Goal: Transaction & Acquisition: Purchase product/service

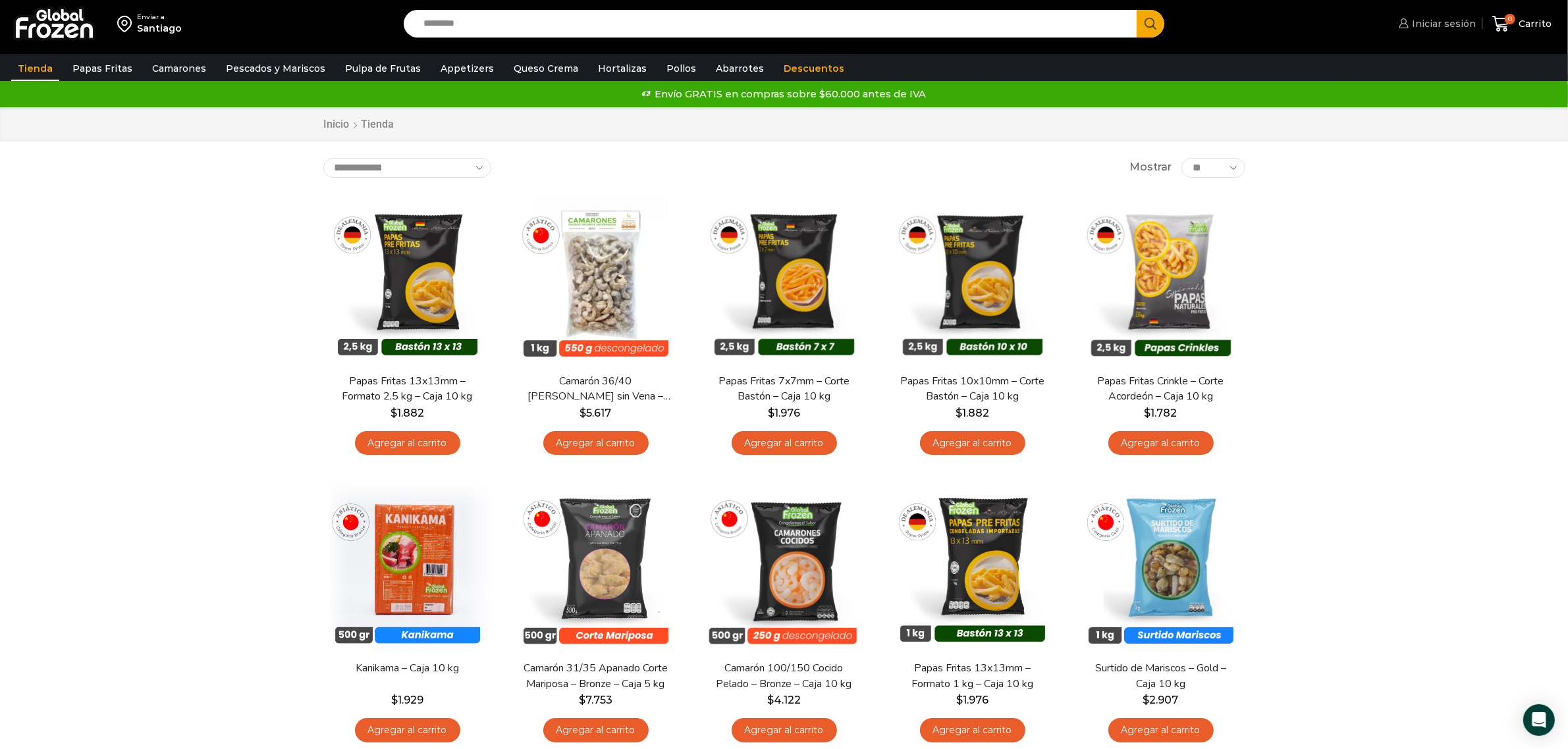
click at [1040, 33] on link "Iniciar sesión" at bounding box center [1436, 23] width 81 height 27
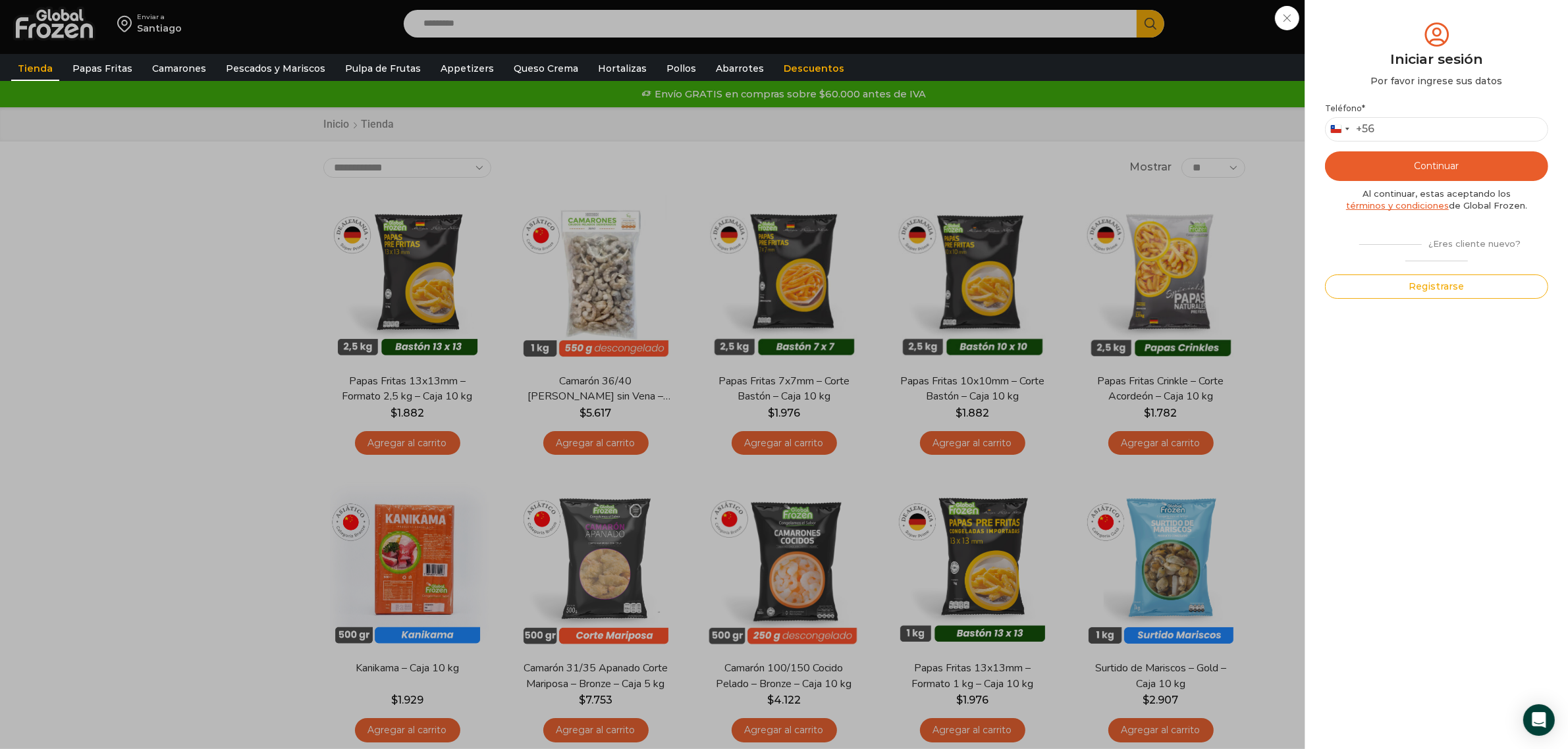
click at [1040, 145] on div "Teléfono * [GEOGRAPHIC_DATA] +56 +56 [GEOGRAPHIC_DATA] +54 [GEOGRAPHIC_DATA] +5…" at bounding box center [1436, 201] width 223 height 196
click at [1040, 134] on input "Teléfono *" at bounding box center [1436, 129] width 223 height 25
type input "*********"
click at [1040, 165] on button "Continuar" at bounding box center [1436, 166] width 223 height 29
click at [1040, 131] on input "text" at bounding box center [1343, 129] width 32 height 25
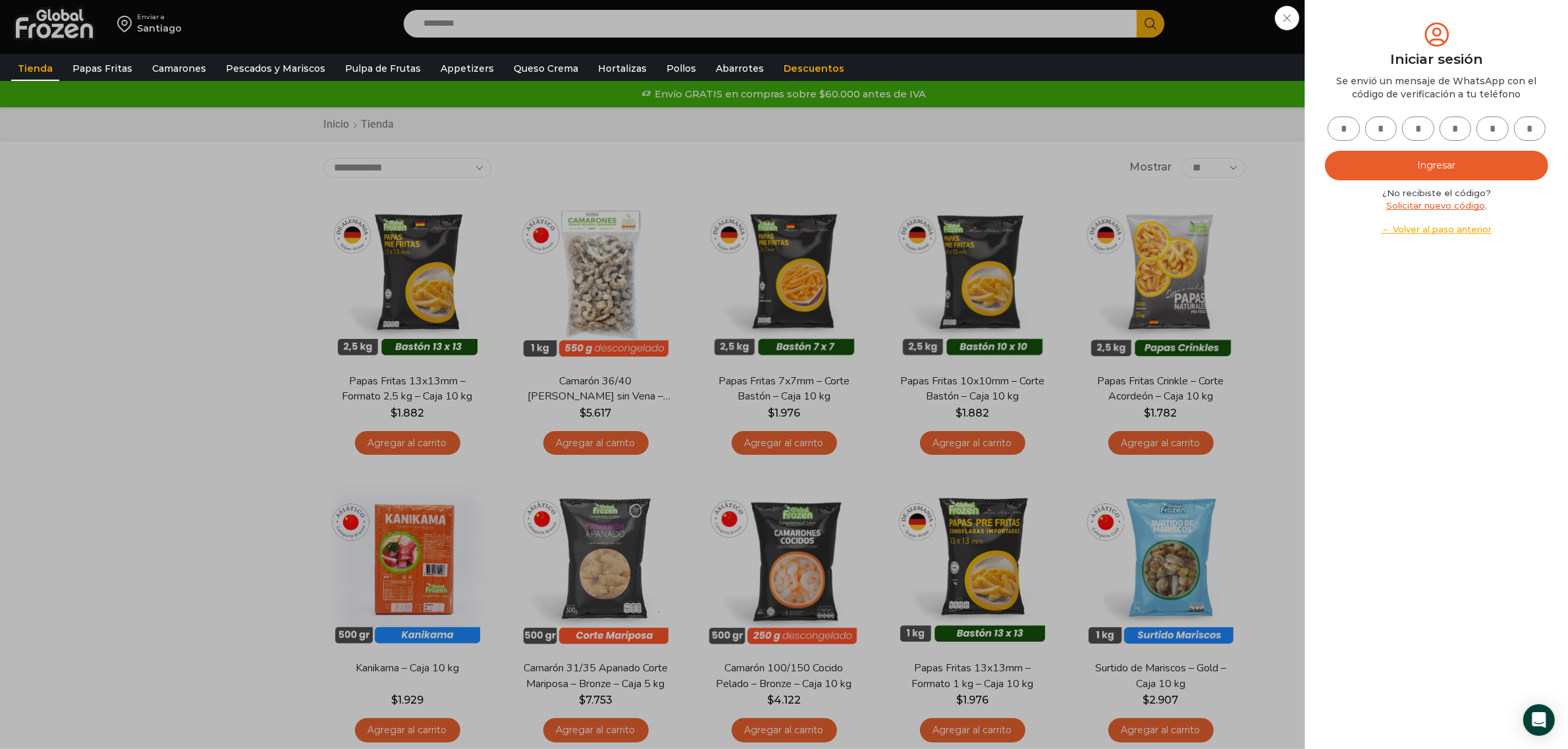
click at [1040, 440] on div "Mi cuenta Login Register Iniciar sesión Por favor ingrese sus datos Iniciar ses…" at bounding box center [1436, 374] width 223 height 710
click at [1040, 122] on input "text" at bounding box center [1343, 129] width 32 height 25
type input "*"
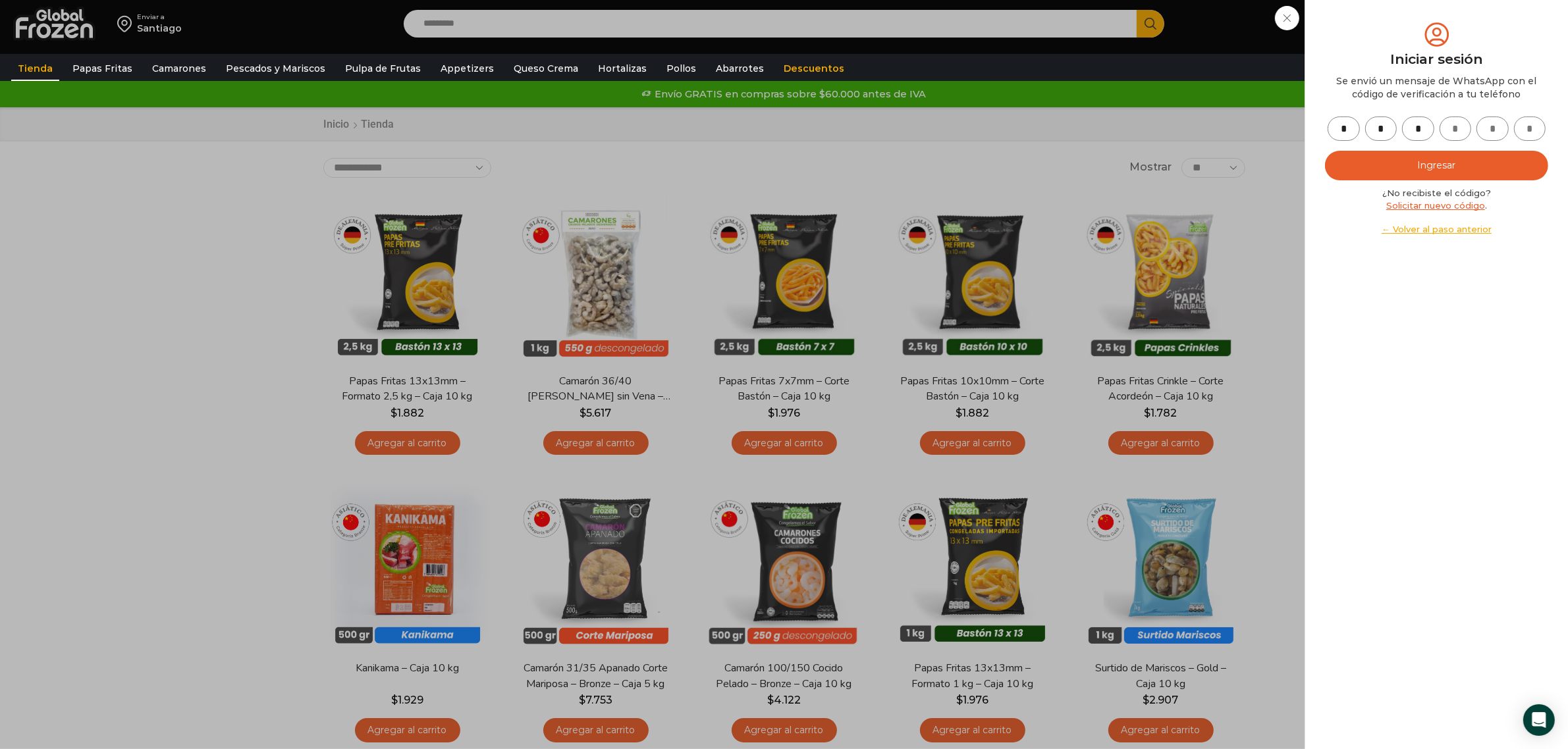
type input "*"
click at [1040, 151] on button "Ingresar" at bounding box center [1436, 165] width 223 height 29
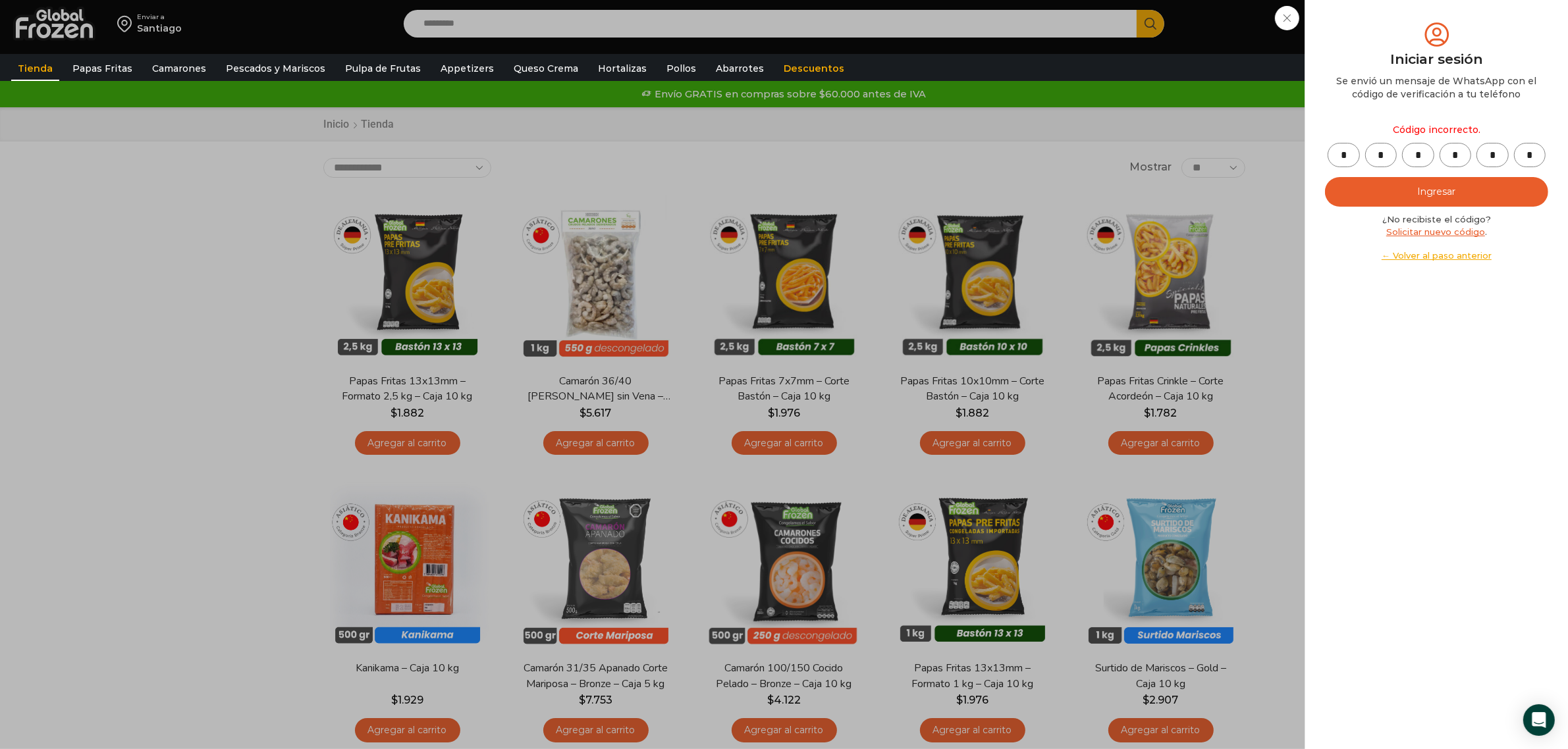
click at [1040, 155] on input "*" at bounding box center [1343, 155] width 32 height 25
type input "*"
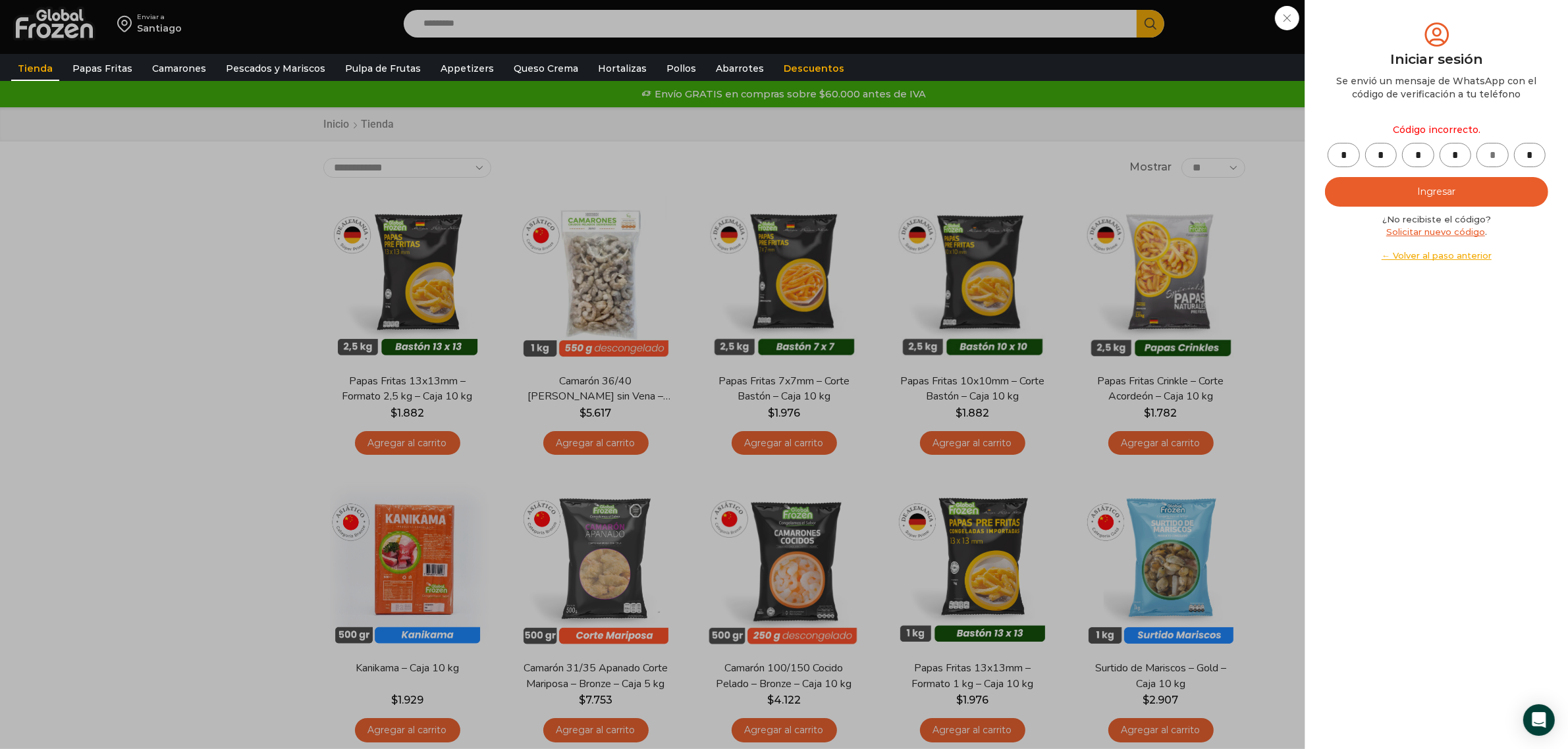
type input "*"
click at [1040, 177] on button "Ingresar" at bounding box center [1436, 192] width 223 height 29
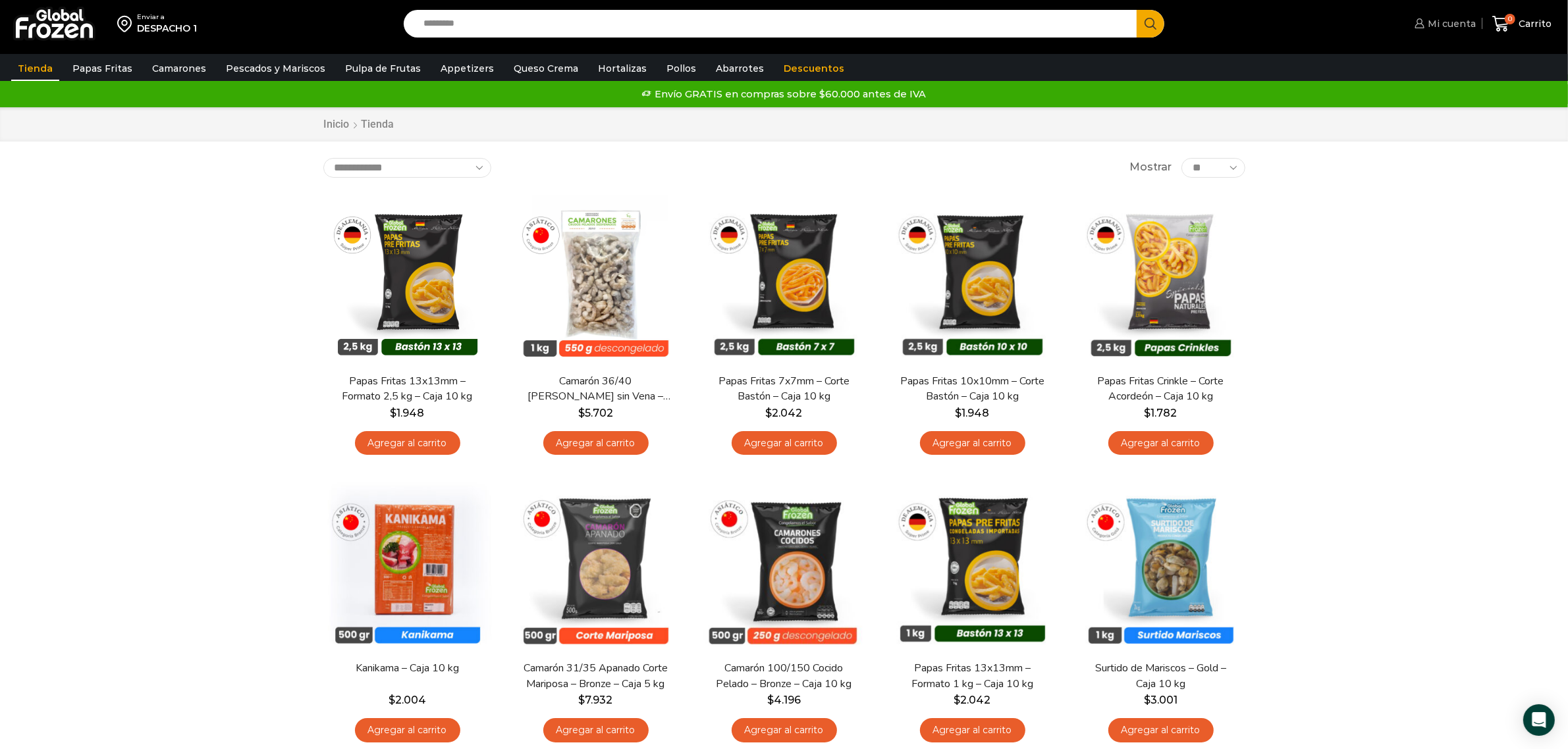
click at [1466, 11] on link "Mi cuenta" at bounding box center [1443, 23] width 64 height 27
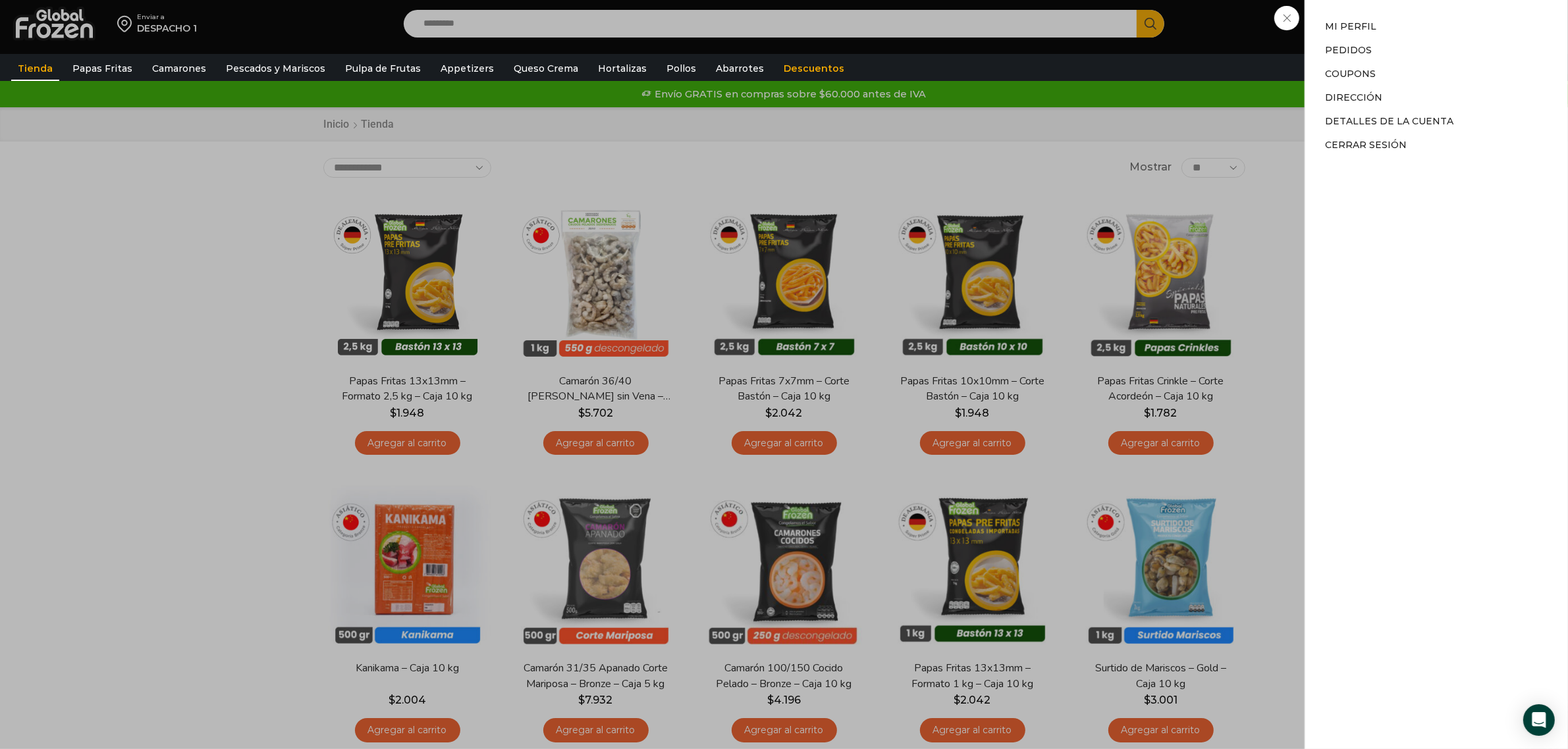
click at [1411, 37] on div "Mi cuenta Mi cuenta Mi perfil Pedidos Descargas Coupons Dirección Detalles de l…" at bounding box center [1443, 23] width 64 height 27
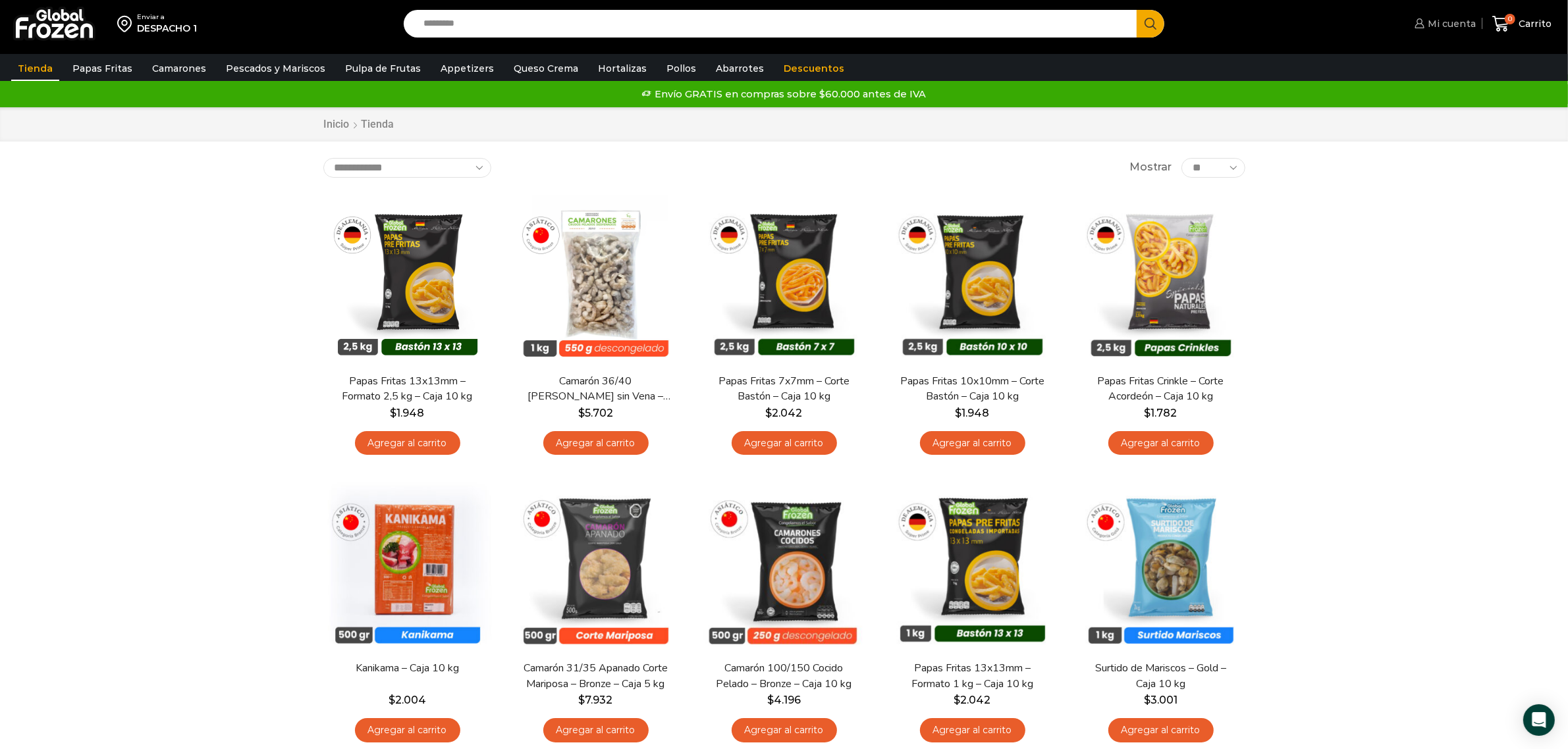
click at [1427, 21] on span "Mi cuenta" at bounding box center [1450, 24] width 51 height 13
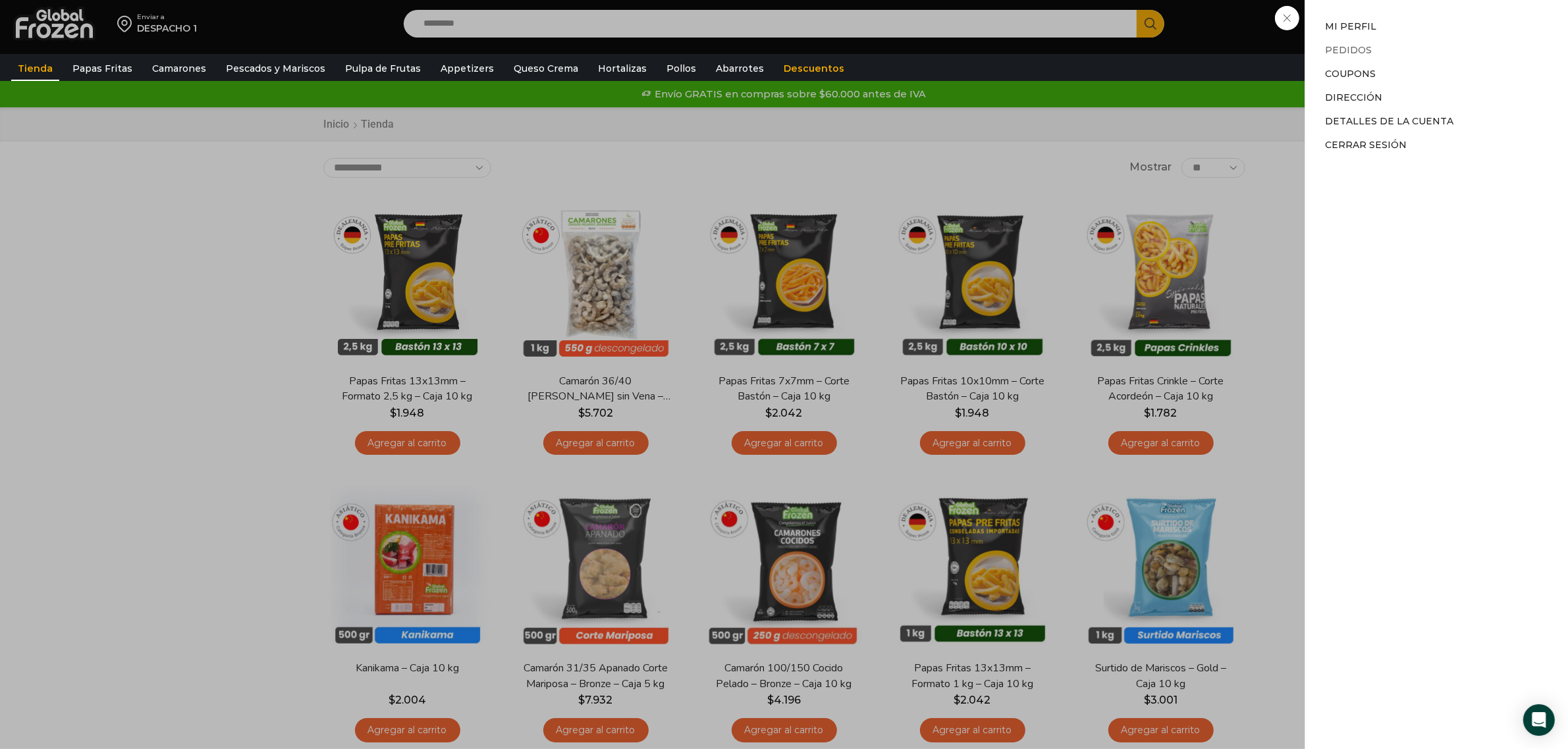
click at [1369, 53] on link "Pedidos" at bounding box center [1348, 50] width 47 height 12
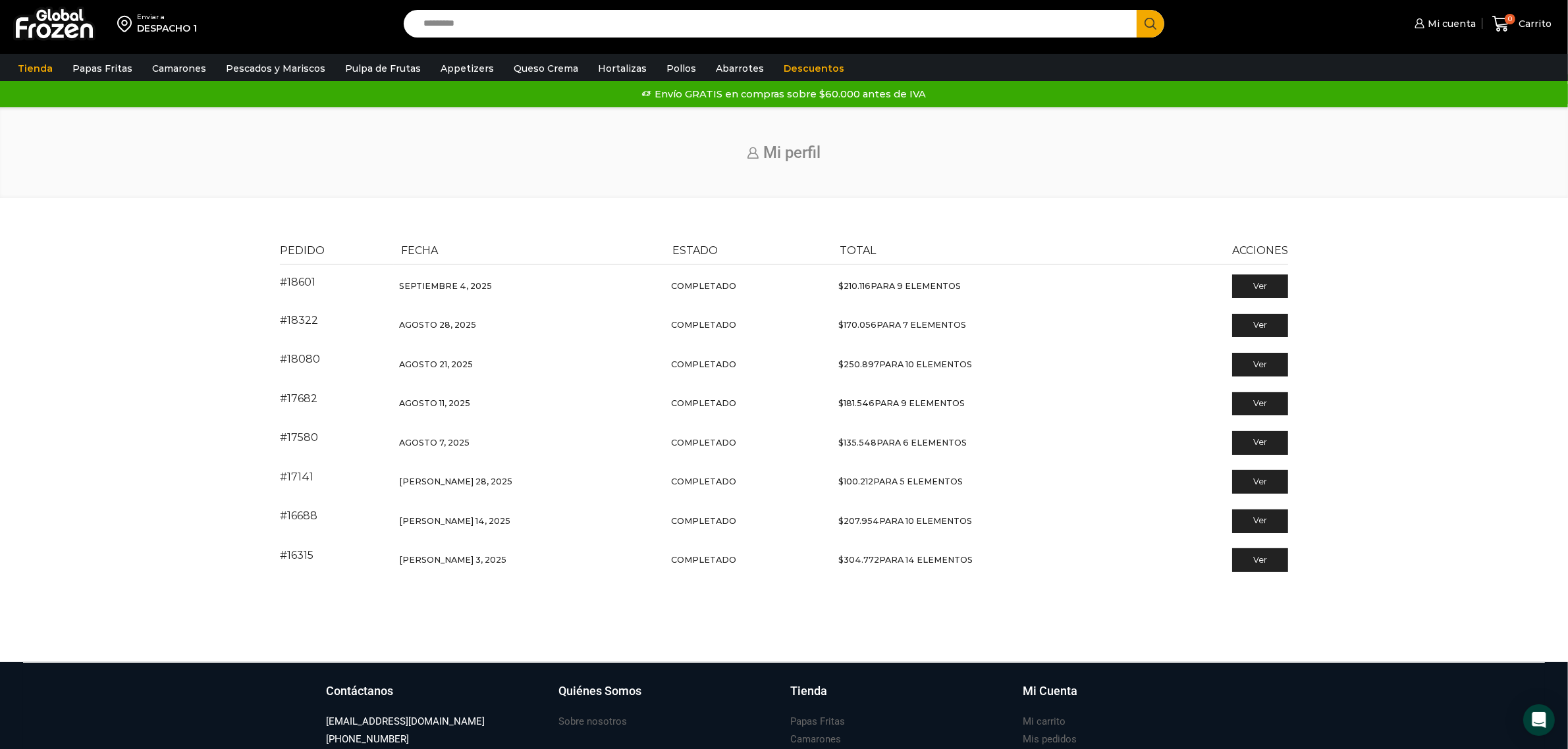
drag, startPoint x: 853, startPoint y: 282, endPoint x: 874, endPoint y: 285, distance: 21.2
click at [857, 284] on td "$ 210.116 para 9 elementos" at bounding box center [991, 285] width 318 height 42
drag, startPoint x: 877, startPoint y: 285, endPoint x: 1048, endPoint y: 287, distance: 171.0
click at [894, 287] on td "$ 210.116 para 9 elementos" at bounding box center [991, 285] width 318 height 42
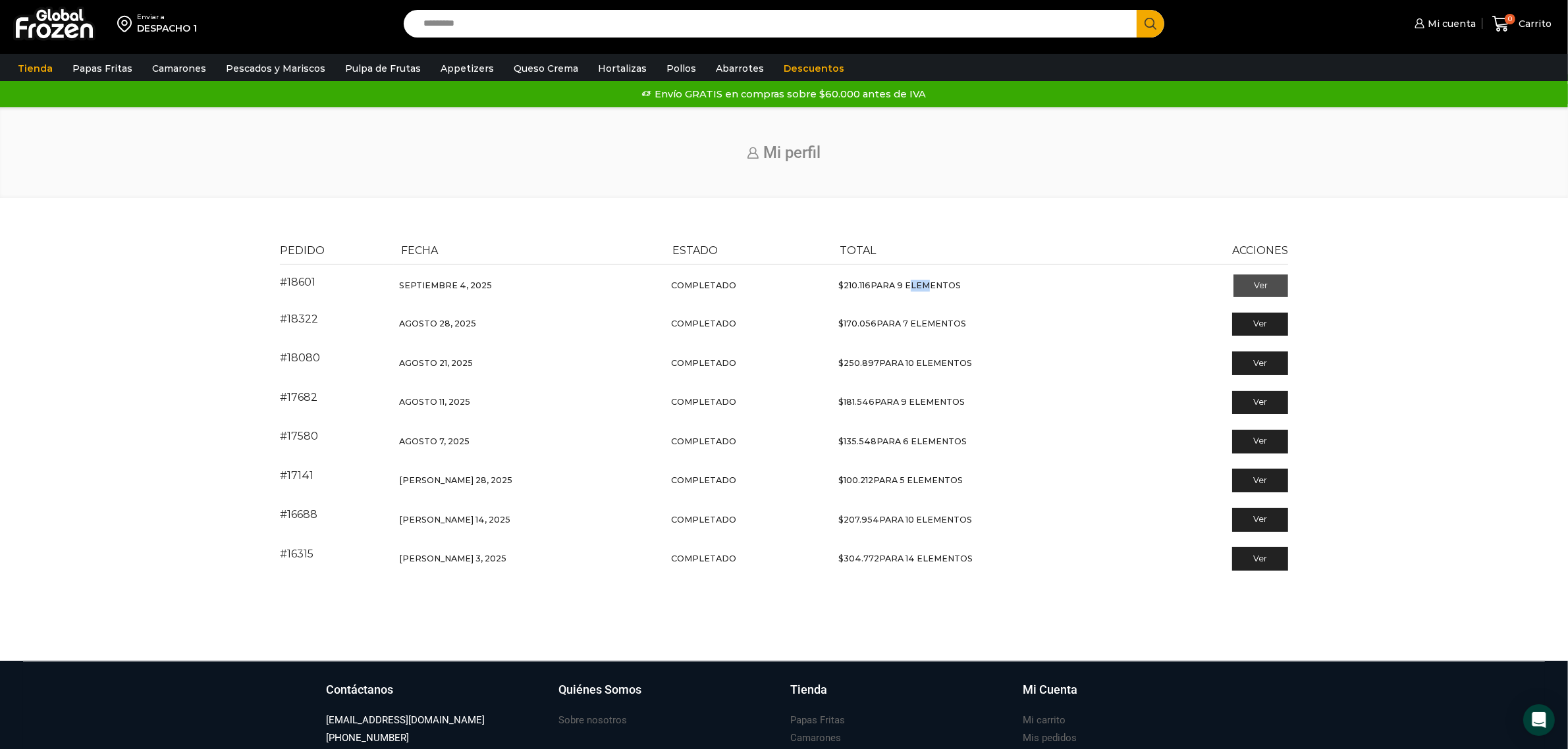
click at [1271, 275] on link "Ver" at bounding box center [1260, 285] width 55 height 22
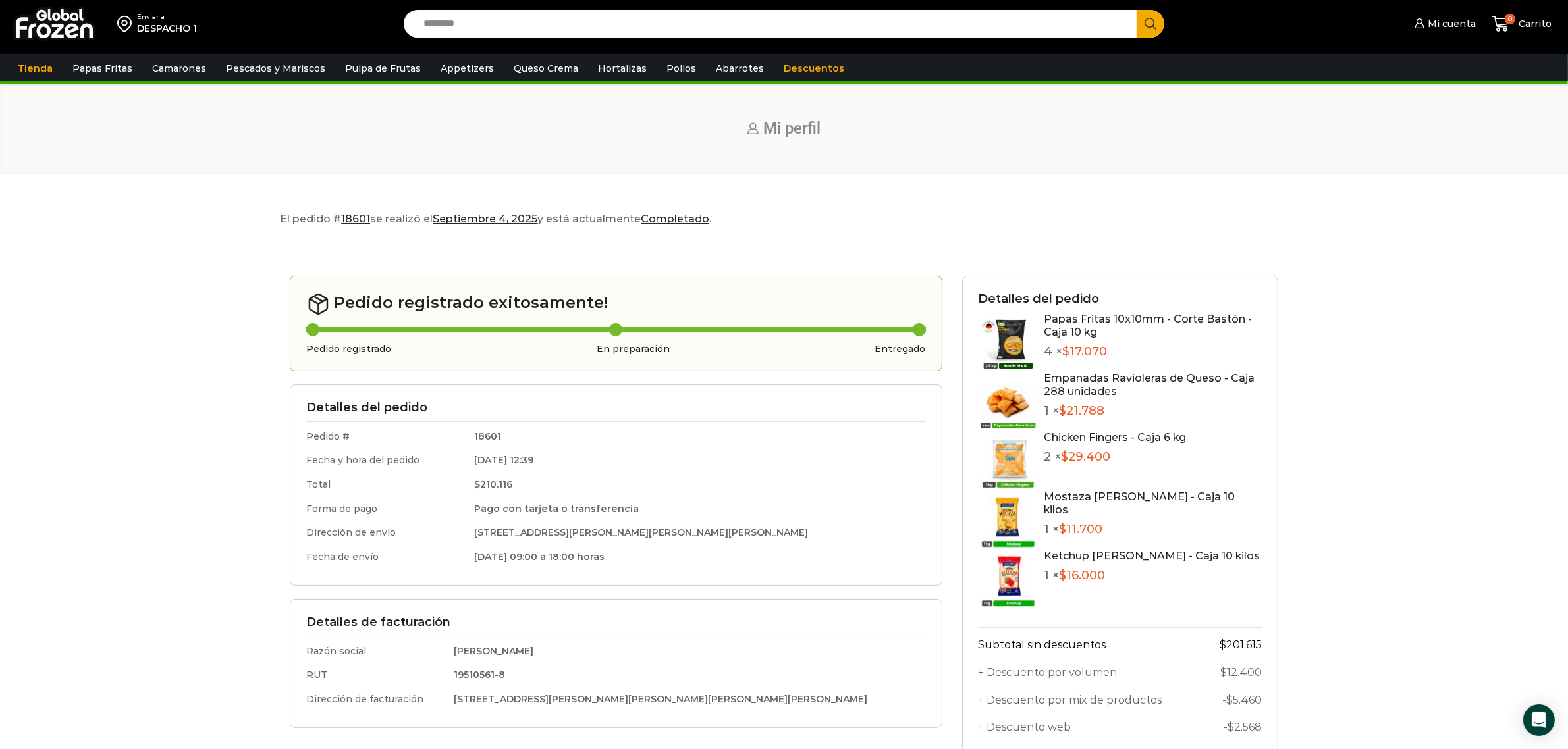
scroll to position [83, 0]
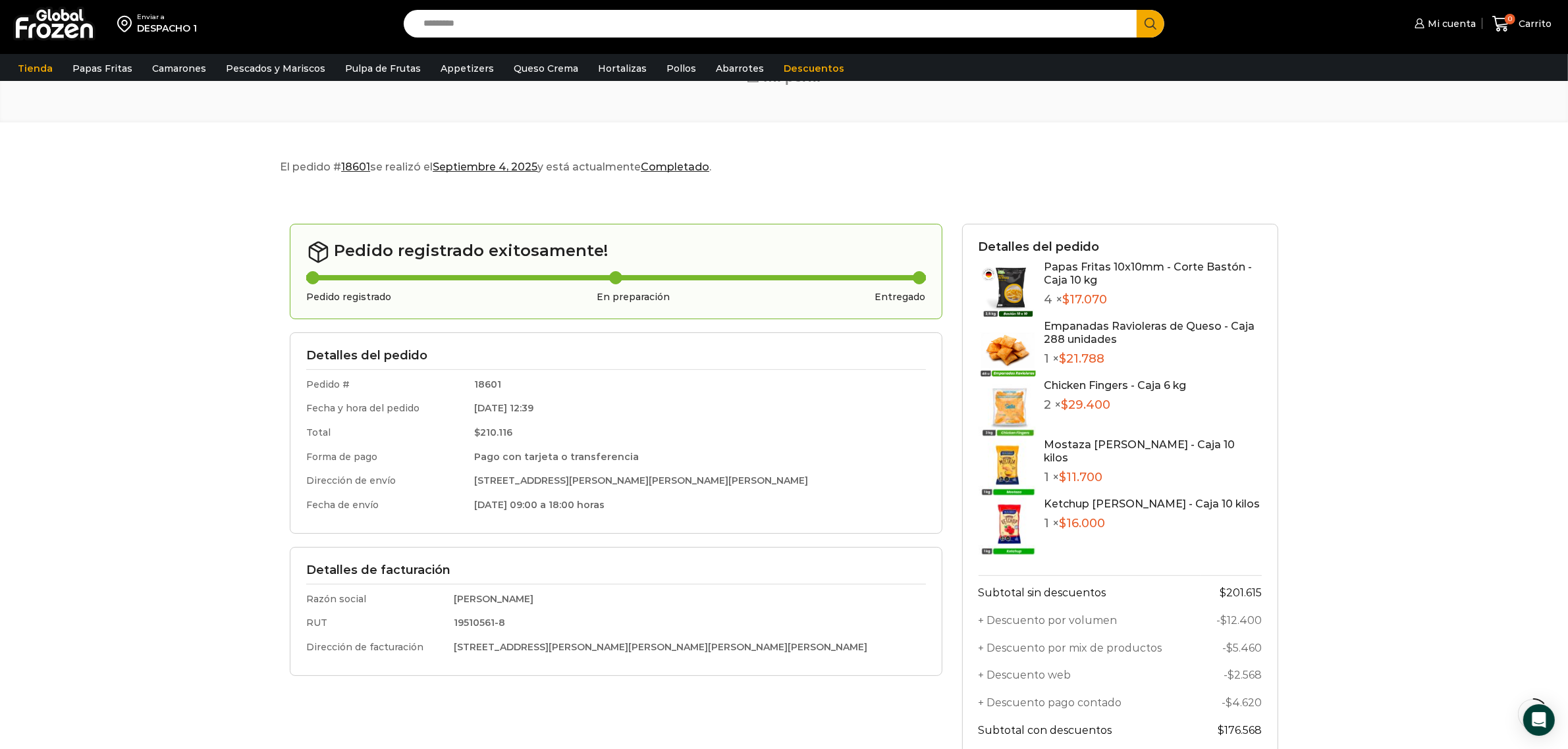
drag, startPoint x: 1310, startPoint y: 276, endPoint x: 1357, endPoint y: 272, distance: 47.2
click at [1312, 276] on div "El pedido # 18601 se realizó el Septiembre 4, 2025 y está actualmente Completad…" at bounding box center [783, 560] width 1541 height 802
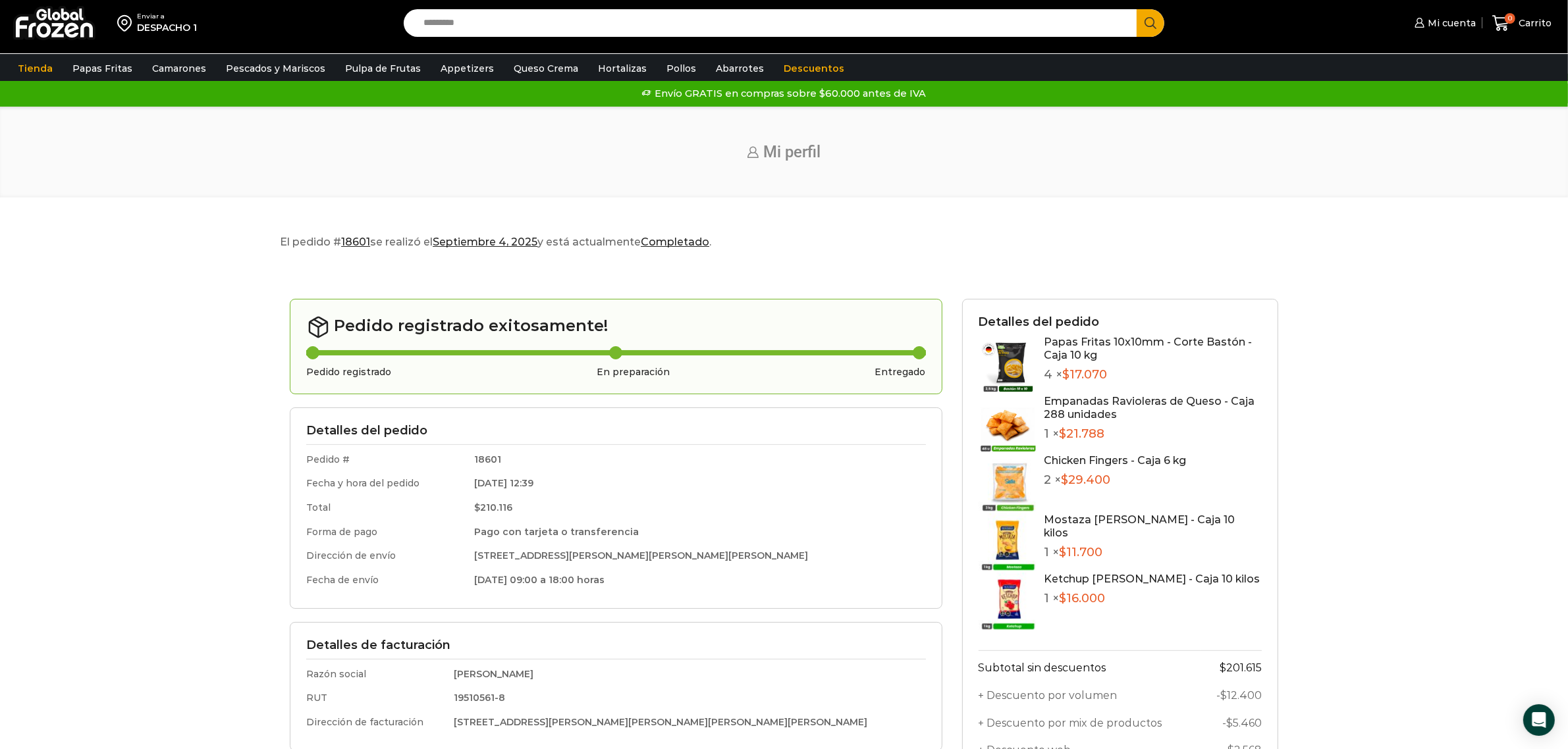
scroll to position [0, 0]
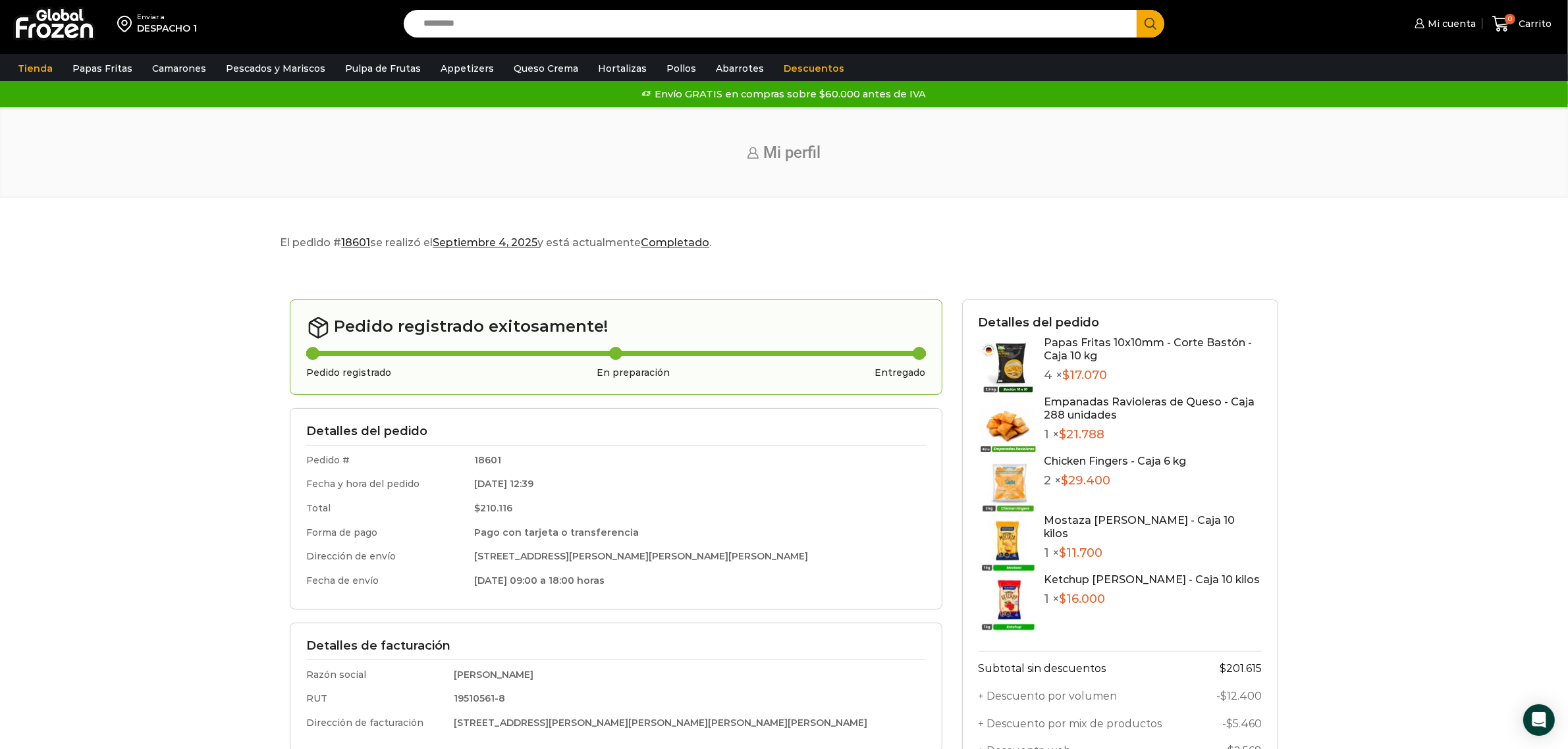
drag, startPoint x: 1063, startPoint y: 311, endPoint x: 1058, endPoint y: 351, distance: 40.3
click at [1063, 320] on div "Detalles del pedido Papas Fritas 10x10mm - Corte Bastón - Caja 10 kg 4 × $ 17.0…" at bounding box center [1120, 609] width 316 height 620
click at [1057, 356] on link "Papas Fritas 10x10mm - Corte Bastón - Caja 10 kg" at bounding box center [1148, 349] width 208 height 25
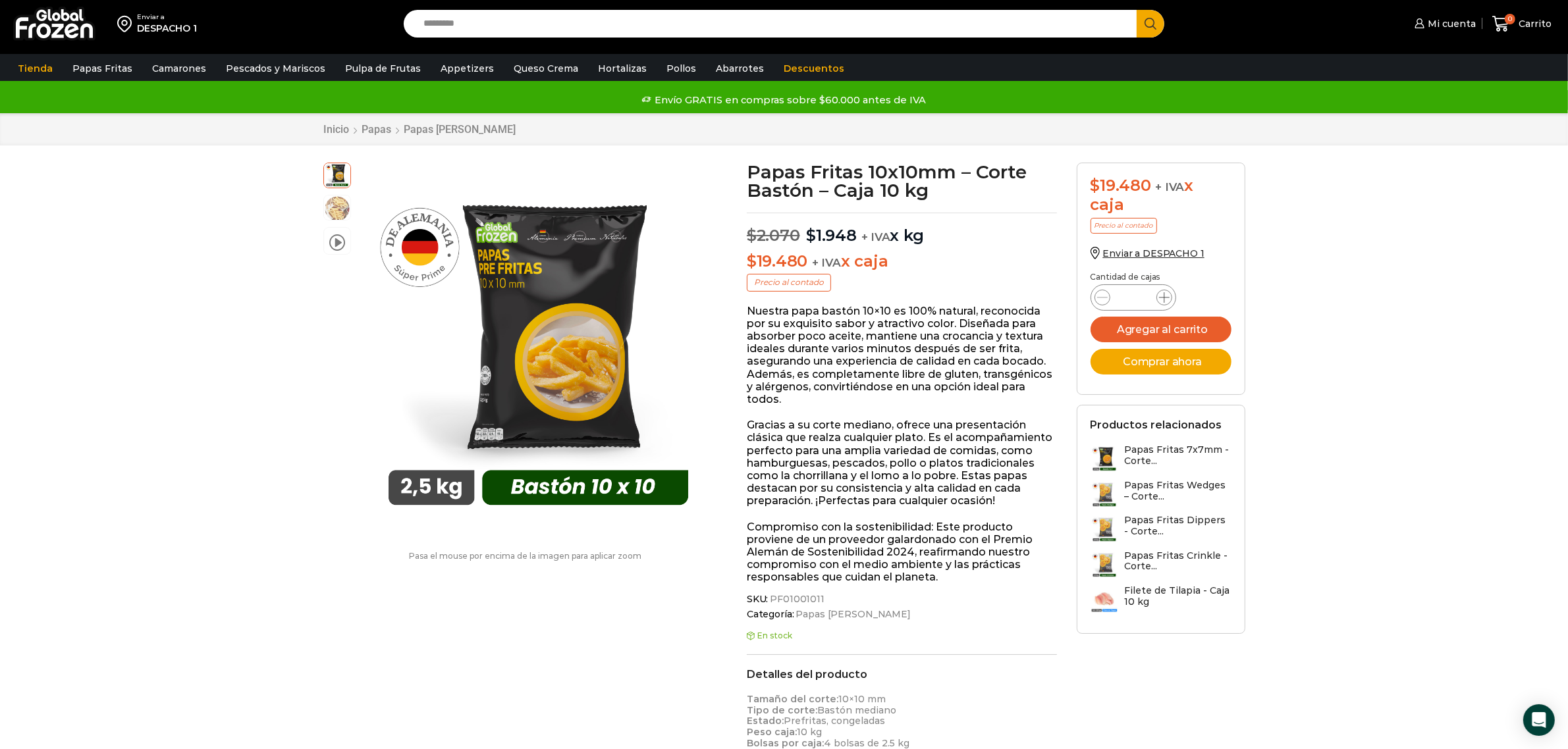
click at [1167, 299] on icon at bounding box center [1163, 296] width 10 height 10
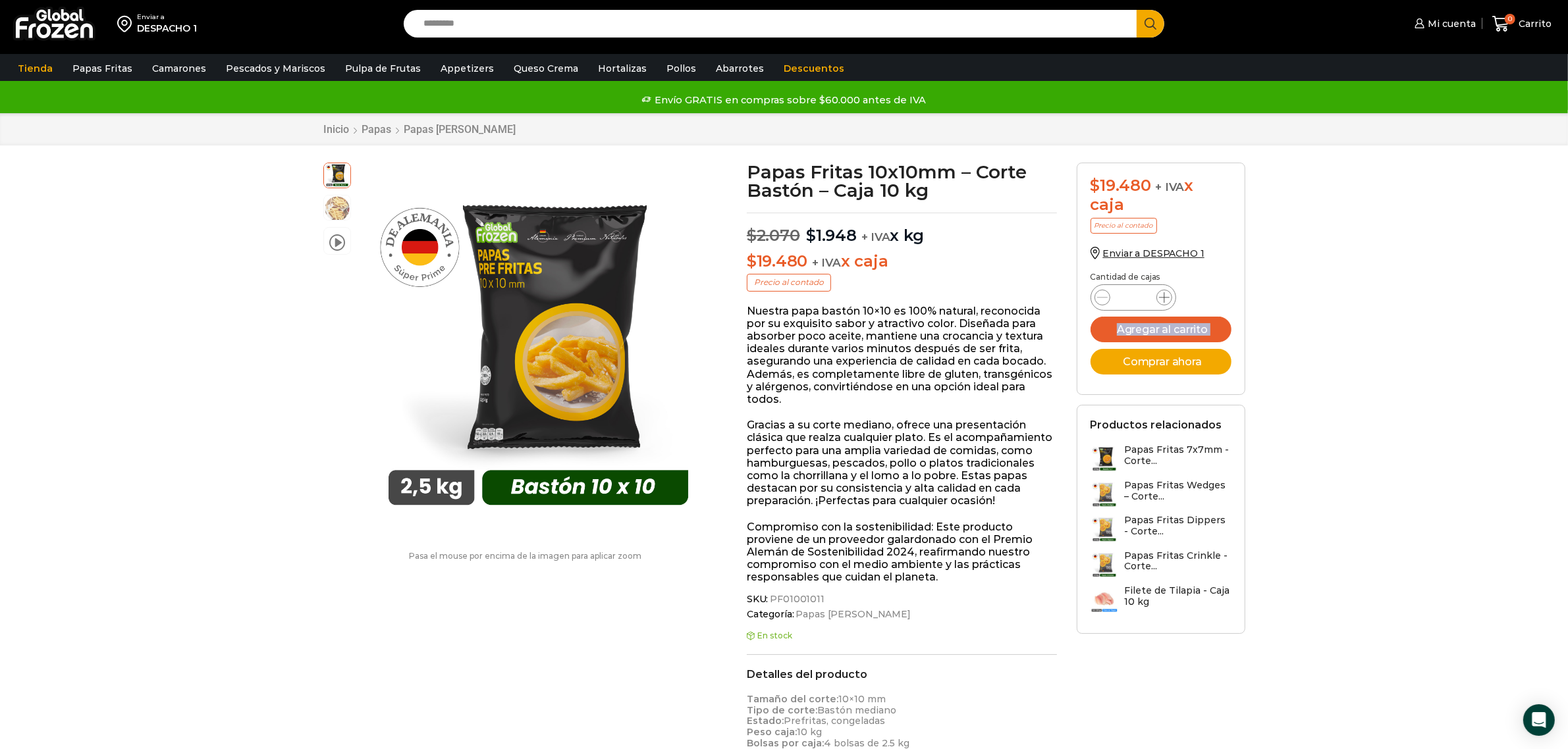
click at [1167, 299] on icon at bounding box center [1163, 296] width 10 height 10
type input "**"
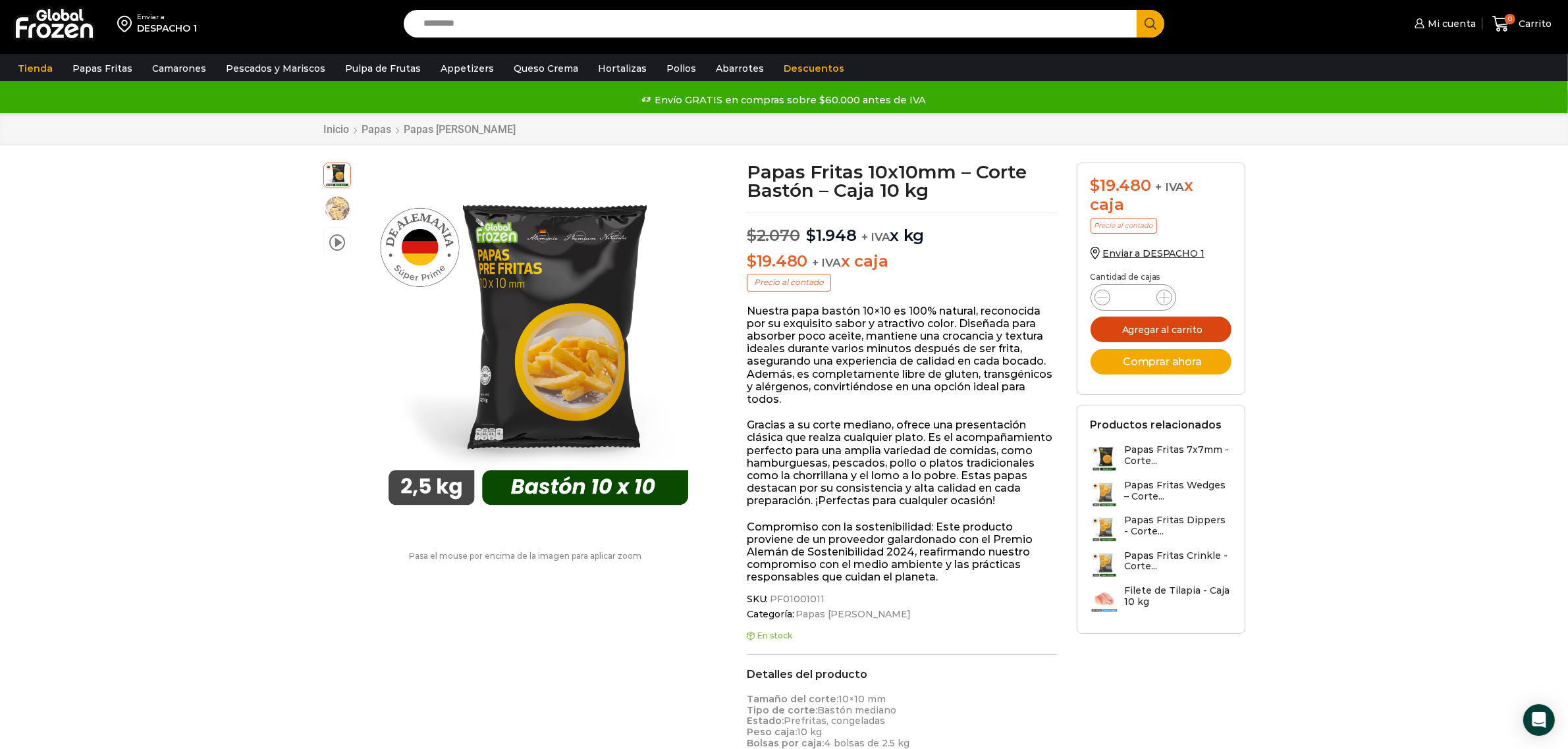
click at [1182, 327] on button "Agregar al carrito" at bounding box center [1161, 330] width 141 height 26
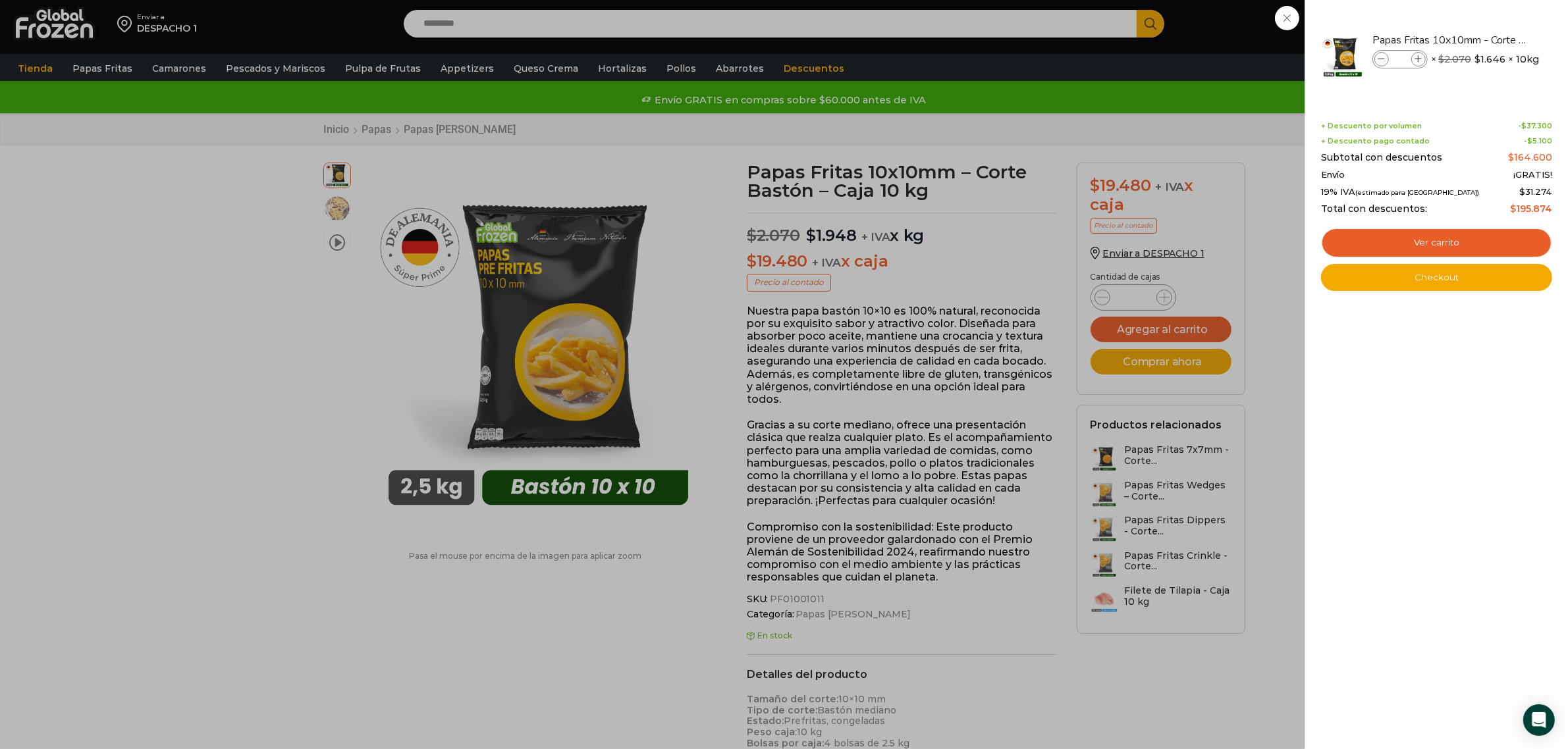
click at [1489, 39] on div "10 Carrito 10 10 Shopping Cart" at bounding box center [1522, 24] width 66 height 31
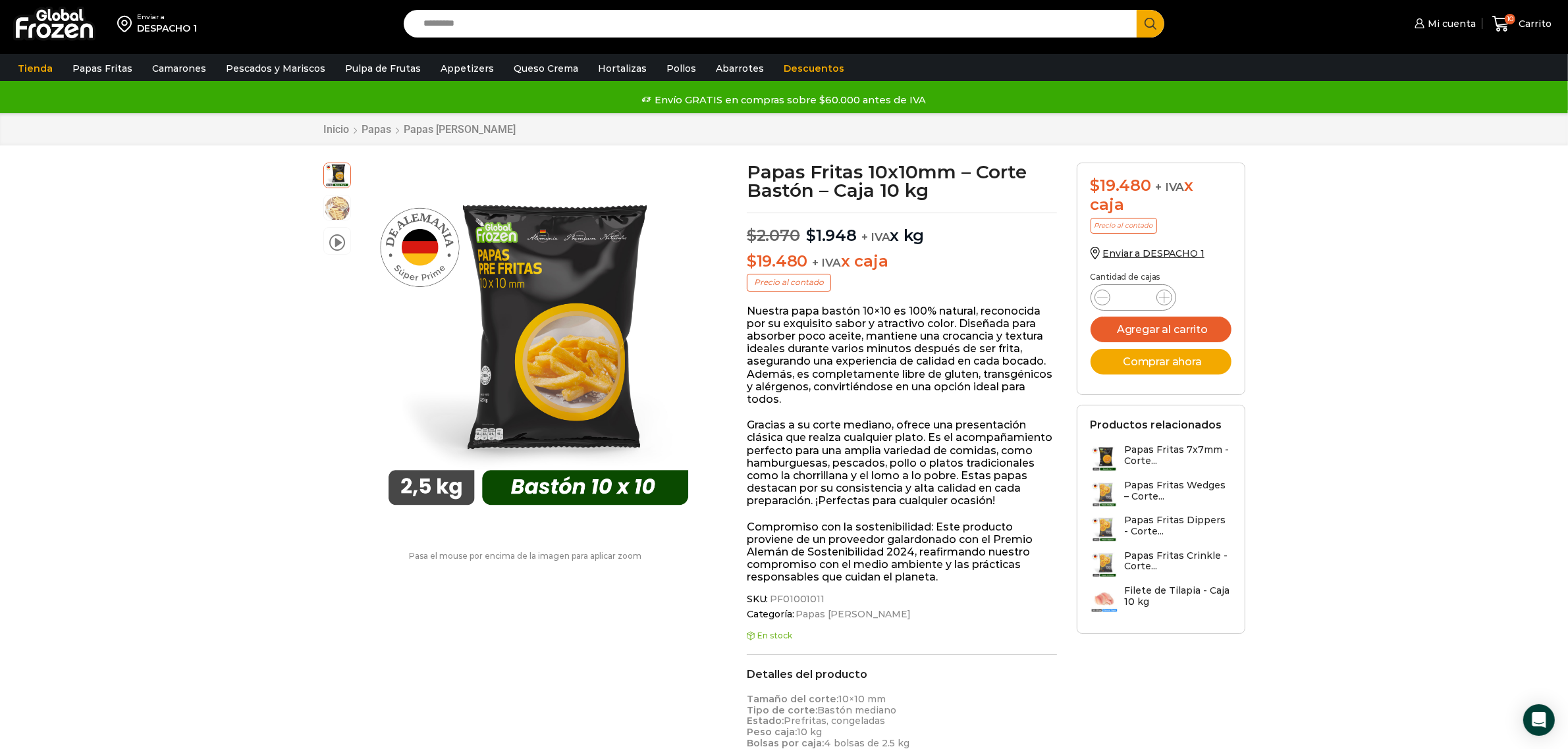
click at [532, 31] on input "Search input" at bounding box center [774, 24] width 714 height 28
type input "*********"
click at [1137, 10] on button "Search" at bounding box center [1150, 24] width 28 height 28
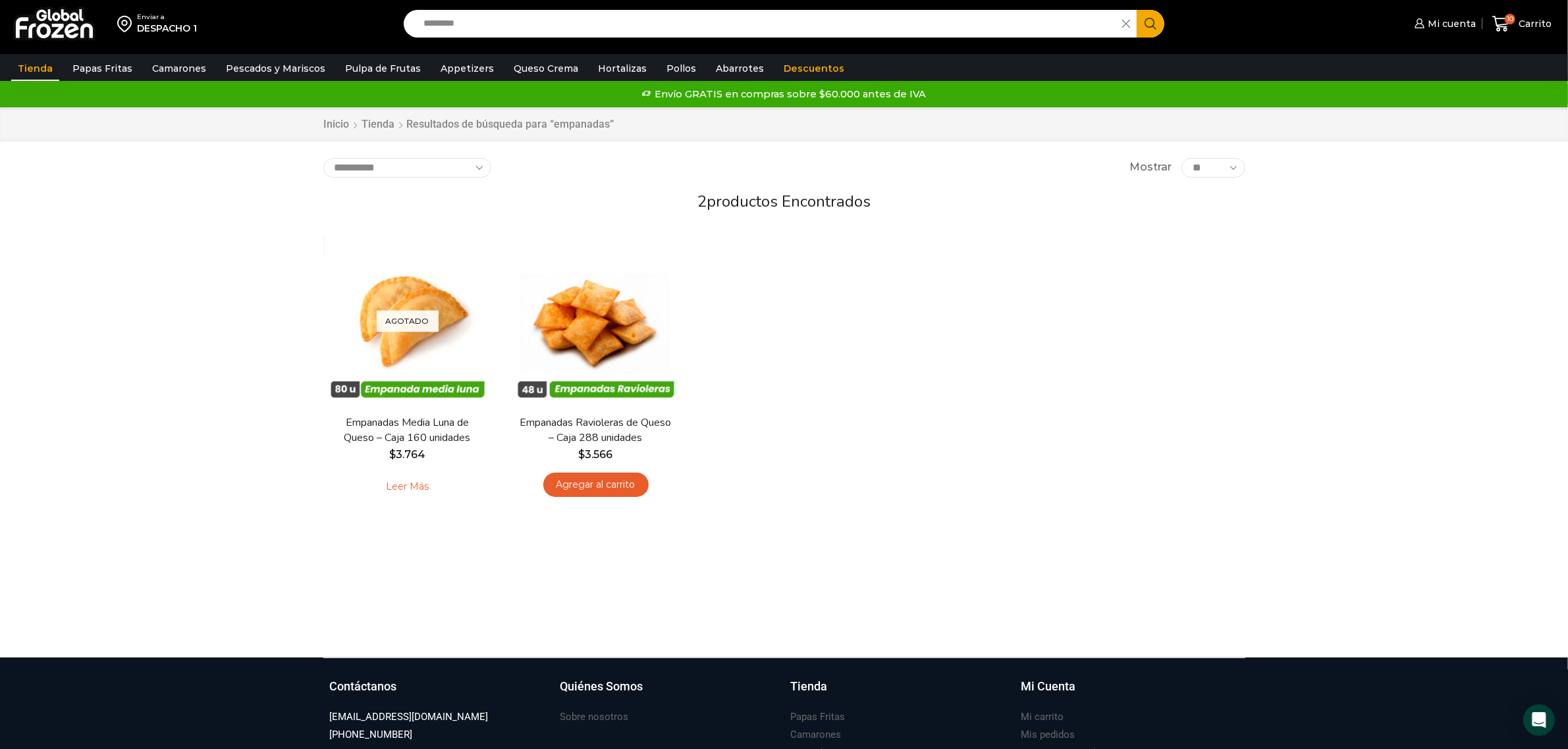
click at [551, 25] on input "*********" at bounding box center [767, 24] width 700 height 28
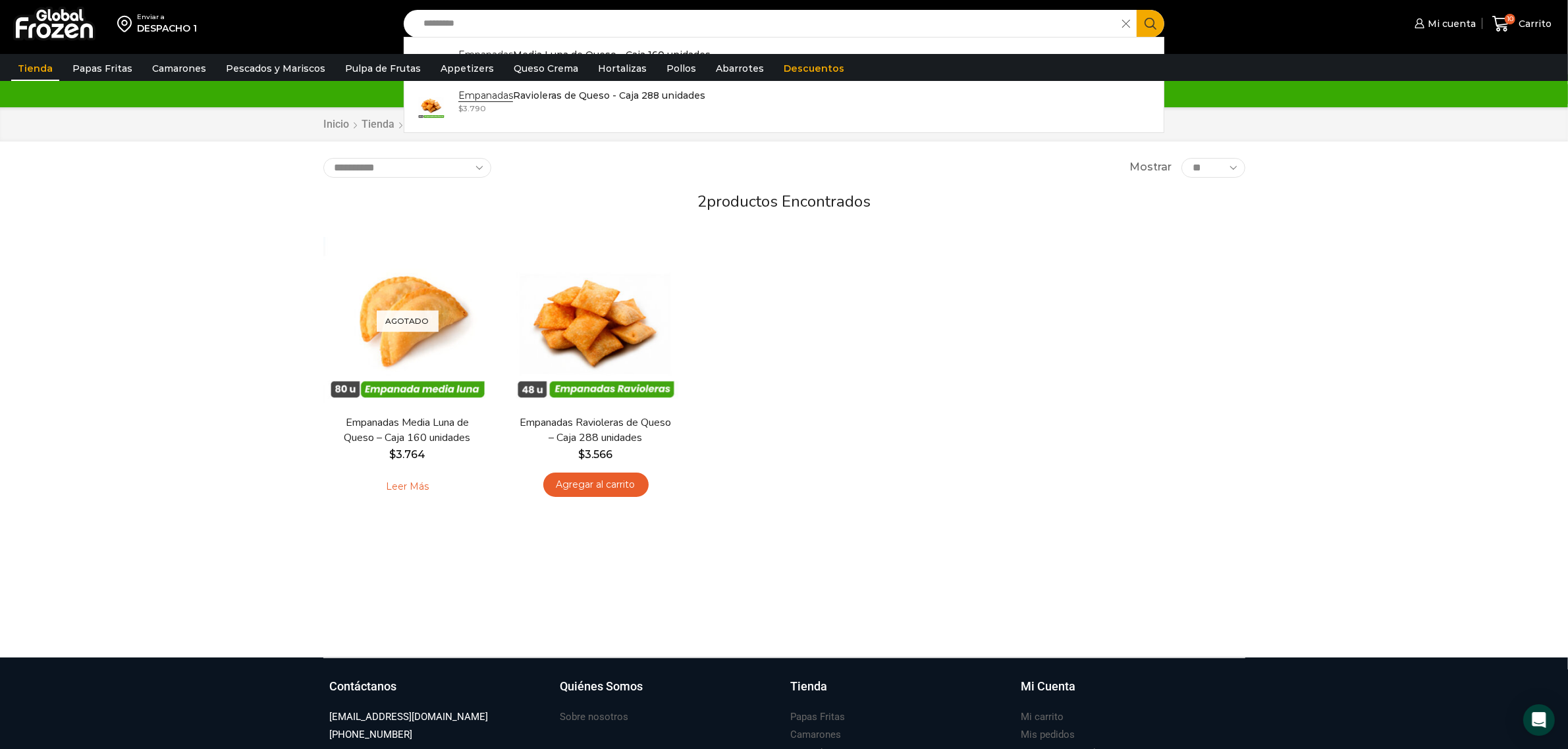
click at [975, 357] on div "Agotado [GEOGRAPHIC_DATA] Empanadas Media Luna de Queso – Caja 160 unidades $ 3…" at bounding box center [784, 372] width 942 height 291
drag, startPoint x: 465, startPoint y: 29, endPoint x: 475, endPoint y: 25, distance: 10.8
click at [472, 27] on input "*********" at bounding box center [767, 24] width 700 height 28
drag, startPoint x: 488, startPoint y: 24, endPoint x: 297, endPoint y: 18, distance: 191.1
click at [297, 18] on div "Enviar a DESPACHO 1 Search input ********* Search Empanadas Media Luna de Queso…" at bounding box center [784, 24] width 1562 height 48
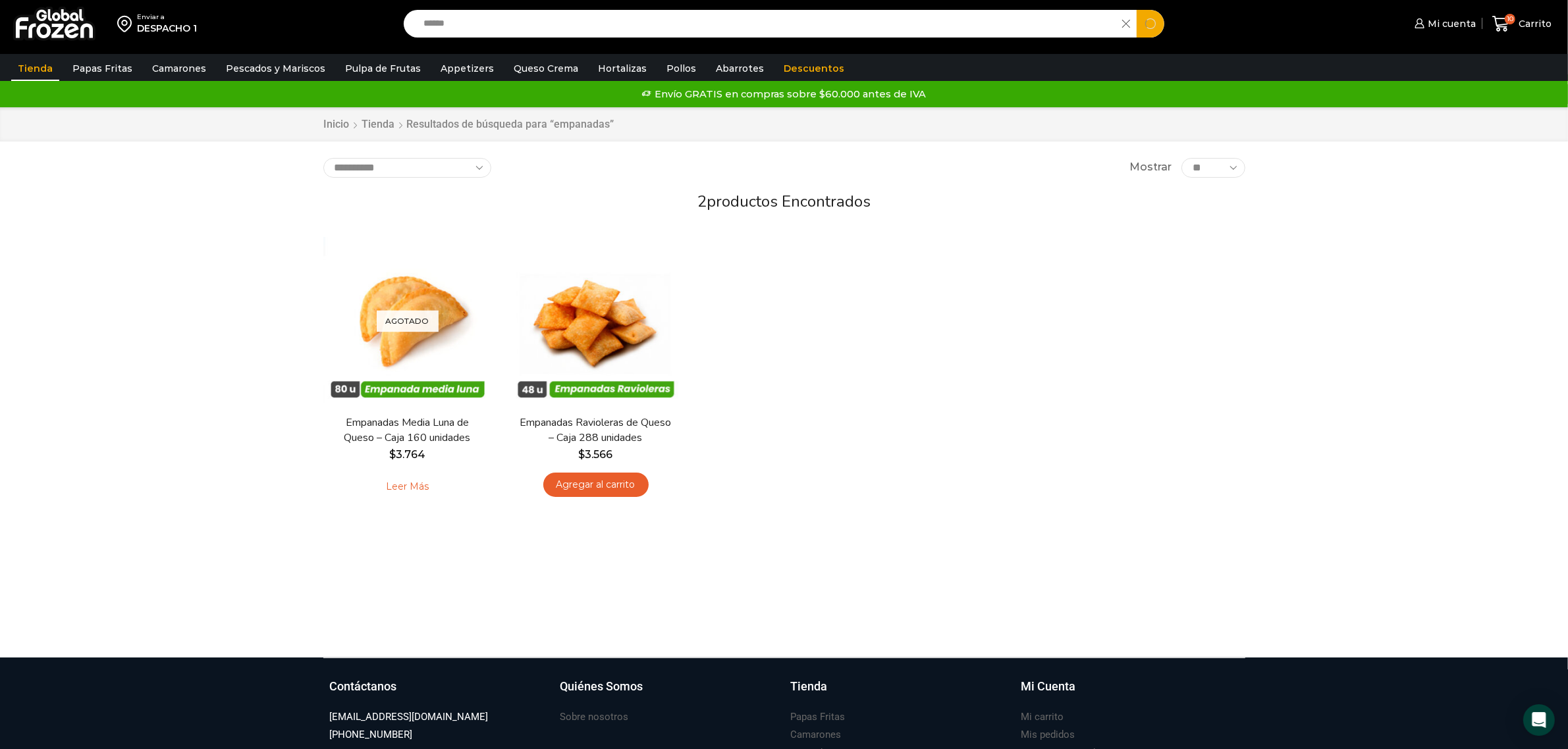
type input "******"
click at [1137, 10] on button "Search" at bounding box center [1150, 24] width 28 height 28
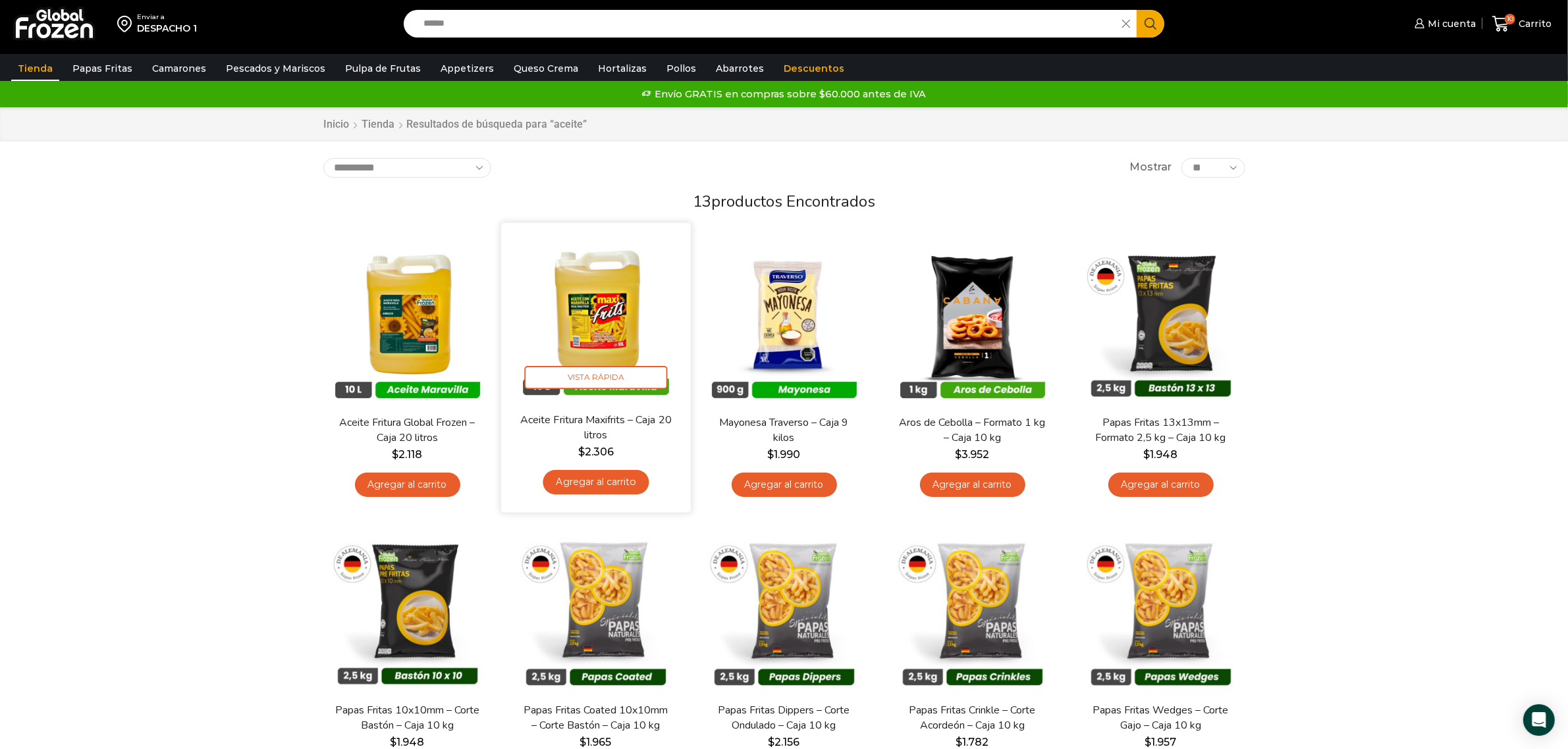
click at [607, 478] on link "Agregar al carrito" at bounding box center [595, 482] width 106 height 25
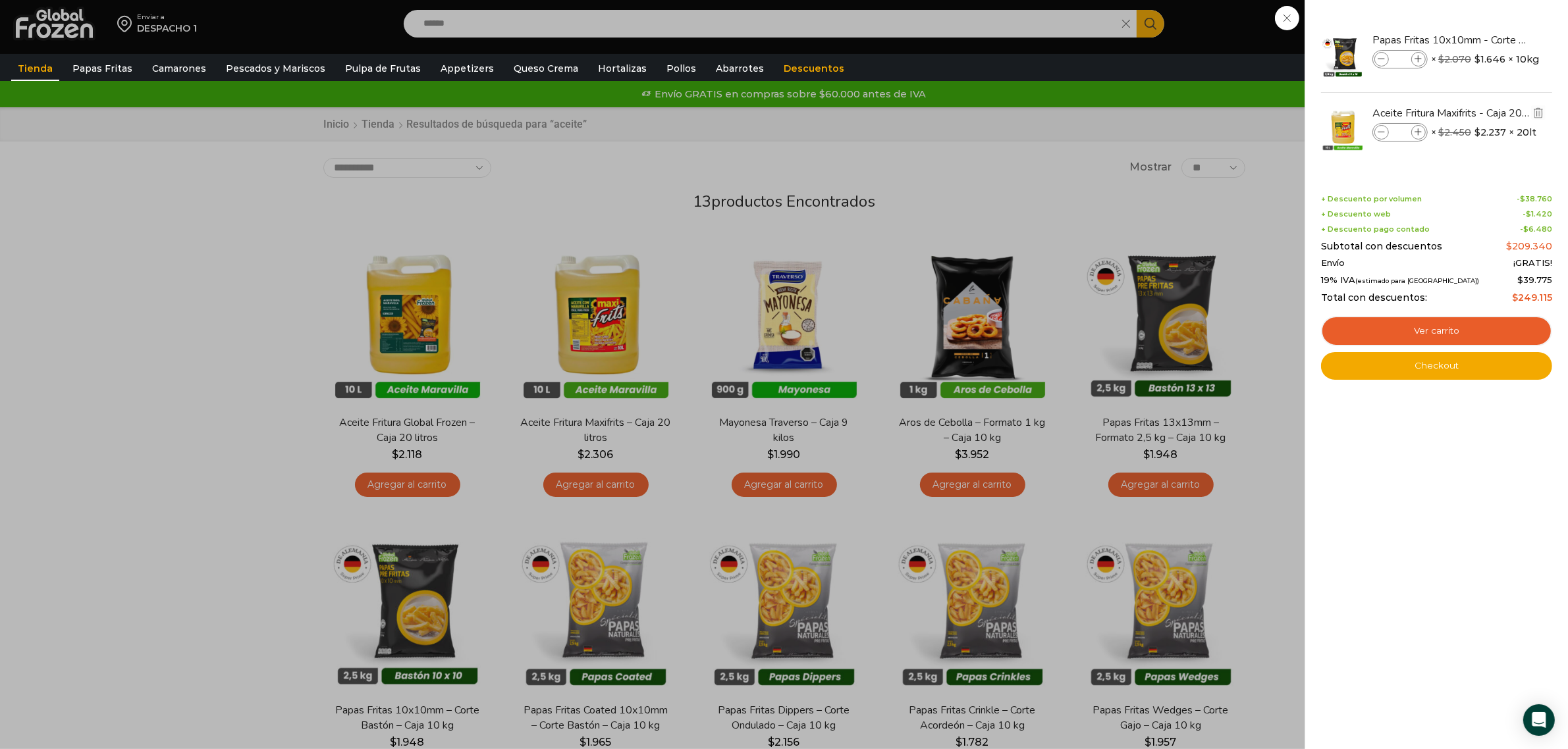
click at [1422, 135] on span at bounding box center [1418, 132] width 15 height 15
type input "*"
click at [1489, 39] on div "11 [GEOGRAPHIC_DATA] 11 11 Shopping Cart" at bounding box center [1522, 24] width 66 height 31
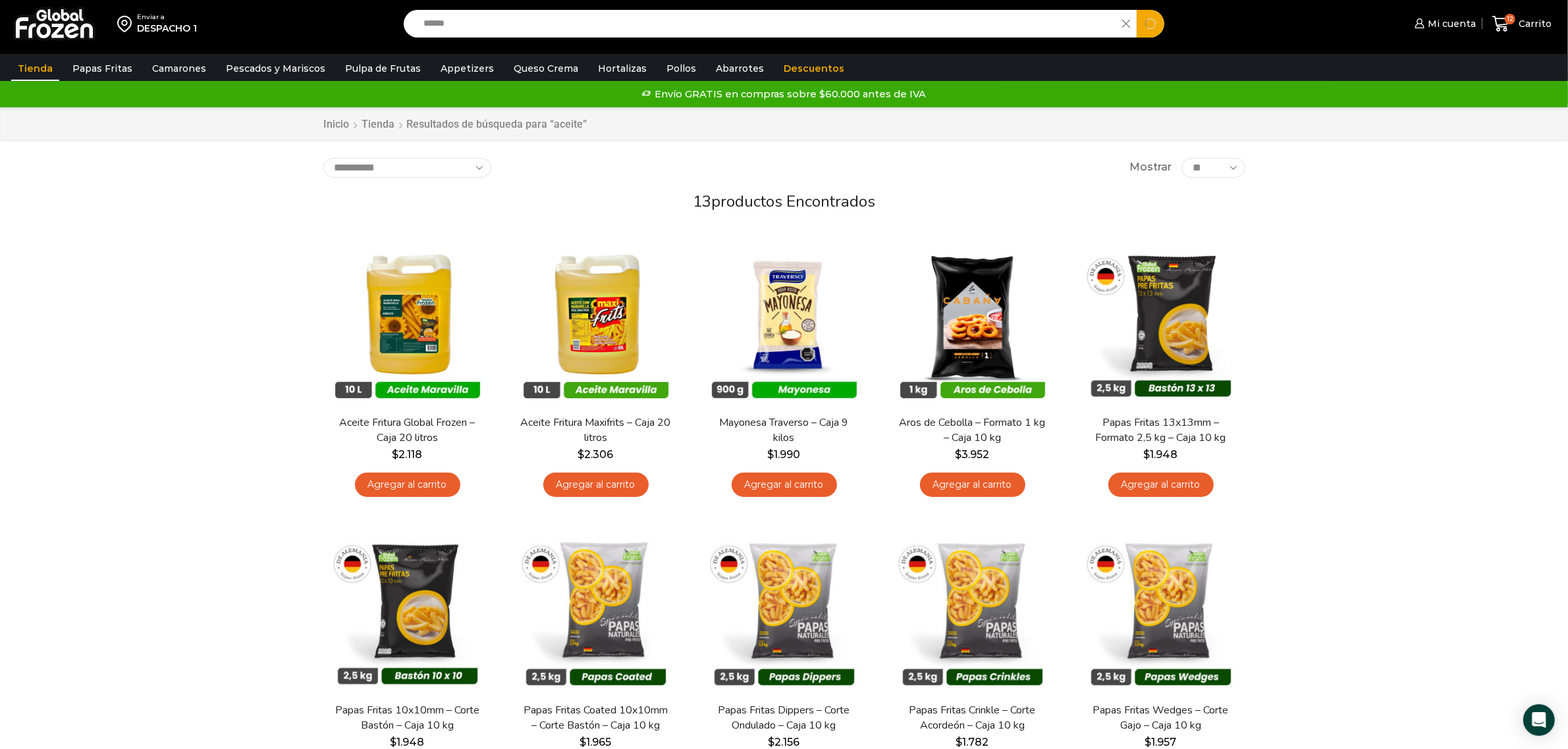
drag, startPoint x: 485, startPoint y: 23, endPoint x: 216, endPoint y: 47, distance: 270.1
click at [216, 47] on div "Enviar a DESPACHO 1 Search input ****** Search Mi cuenta" at bounding box center [784, 24] width 1562 height 48
click at [1137, 10] on button "Search" at bounding box center [1150, 24] width 28 height 28
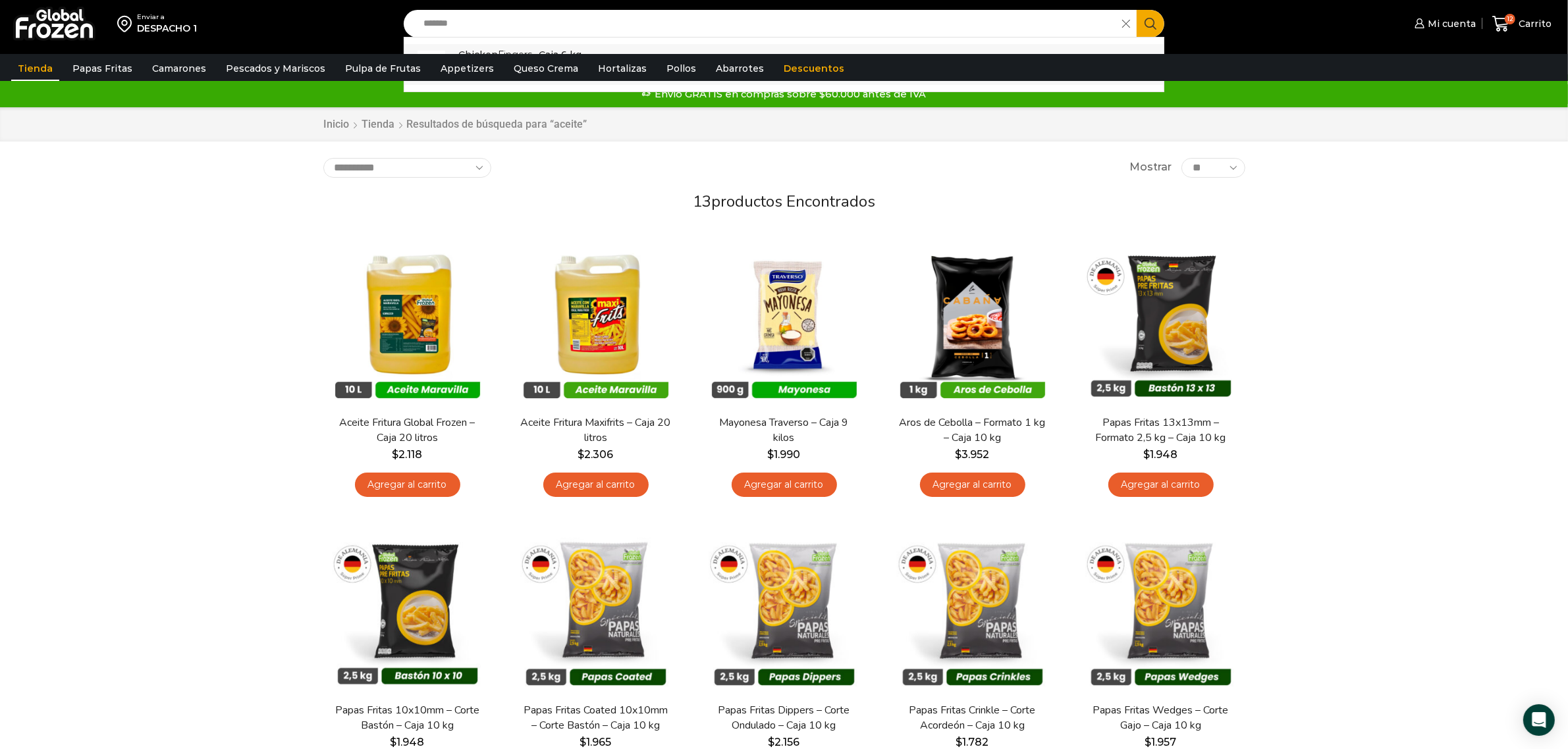
click at [595, 44] on link "Chicken Fingers - Caja 6 kg In stock $ 5.540" at bounding box center [784, 64] width 760 height 40
type input "**********"
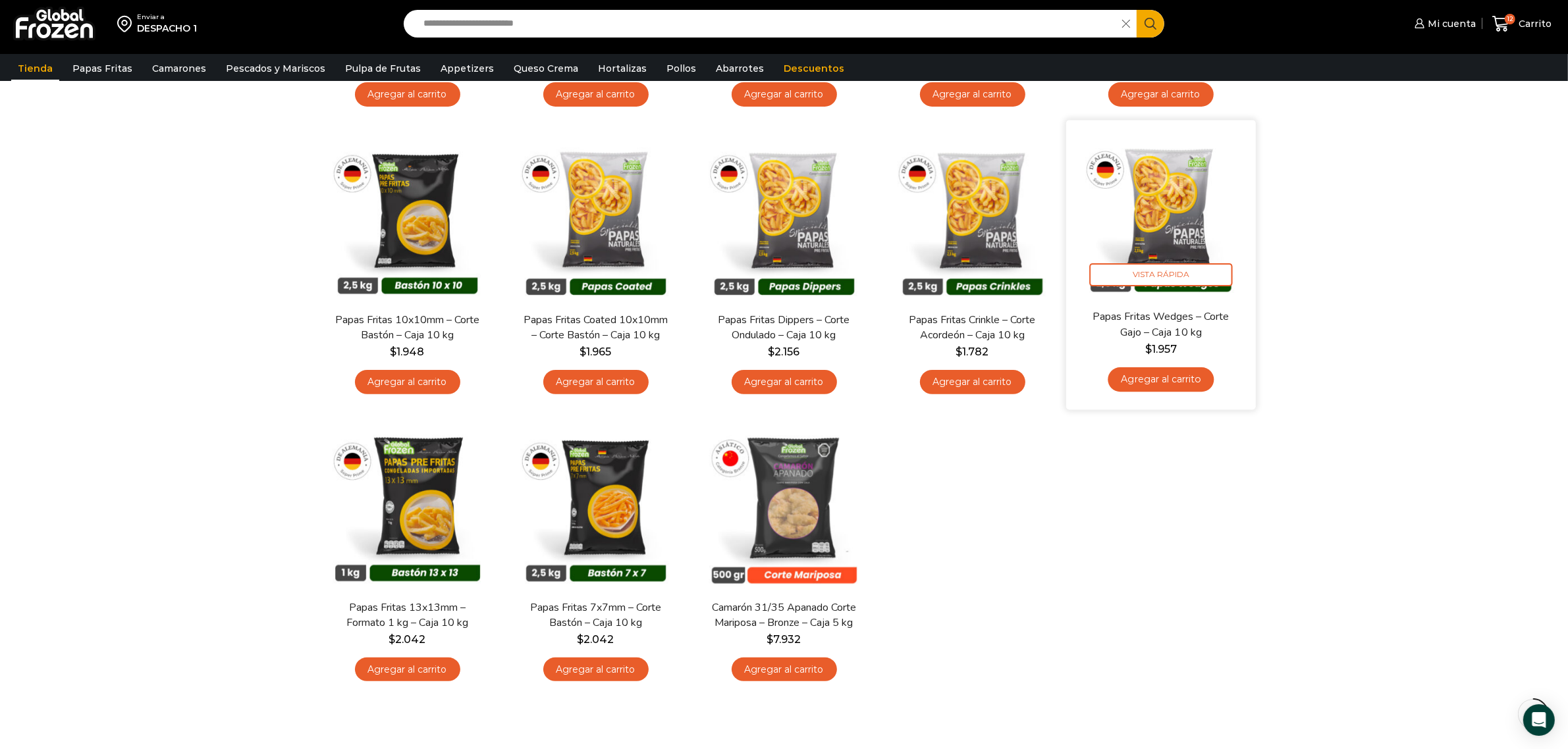
scroll to position [411, 0]
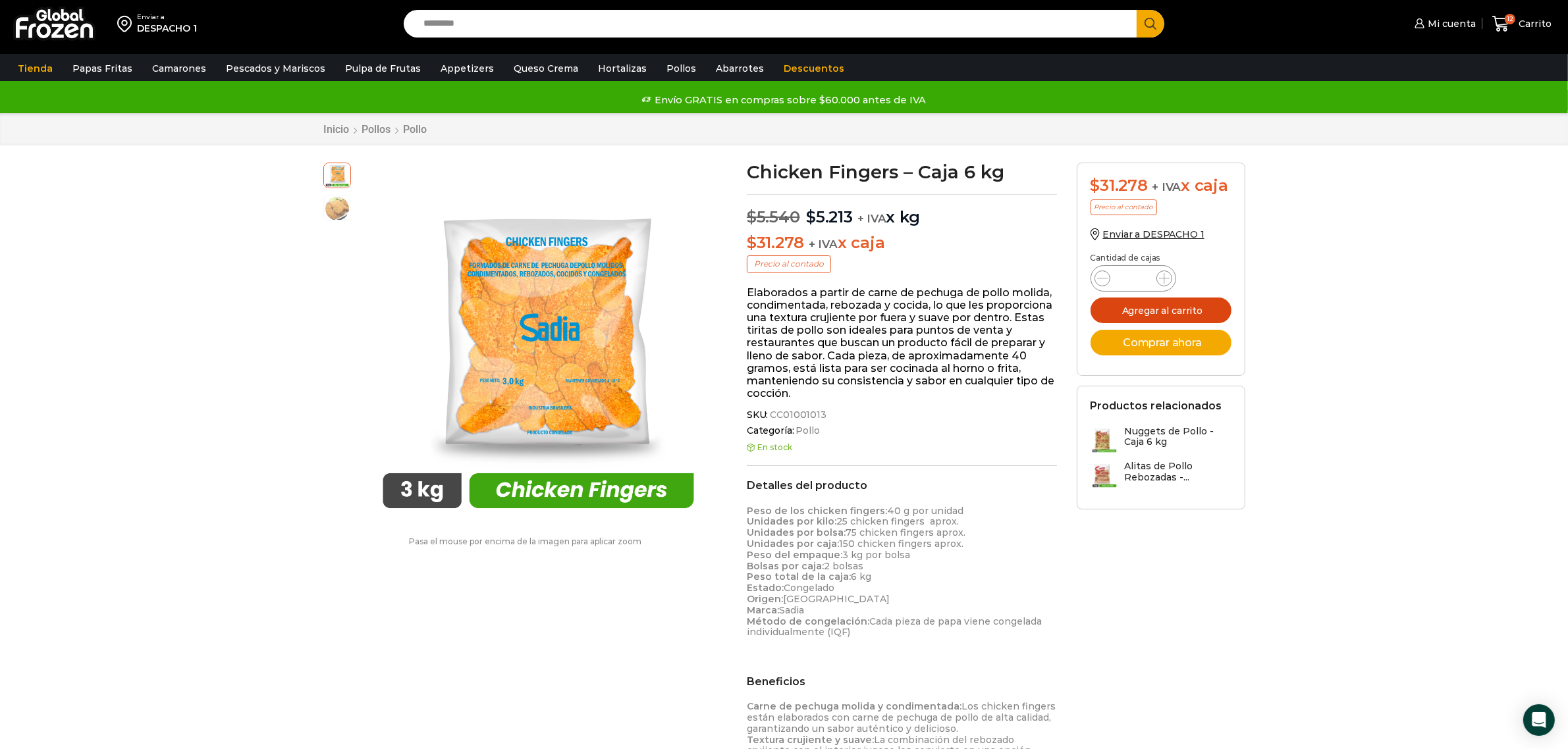
click at [1184, 300] on button "Agregar al carrito" at bounding box center [1161, 310] width 141 height 26
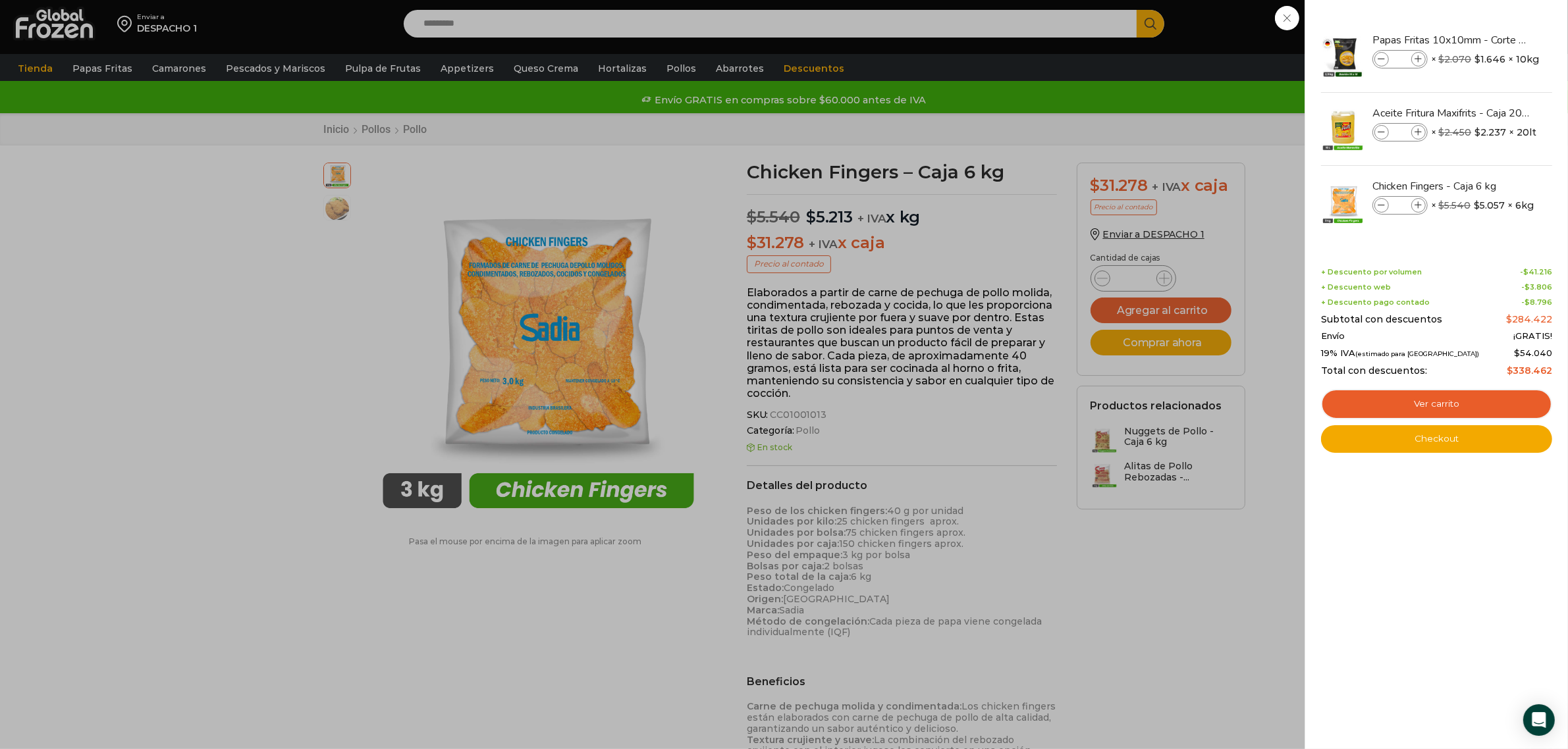
click at [1489, 39] on div "13 [GEOGRAPHIC_DATA] 13 13 Shopping Cart" at bounding box center [1522, 24] width 66 height 31
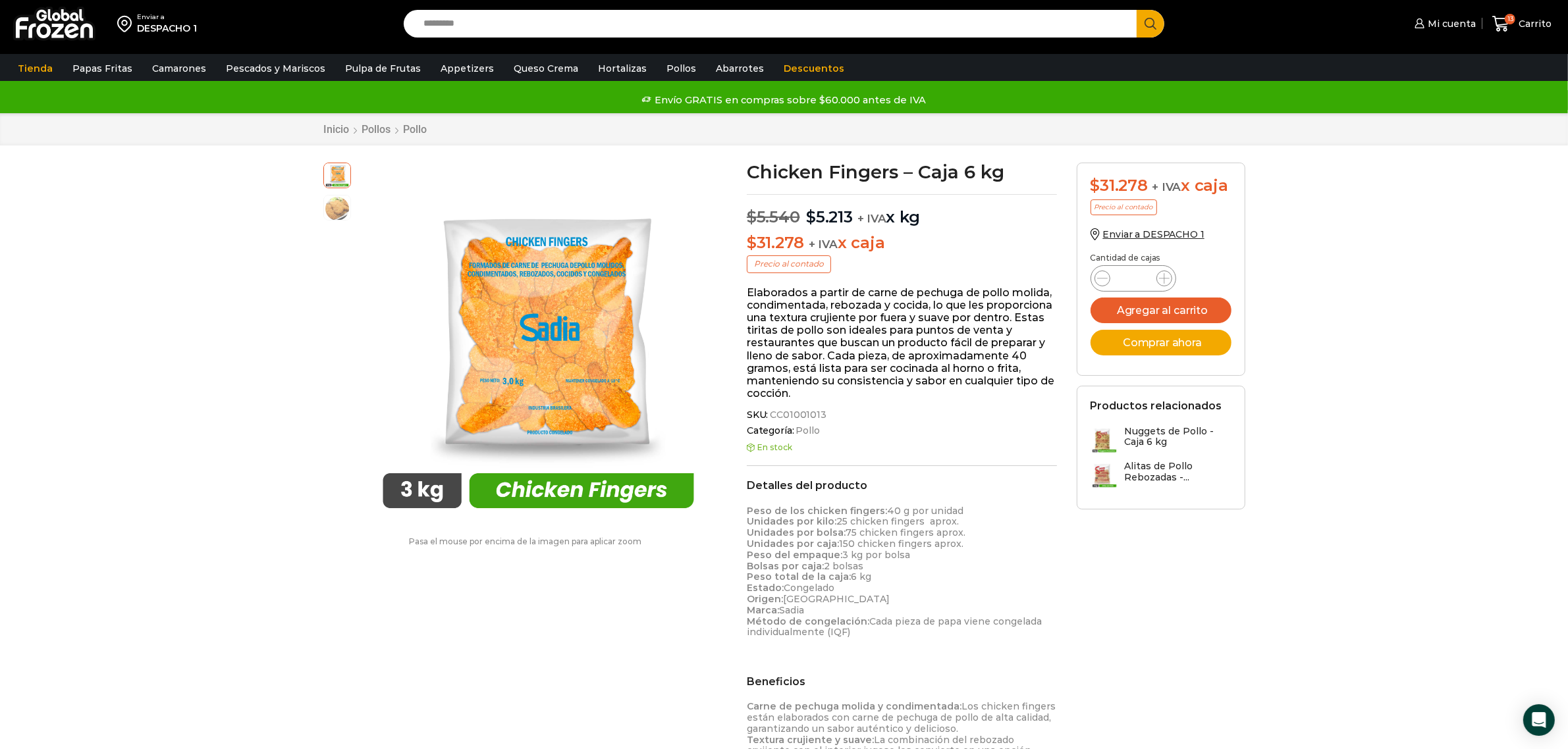
click at [476, 28] on input "Search input" at bounding box center [774, 24] width 714 height 28
type input "*********"
click at [1137, 10] on button "Search" at bounding box center [1150, 24] width 28 height 28
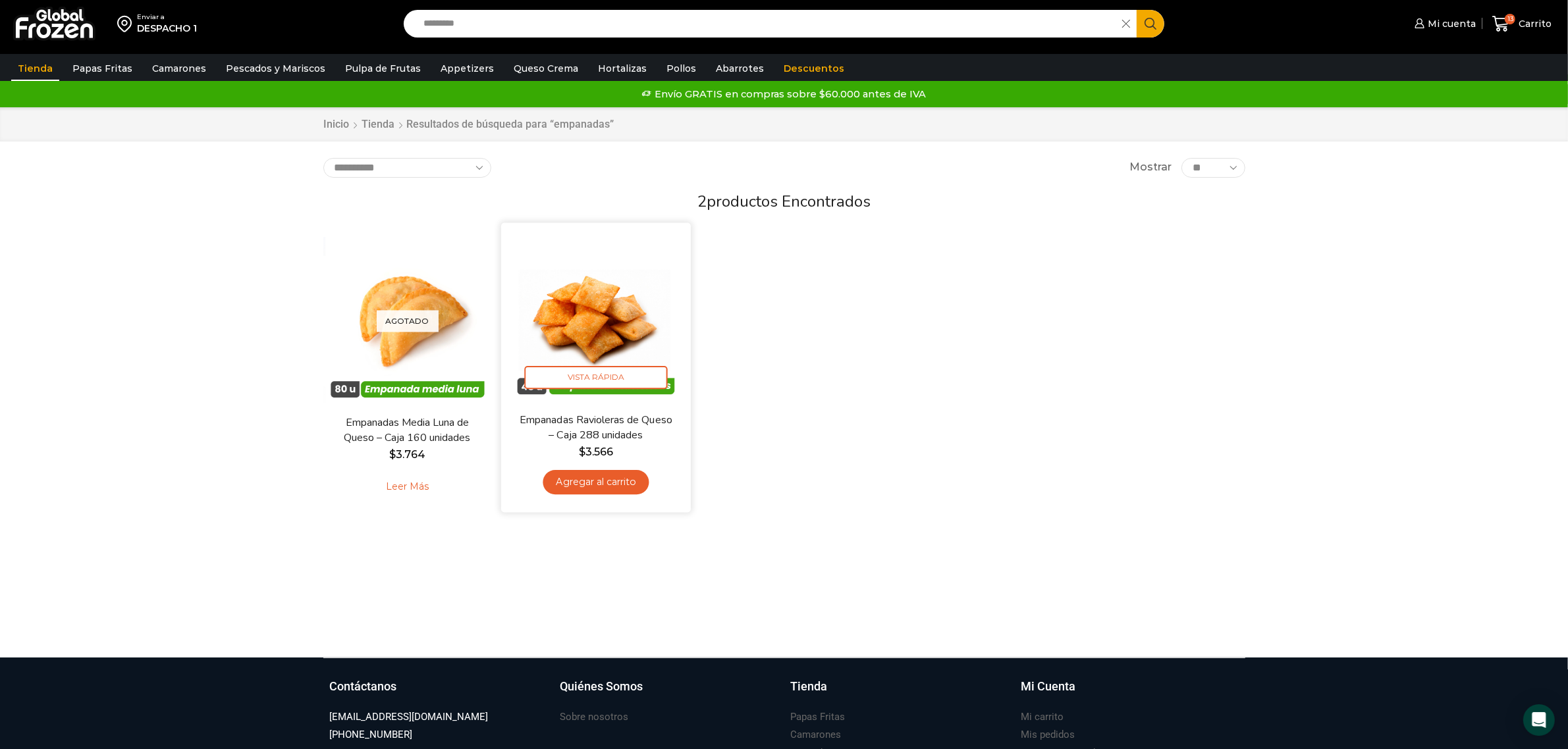
click at [598, 481] on link "Agregar al carrito" at bounding box center [595, 482] width 106 height 25
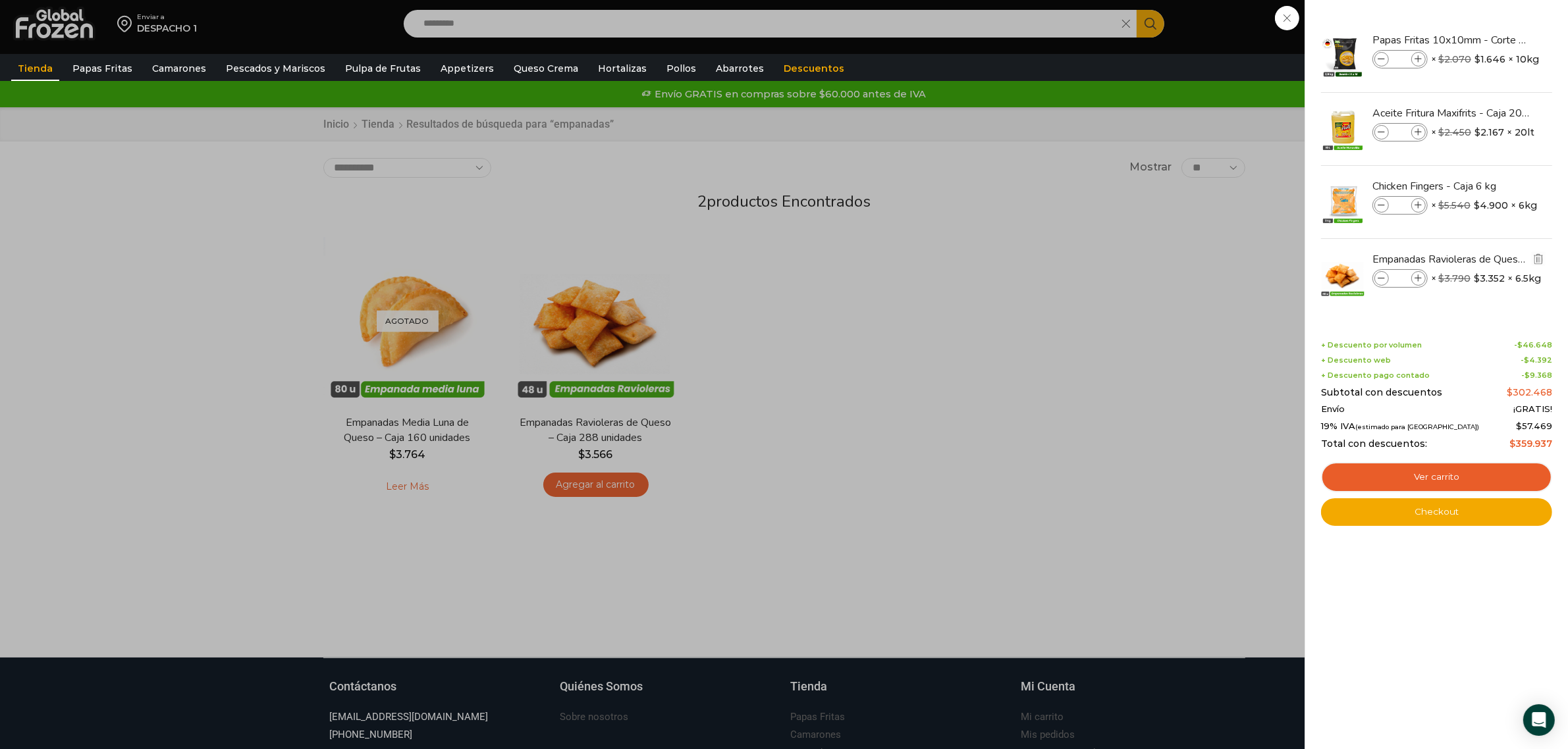
click at [1419, 277] on icon at bounding box center [1418, 279] width 7 height 7
type input "*"
click at [1419, 60] on icon at bounding box center [1418, 60] width 7 height 7
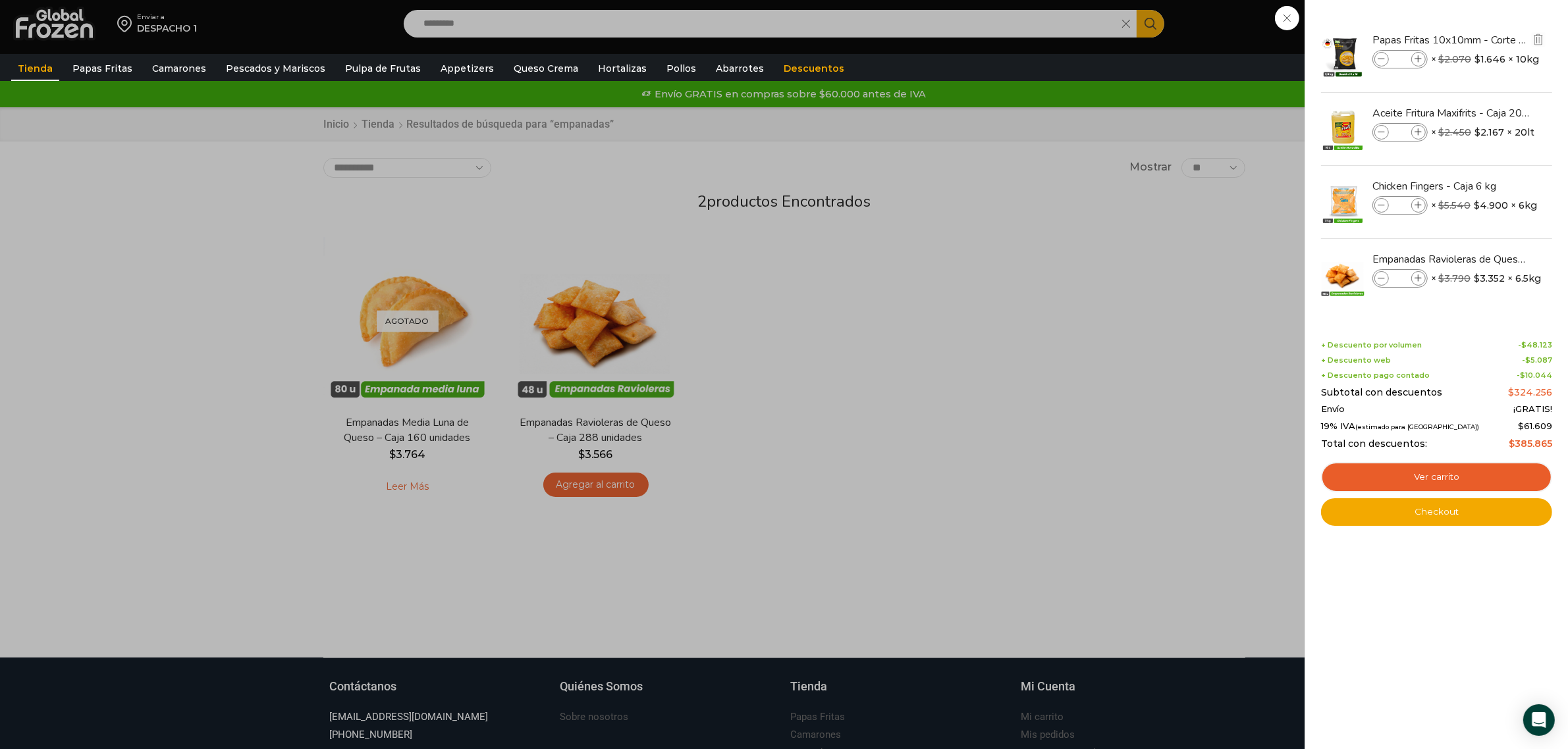
type input "**"
click at [1489, 39] on div "18 Carrito 18 18 Shopping Cart" at bounding box center [1522, 24] width 66 height 31
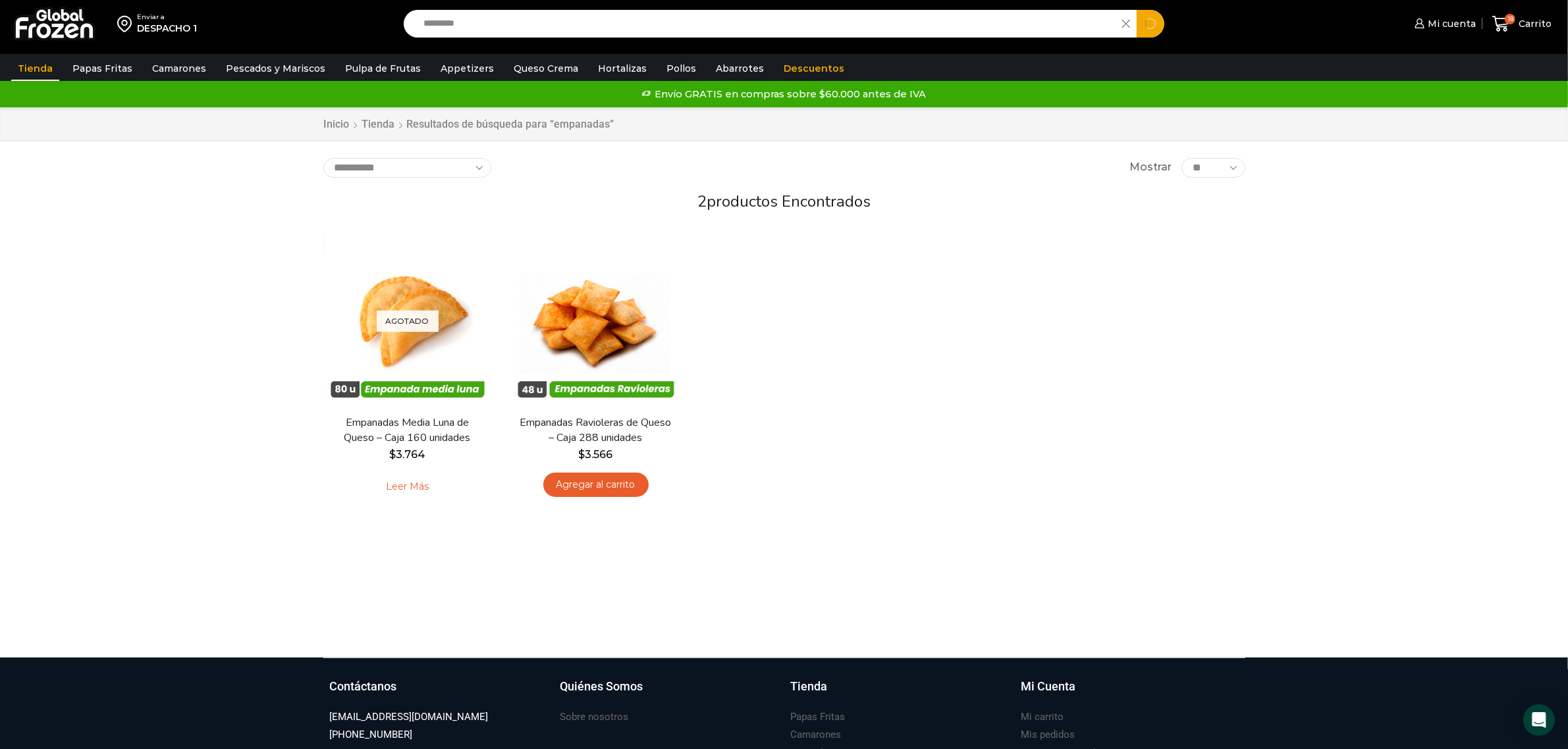
drag, startPoint x: 493, startPoint y: 28, endPoint x: 104, endPoint y: 40, distance: 389.2
click at [113, 35] on div "Enviar a DESPACHO 1 Search input ********* Search Mi cuenta" at bounding box center [784, 24] width 1562 height 48
type input "****"
click at [1137, 10] on button "Search" at bounding box center [1150, 24] width 28 height 28
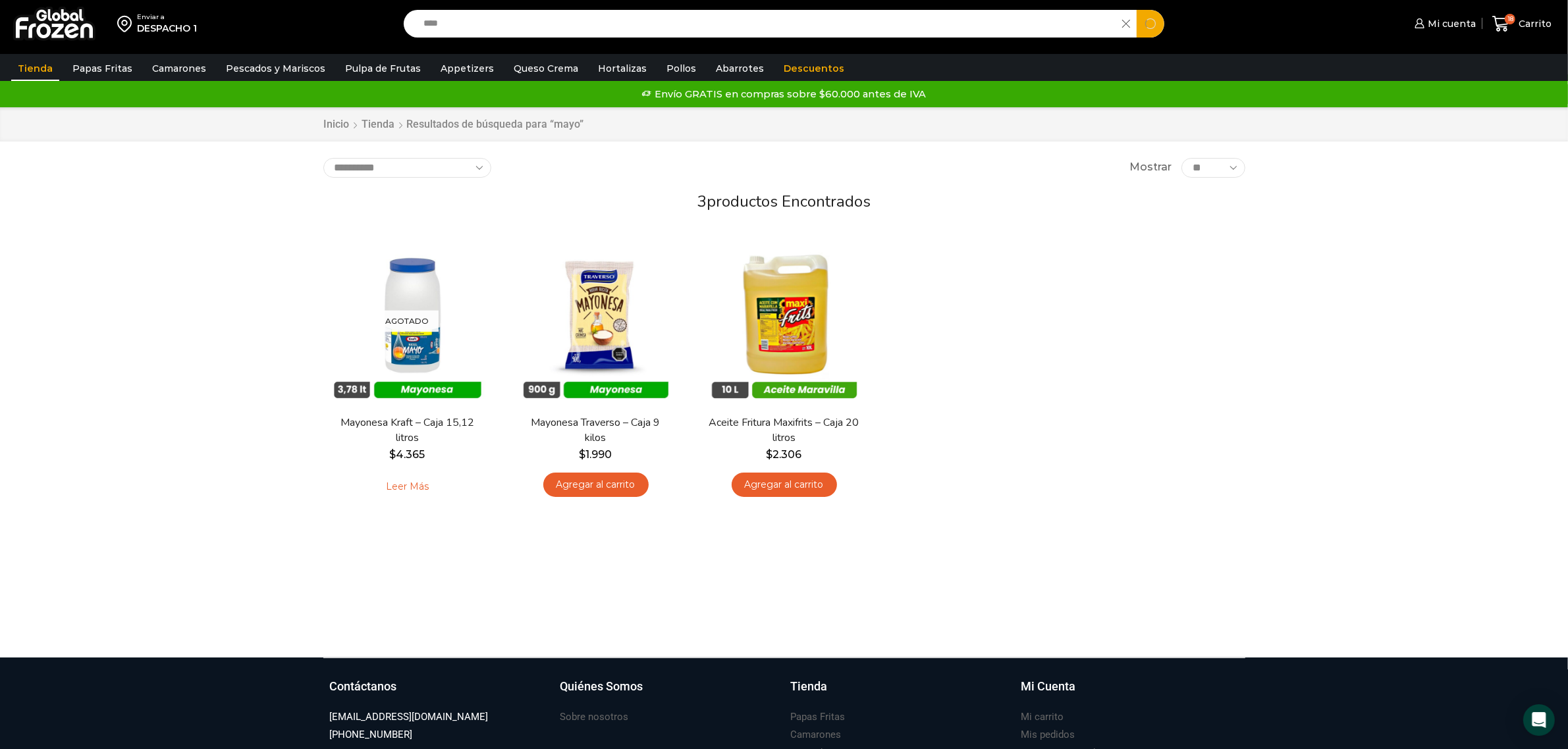
click at [651, 30] on input "****" at bounding box center [767, 24] width 700 height 28
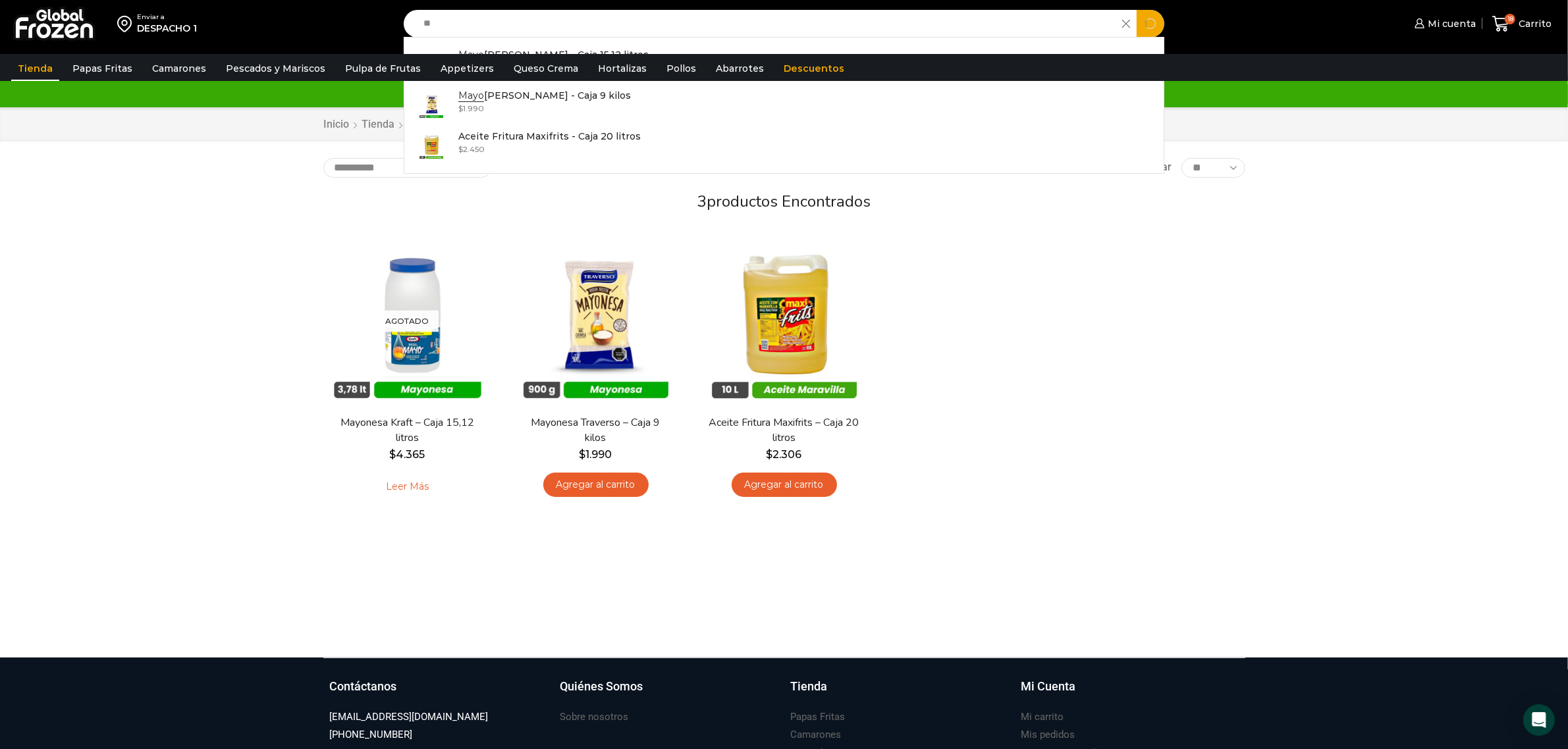
type input "*"
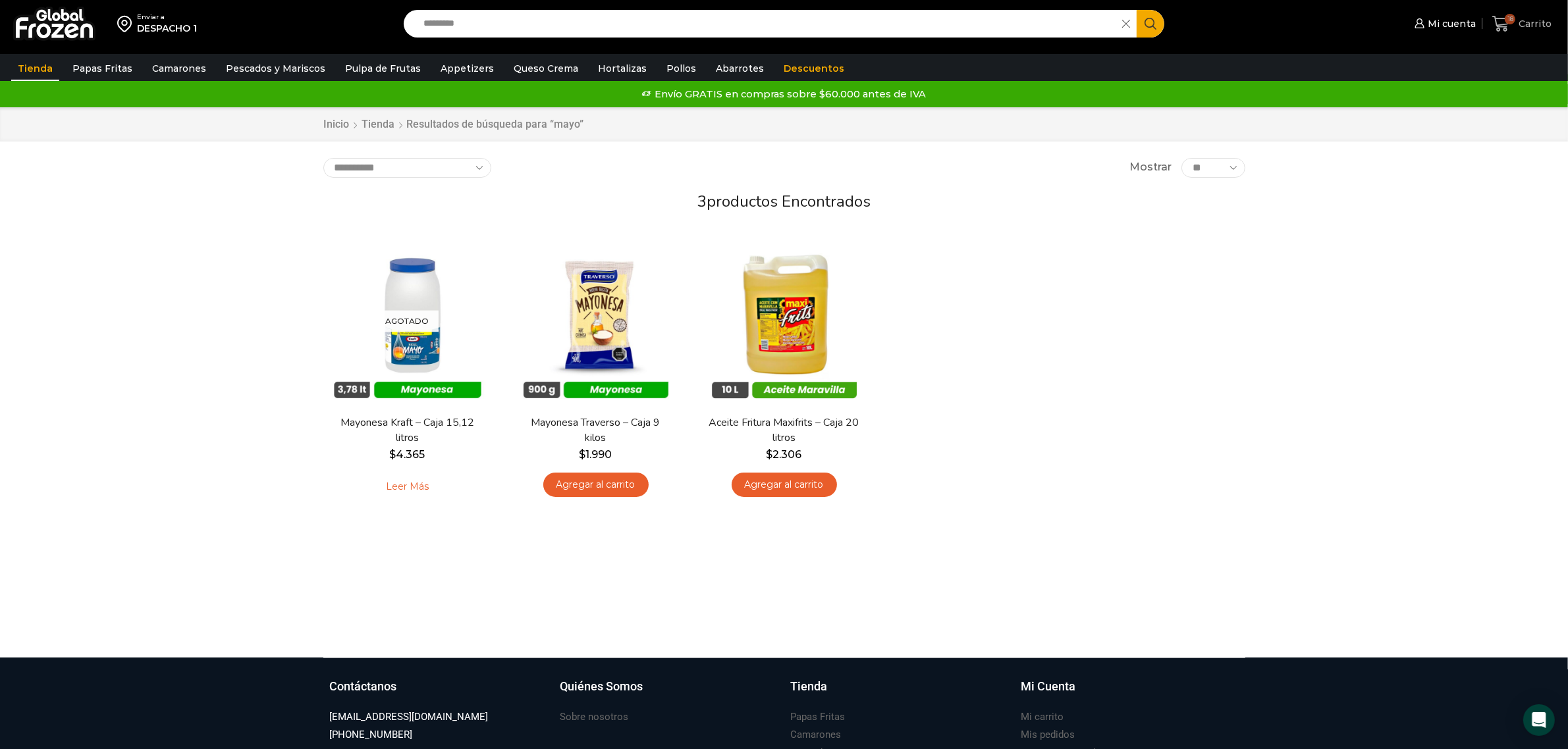
click at [1536, 20] on span "Carrito" at bounding box center [1532, 24] width 36 height 13
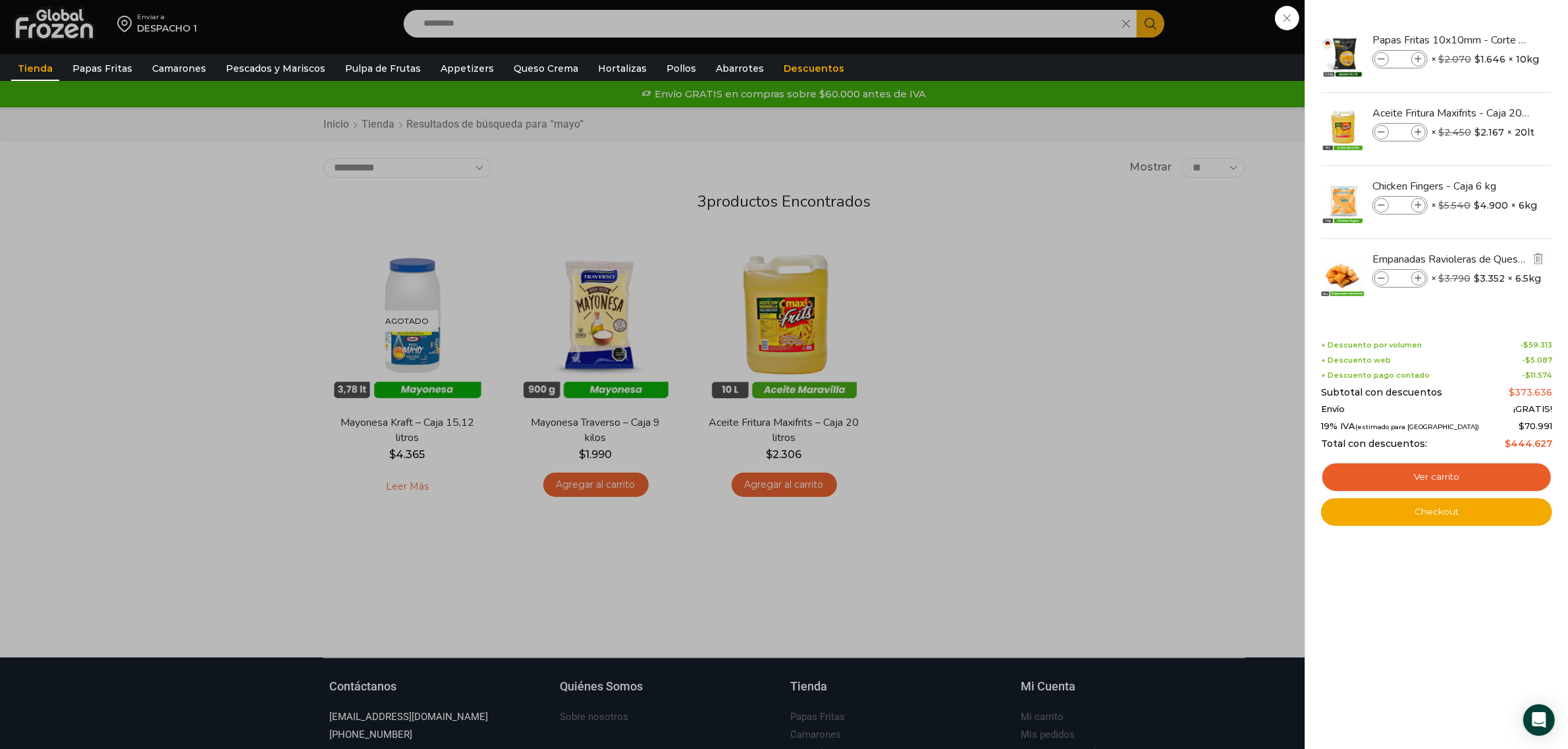
click at [1383, 281] on icon at bounding box center [1382, 279] width 7 height 7
type input "*"
click at [1415, 281] on icon at bounding box center [1418, 279] width 7 height 7
type input "*"
click at [1419, 62] on icon at bounding box center [1418, 60] width 7 height 7
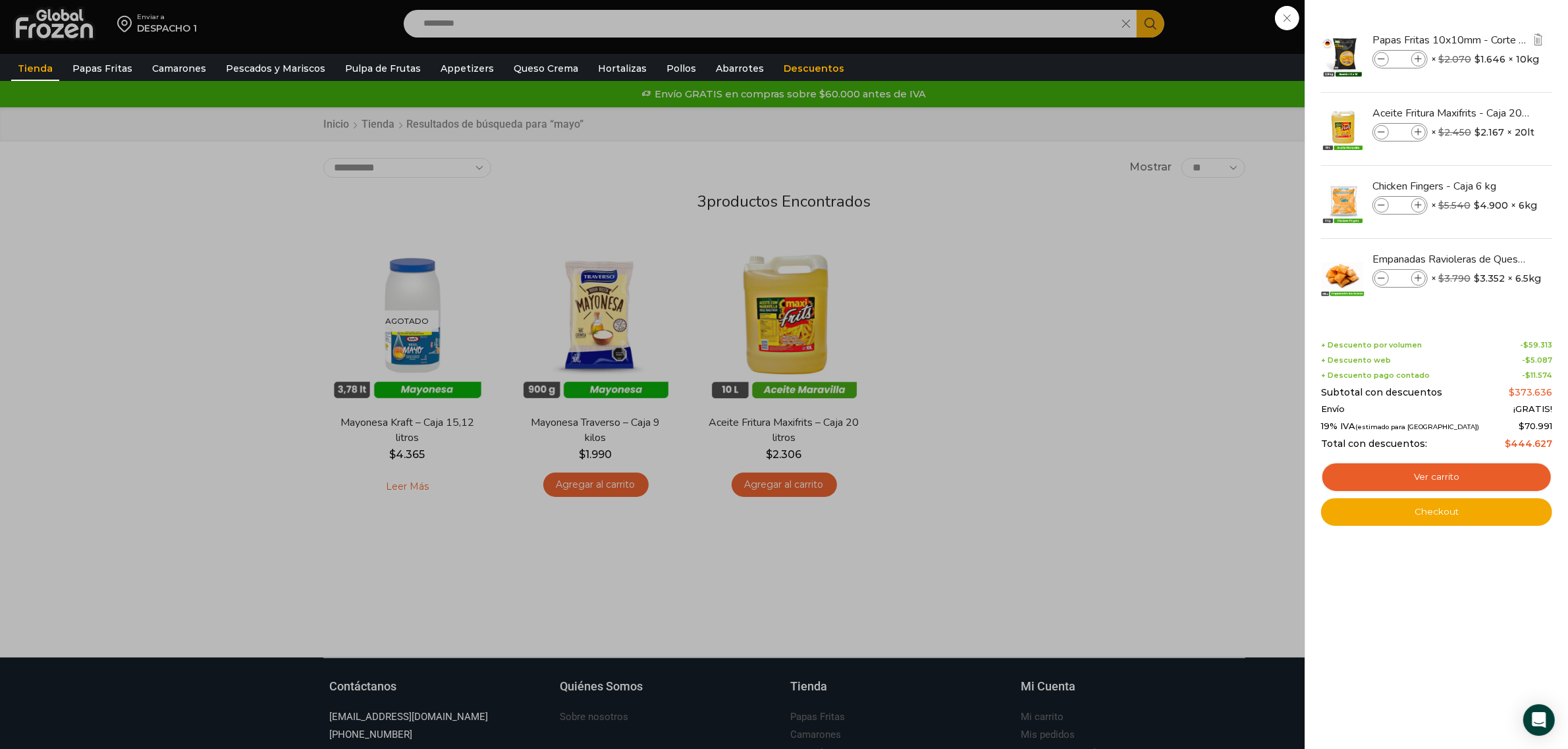
type input "**"
click at [1428, 473] on link "Ver carrito" at bounding box center [1437, 477] width 231 height 30
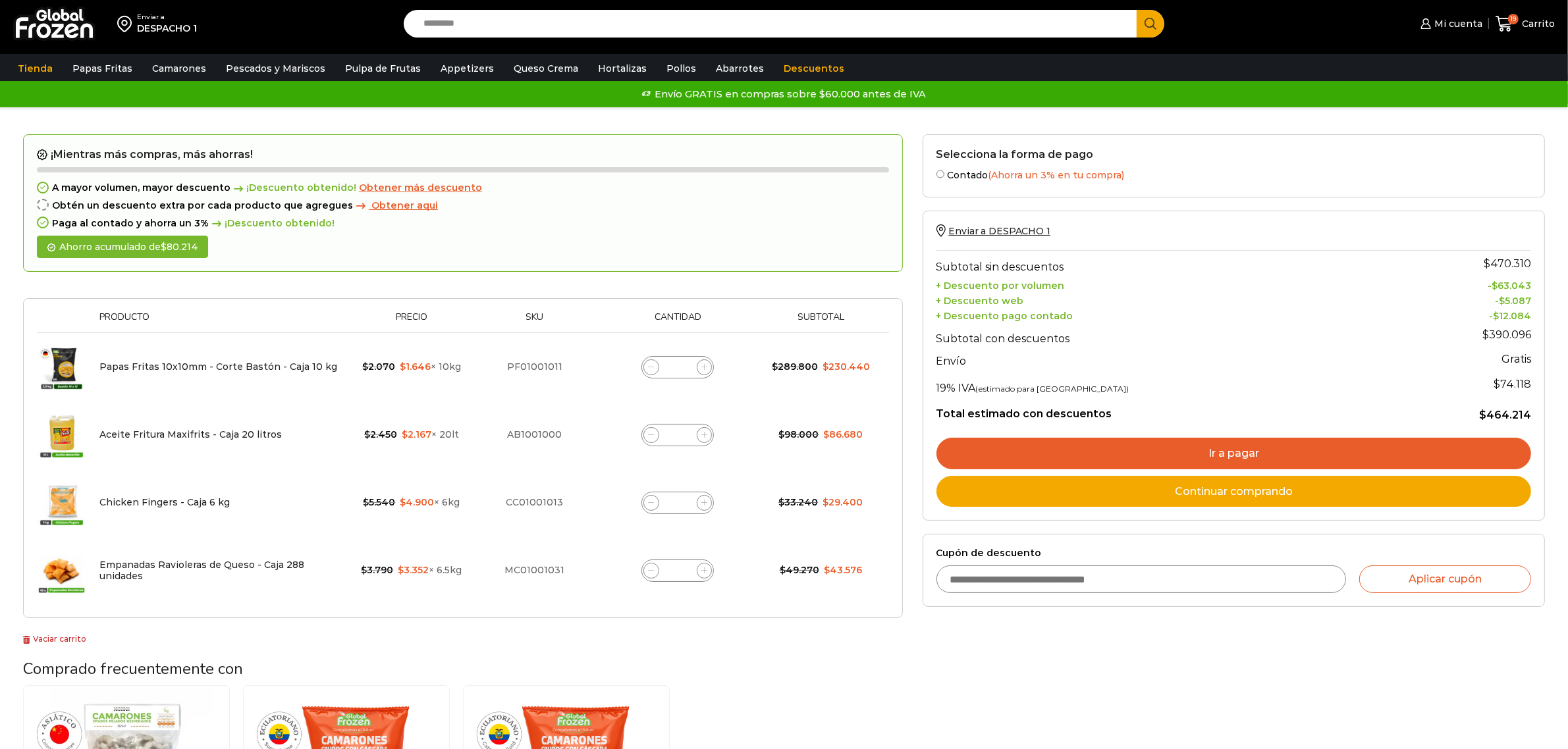
drag, startPoint x: 435, startPoint y: 319, endPoint x: 376, endPoint y: 204, distance: 129.3
click at [376, 204] on span "Obtener aqui" at bounding box center [405, 205] width 66 height 12
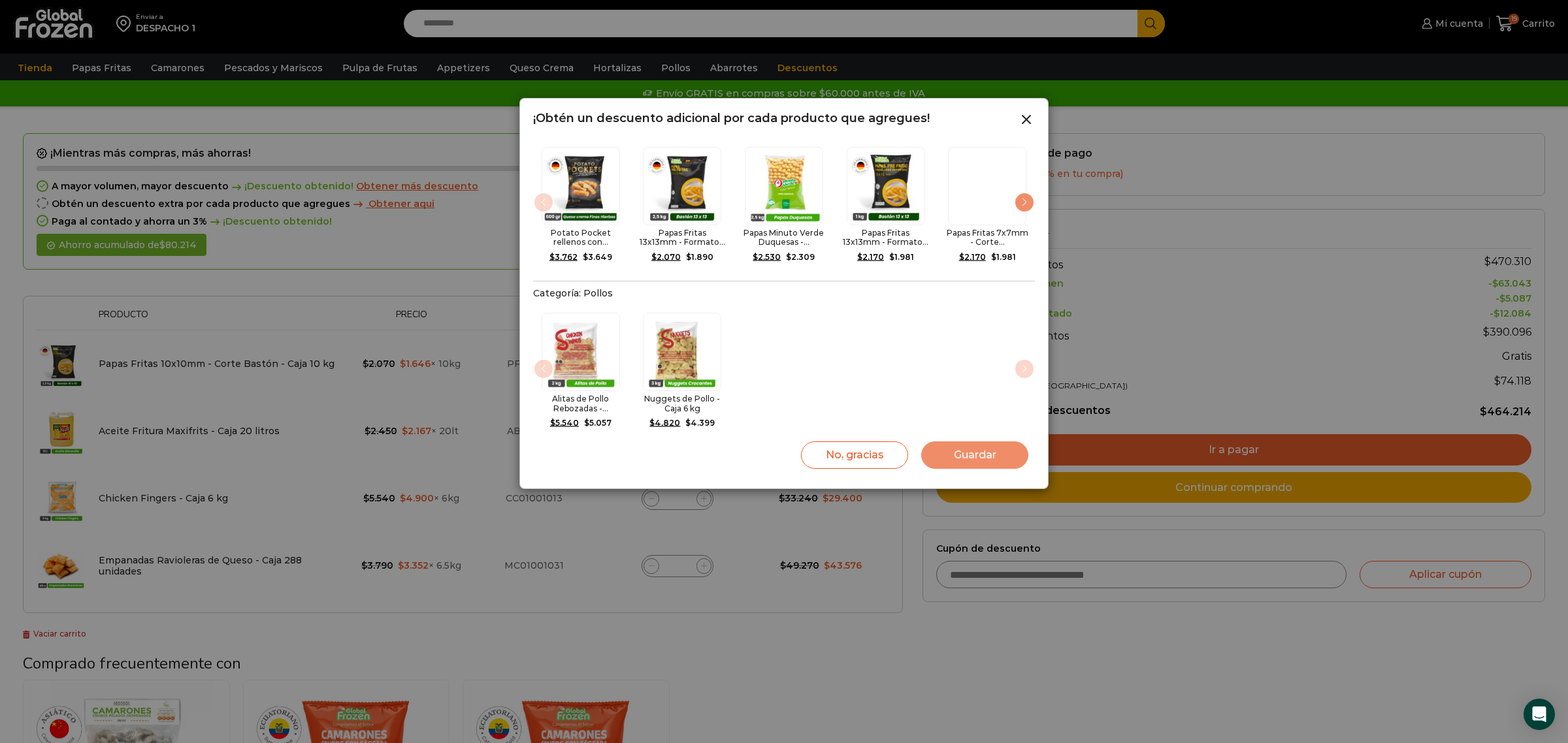
scroll to position [621, 0]
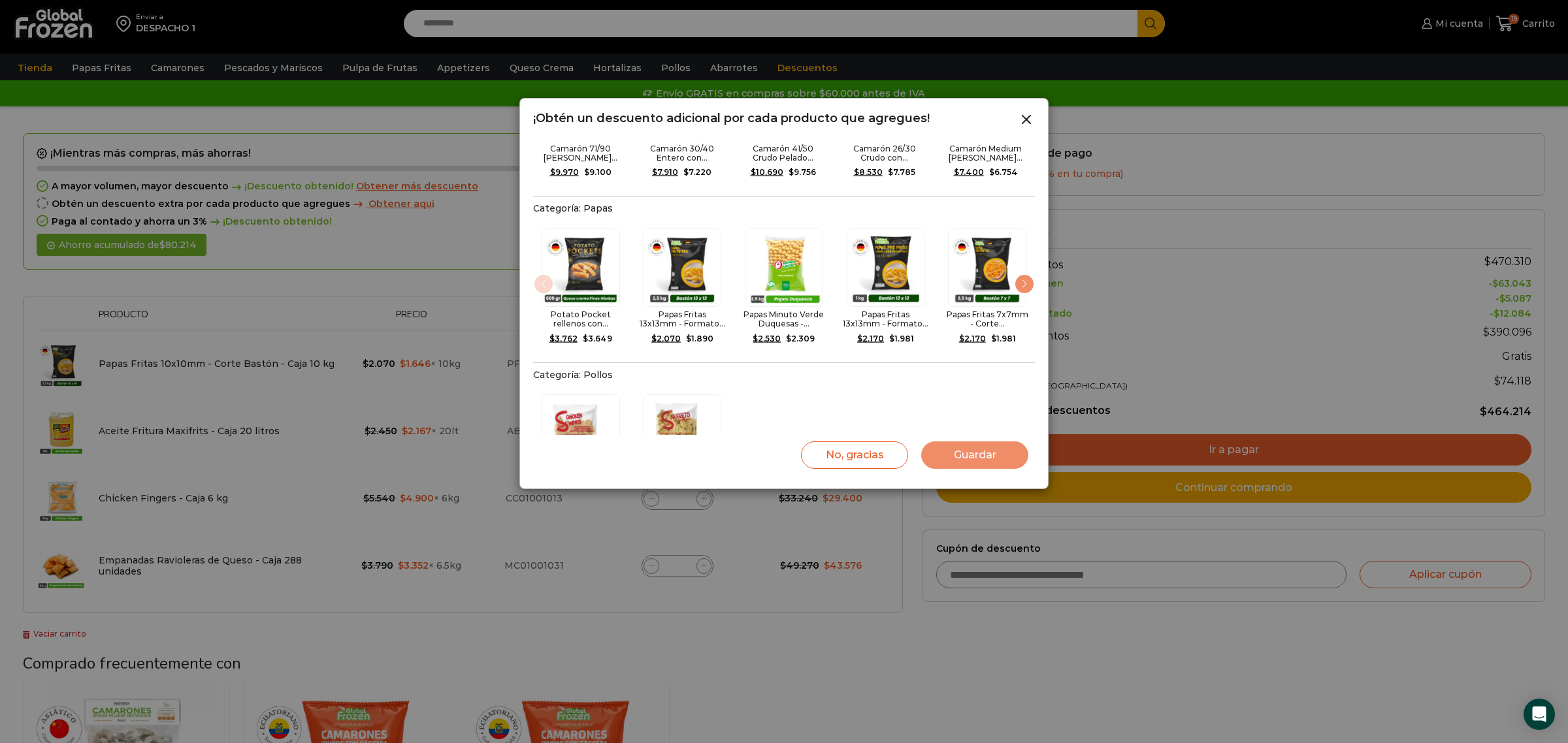
click at [1025, 274] on div "Next slide" at bounding box center [1024, 284] width 21 height 21
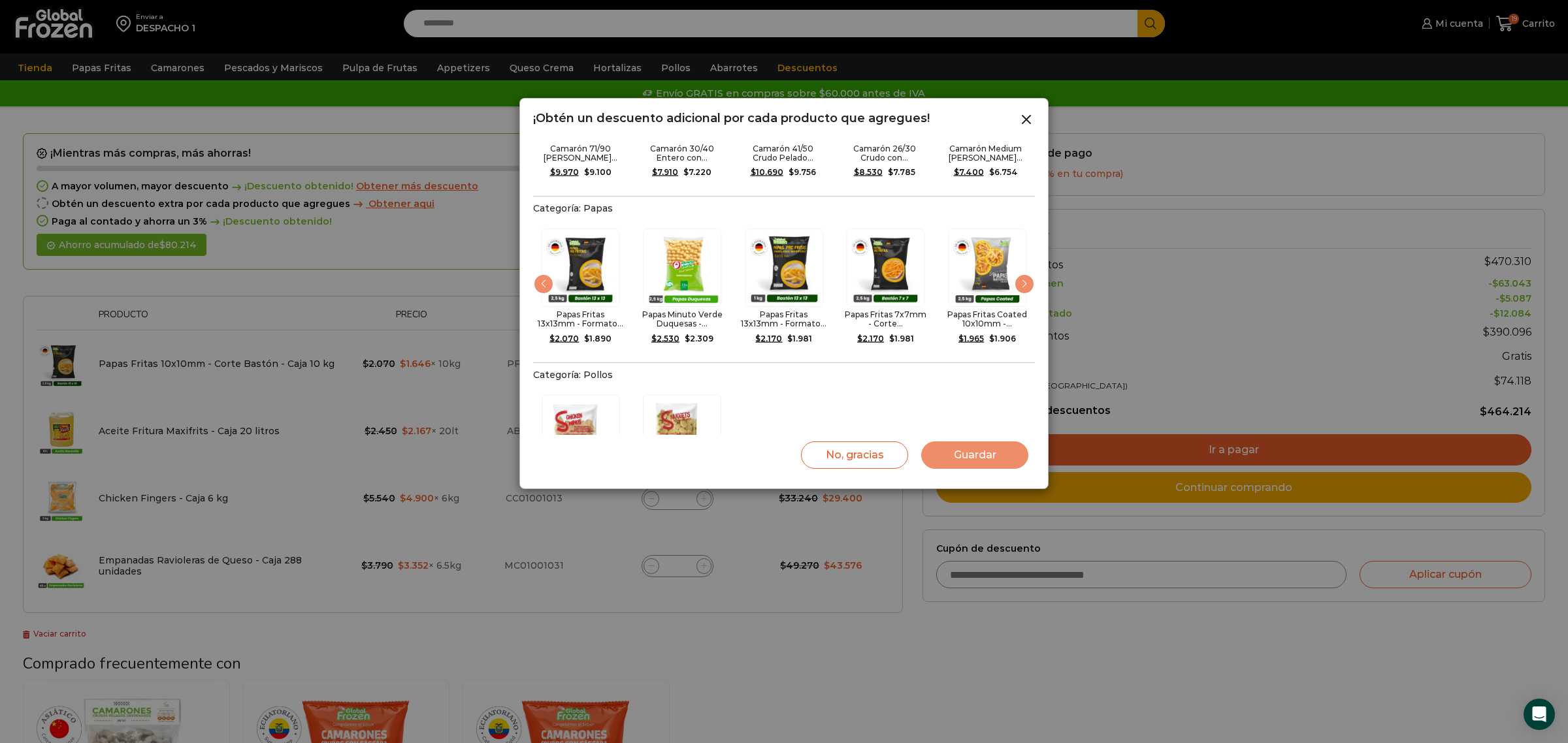
click at [1025, 274] on div "Next slide" at bounding box center [1024, 284] width 21 height 21
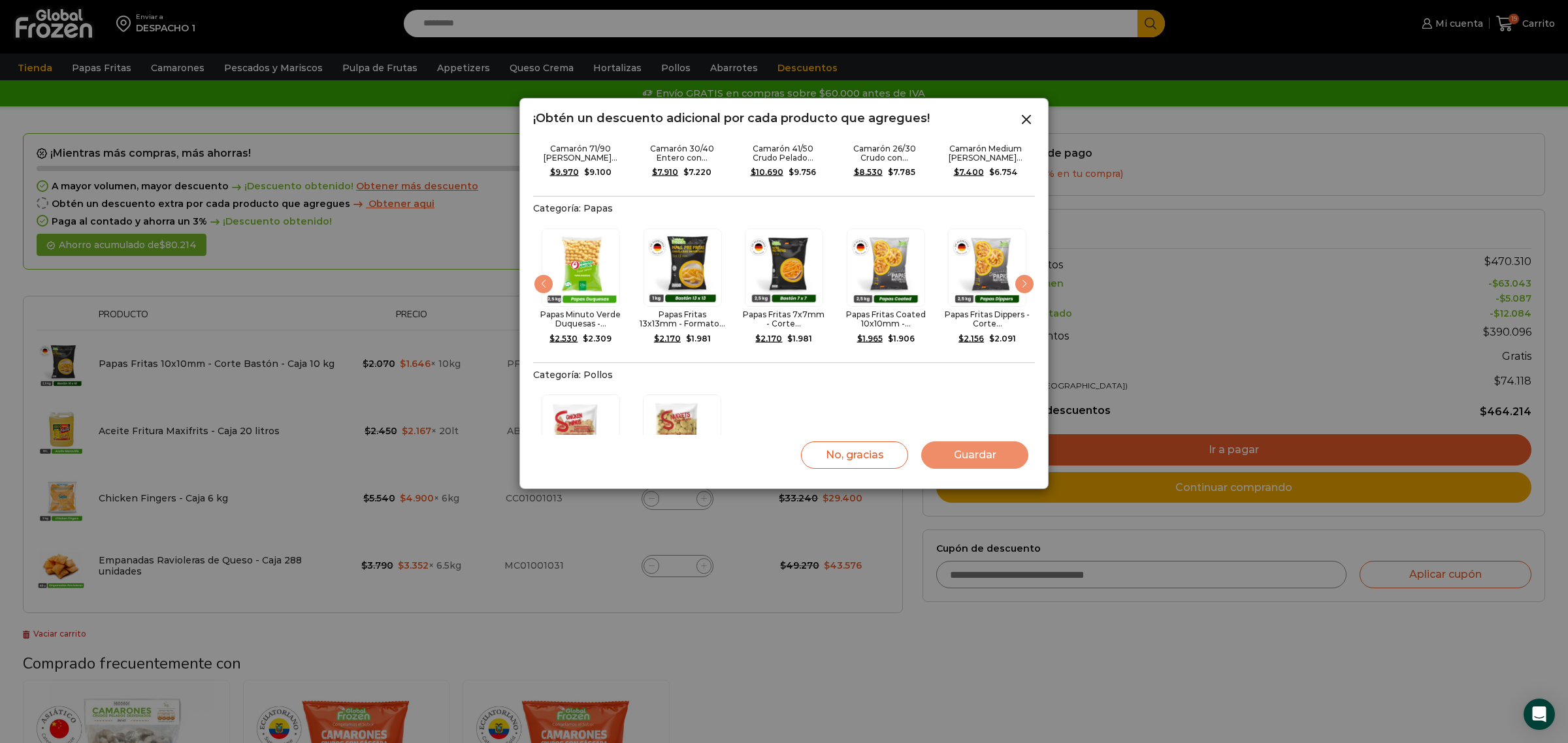
click at [1023, 274] on div "Next slide" at bounding box center [1024, 284] width 21 height 21
click at [1050, 259] on img "9 / 9" at bounding box center [1090, 268] width 78 height 78
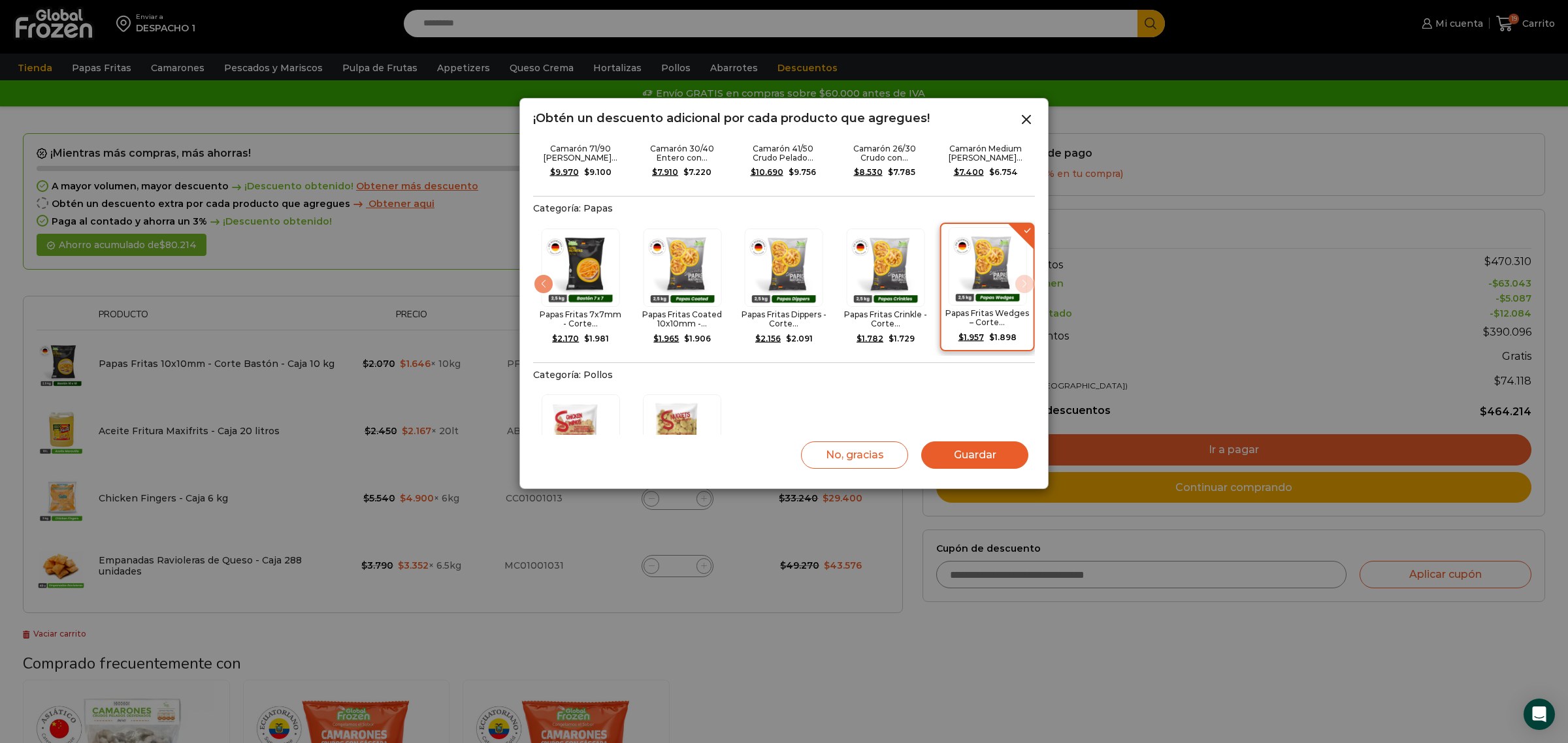
click at [1023, 259] on img "9 / 9" at bounding box center [988, 267] width 78 height 78
click at [1023, 259] on img "9 / 9" at bounding box center [988, 268] width 78 height 78
click at [538, 274] on div "Previous slide" at bounding box center [543, 284] width 21 height 21
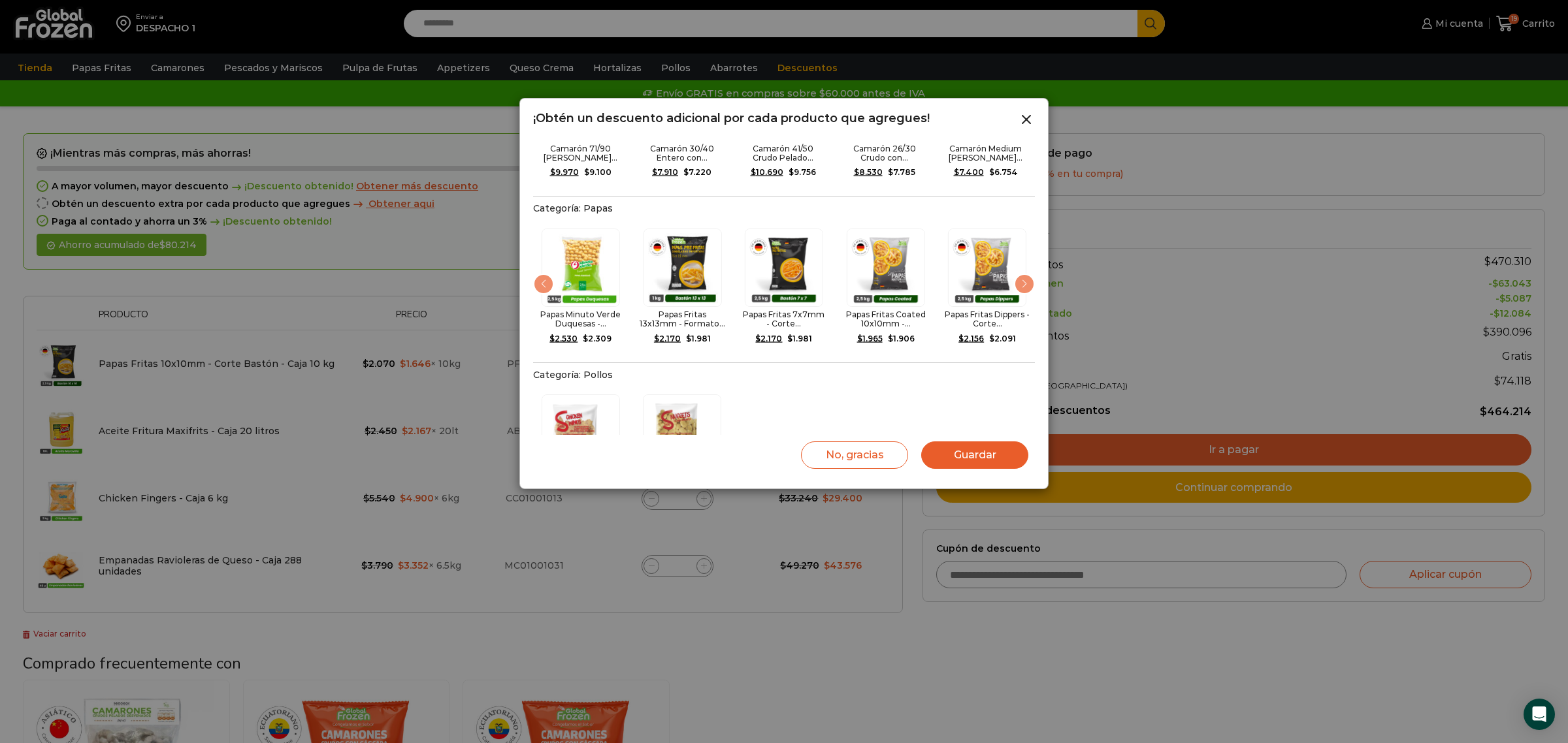
click at [538, 274] on div "Previous slide" at bounding box center [543, 284] width 21 height 21
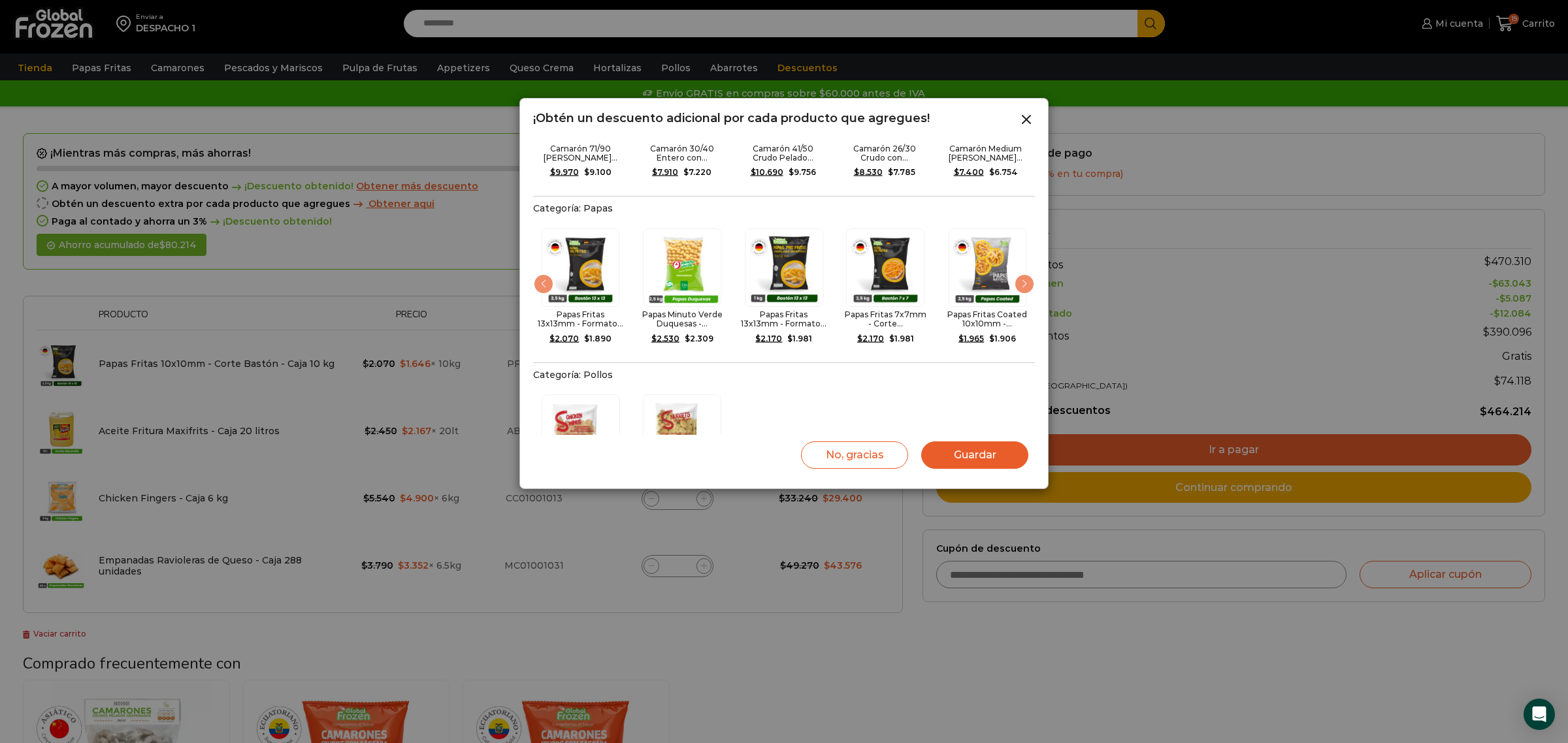
click at [538, 274] on div "Previous slide" at bounding box center [543, 284] width 21 height 21
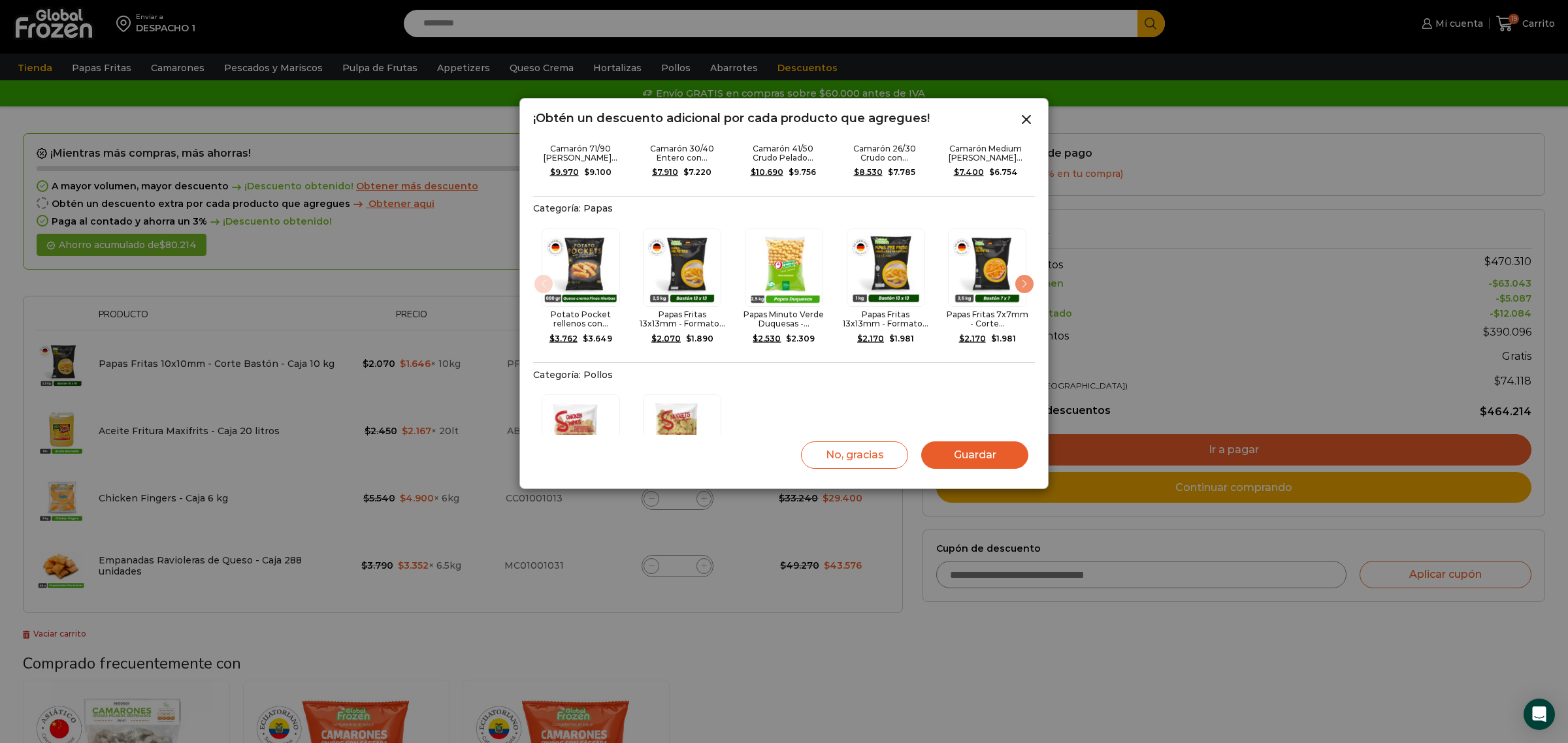
click at [538, 259] on div "1 / 9" at bounding box center [580, 268] width 87 height 78
click at [538, 259] on div "1 / 9" at bounding box center [580, 267] width 87 height 78
click at [538, 259] on div "1 / 9" at bounding box center [580, 268] width 87 height 78
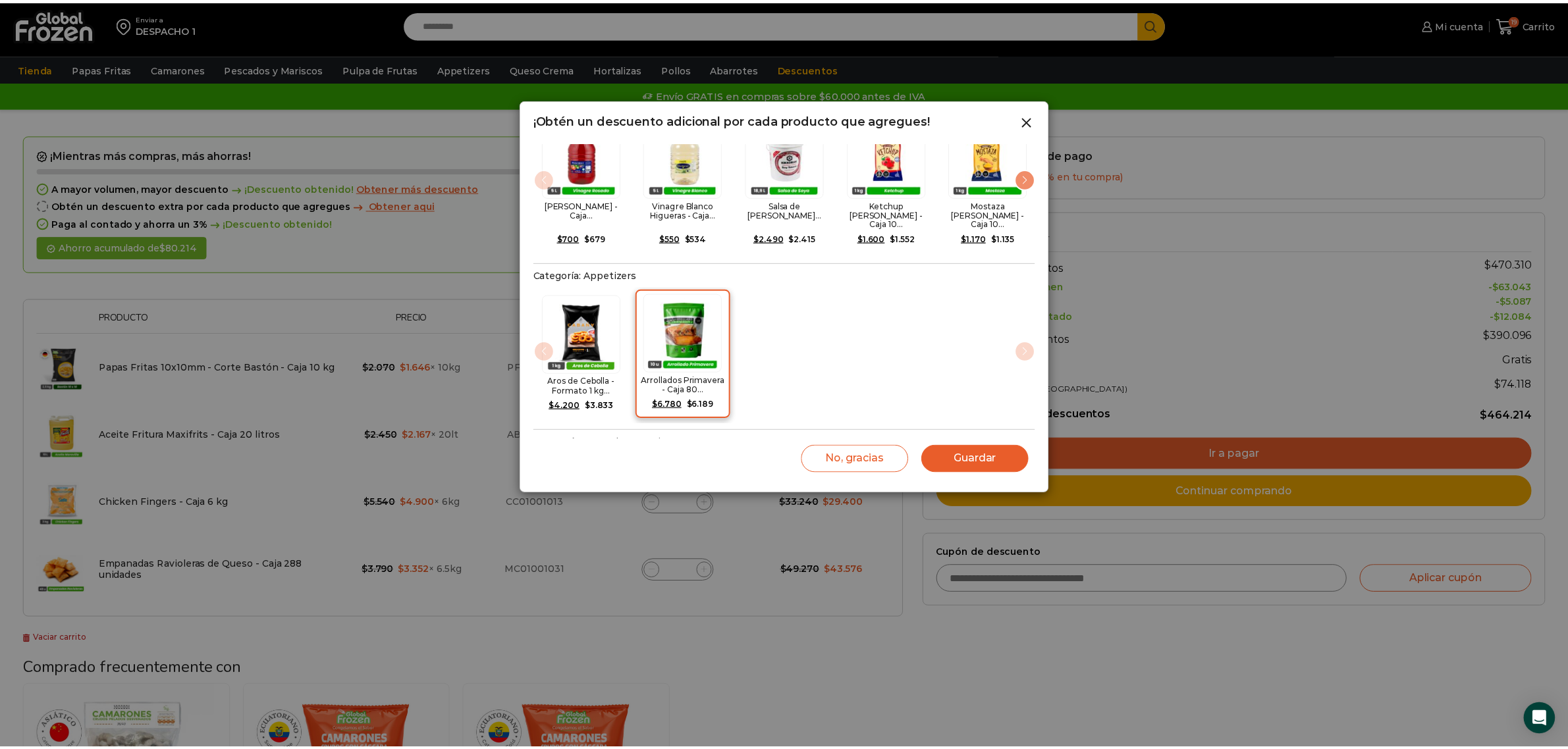
scroll to position [0, 0]
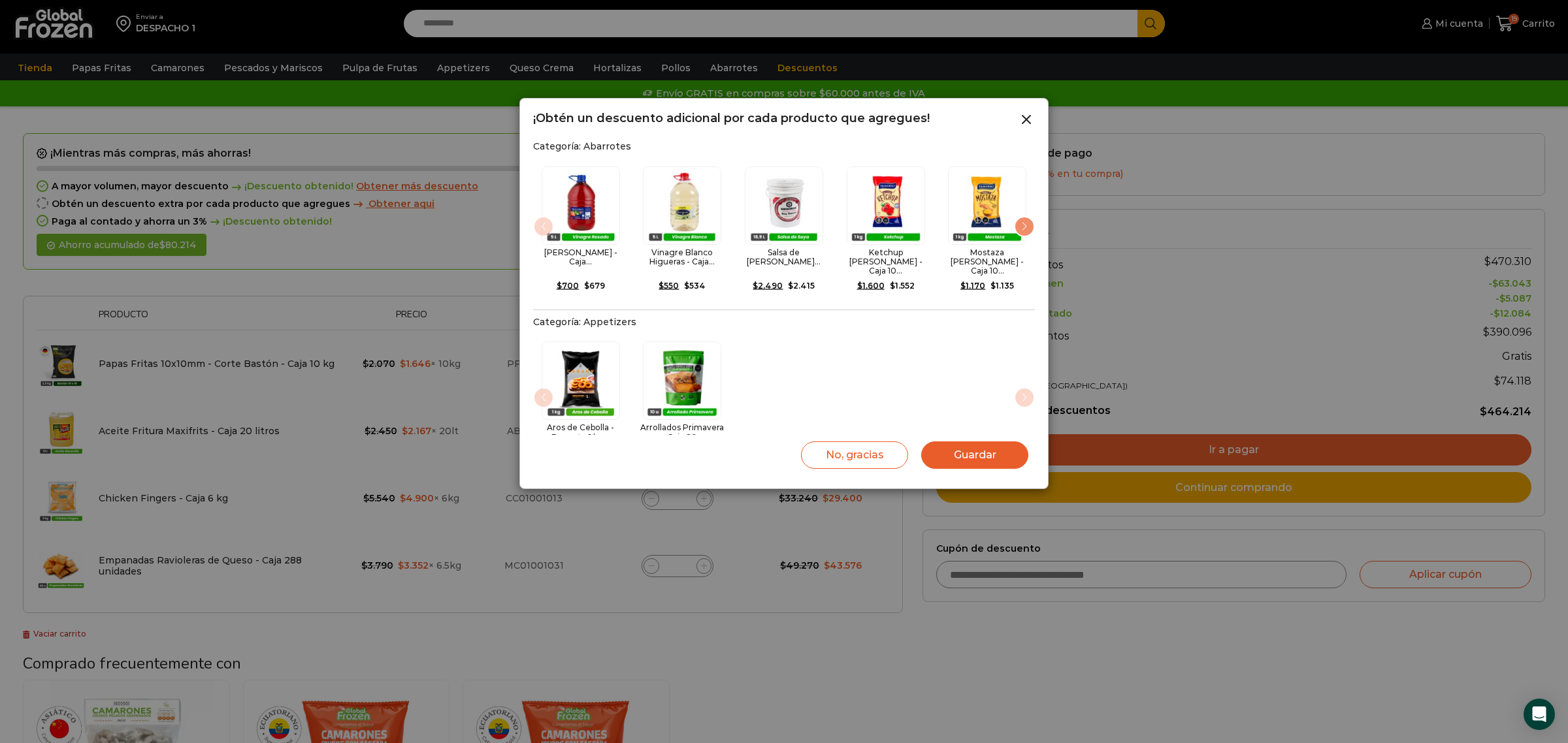
click at [1030, 222] on div "Next slide" at bounding box center [1024, 226] width 21 height 21
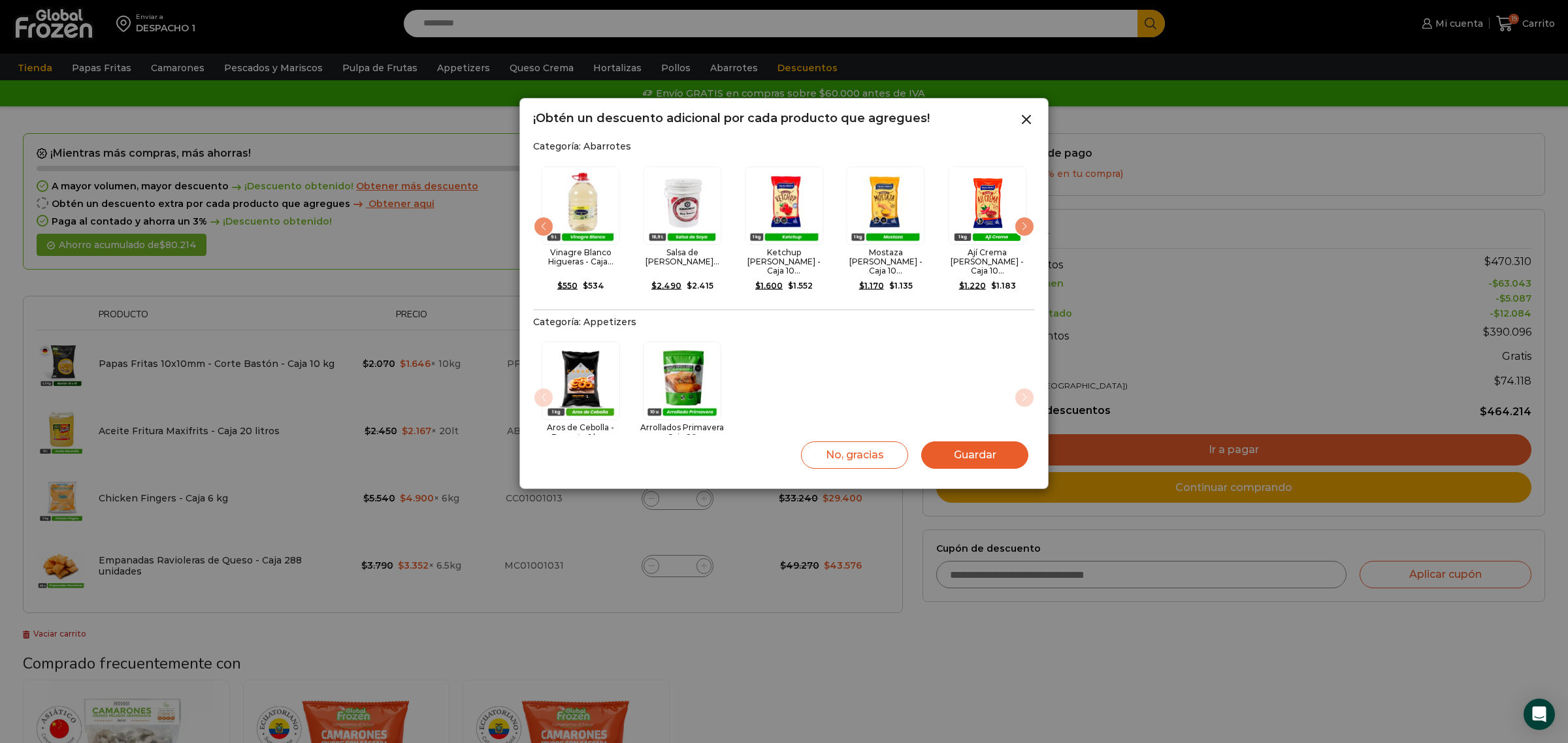
click at [1026, 222] on div "Next slide" at bounding box center [1024, 226] width 21 height 21
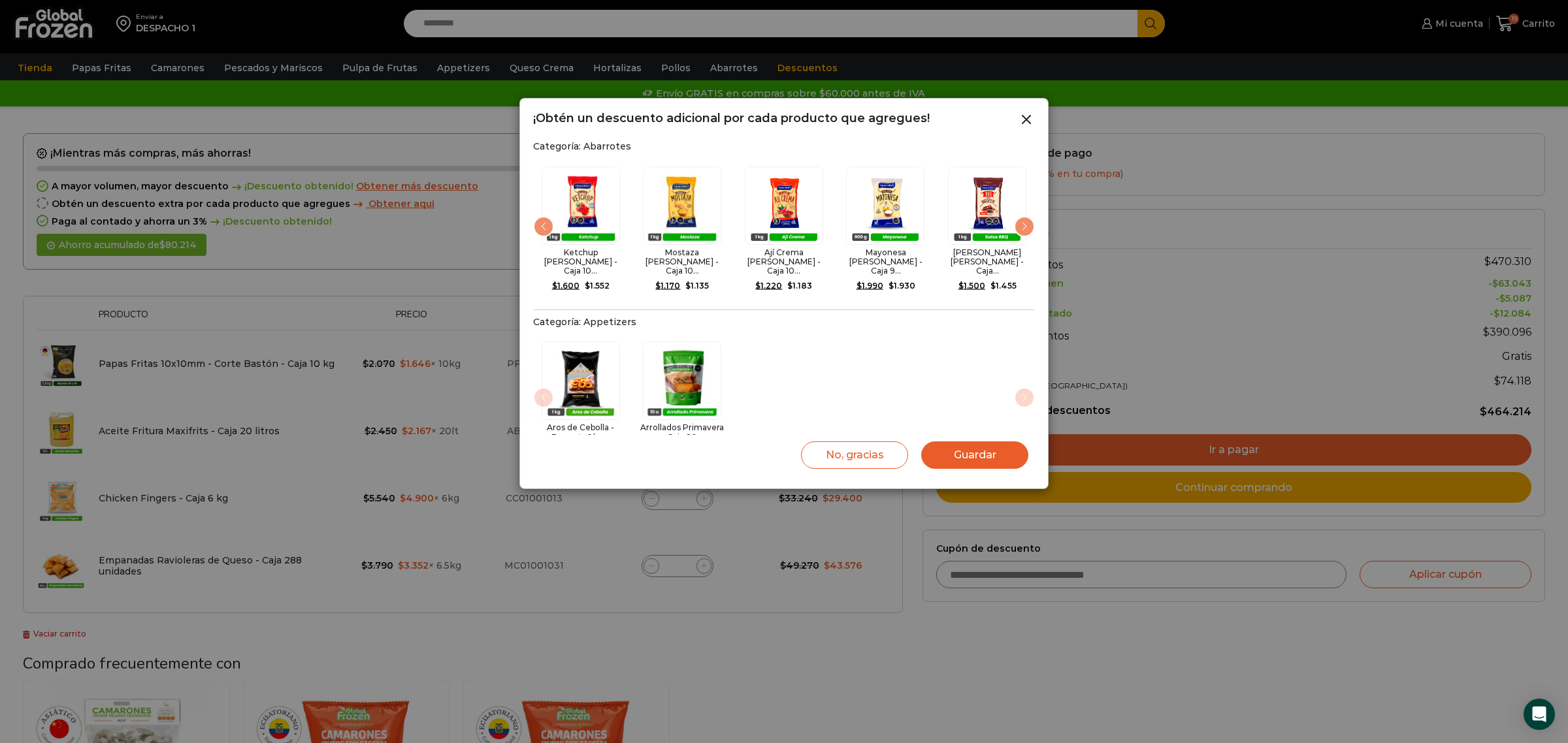
click at [1026, 222] on div "Next slide" at bounding box center [1024, 226] width 21 height 21
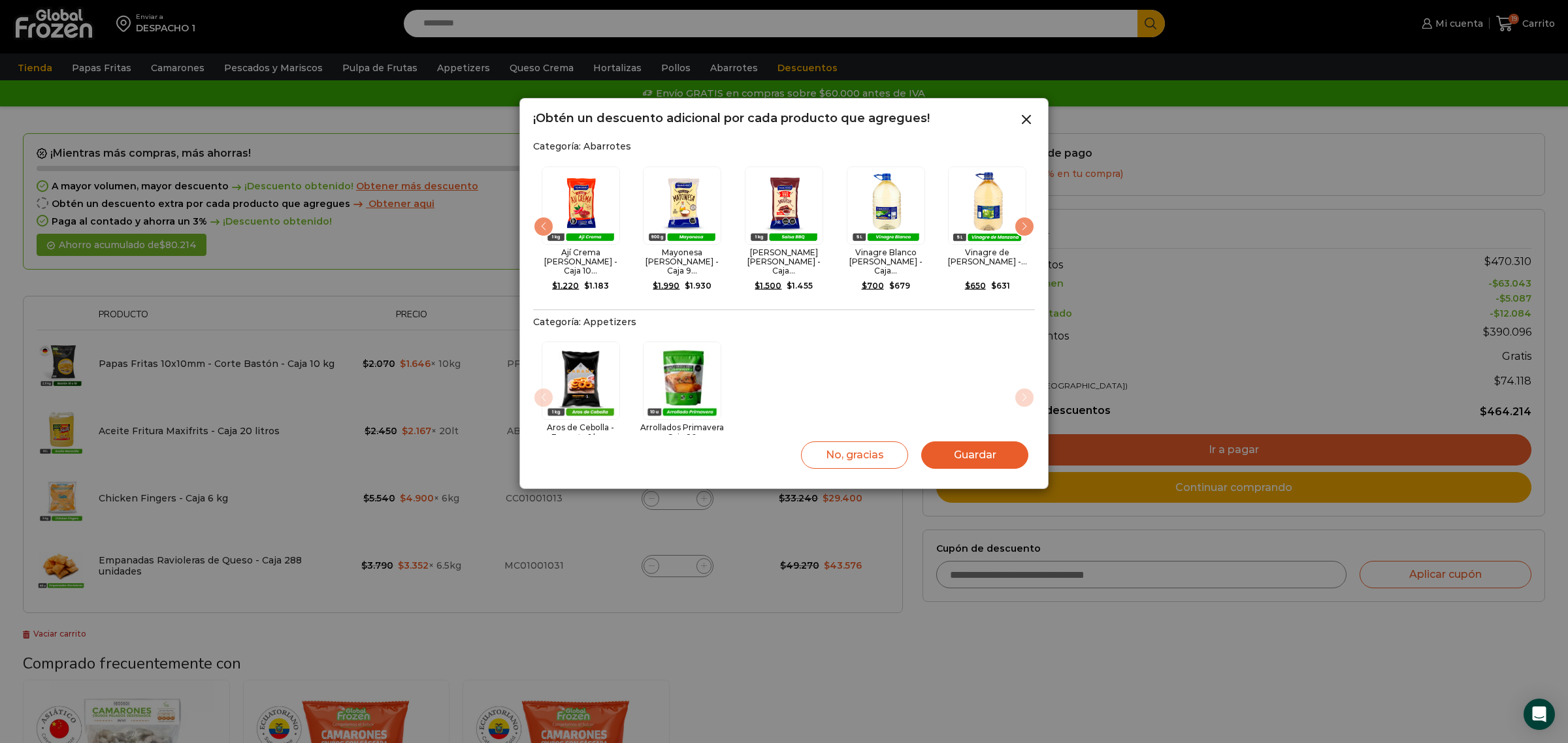
click at [1026, 222] on div "Next slide" at bounding box center [1024, 226] width 21 height 21
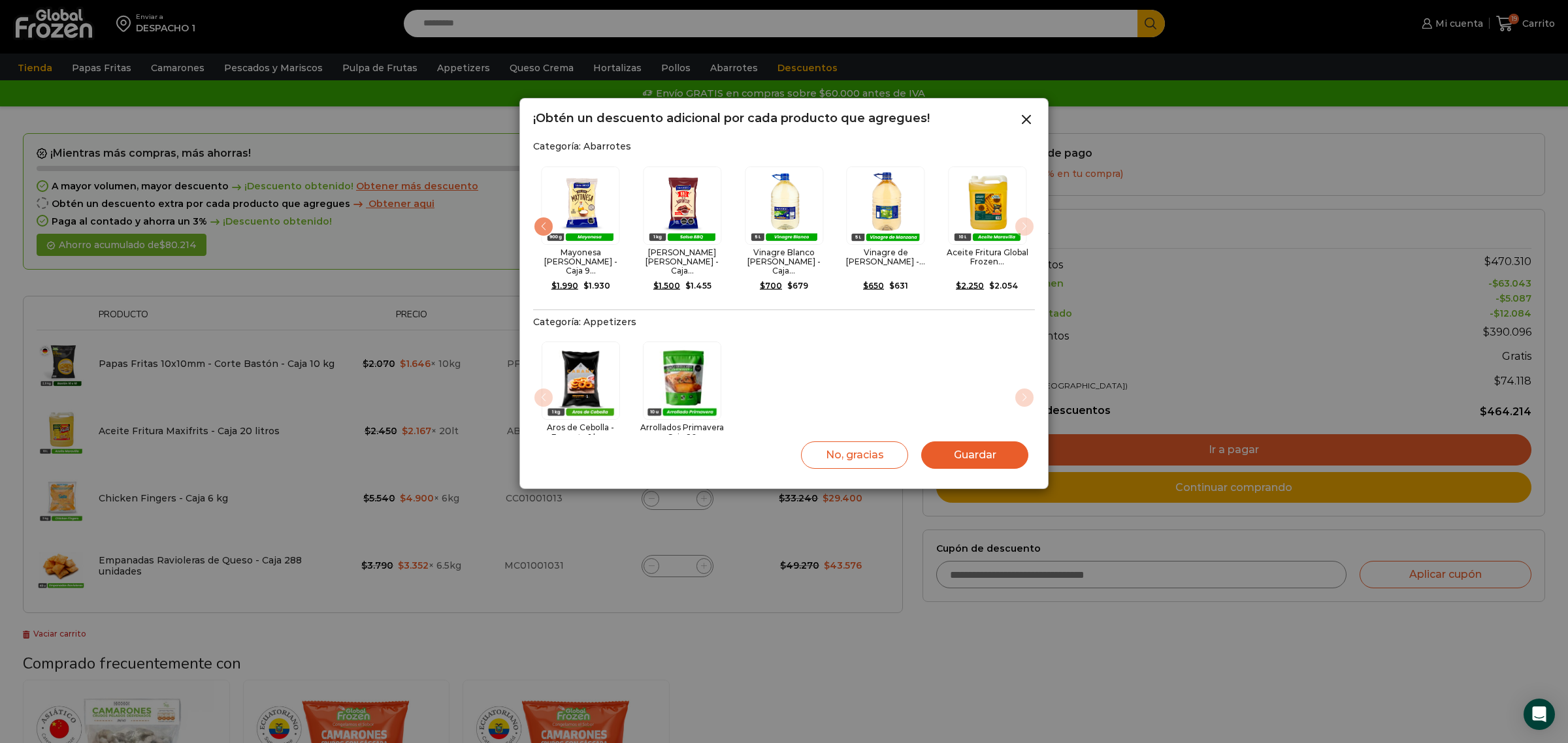
click at [1026, 222] on img "11 / 11" at bounding box center [988, 206] width 78 height 78
click at [1026, 222] on img "11 / 11" at bounding box center [988, 204] width 78 height 78
click at [1026, 222] on img "11 / 11" at bounding box center [988, 206] width 78 height 78
click at [1026, 117] on icon at bounding box center [1026, 119] width 15 height 15
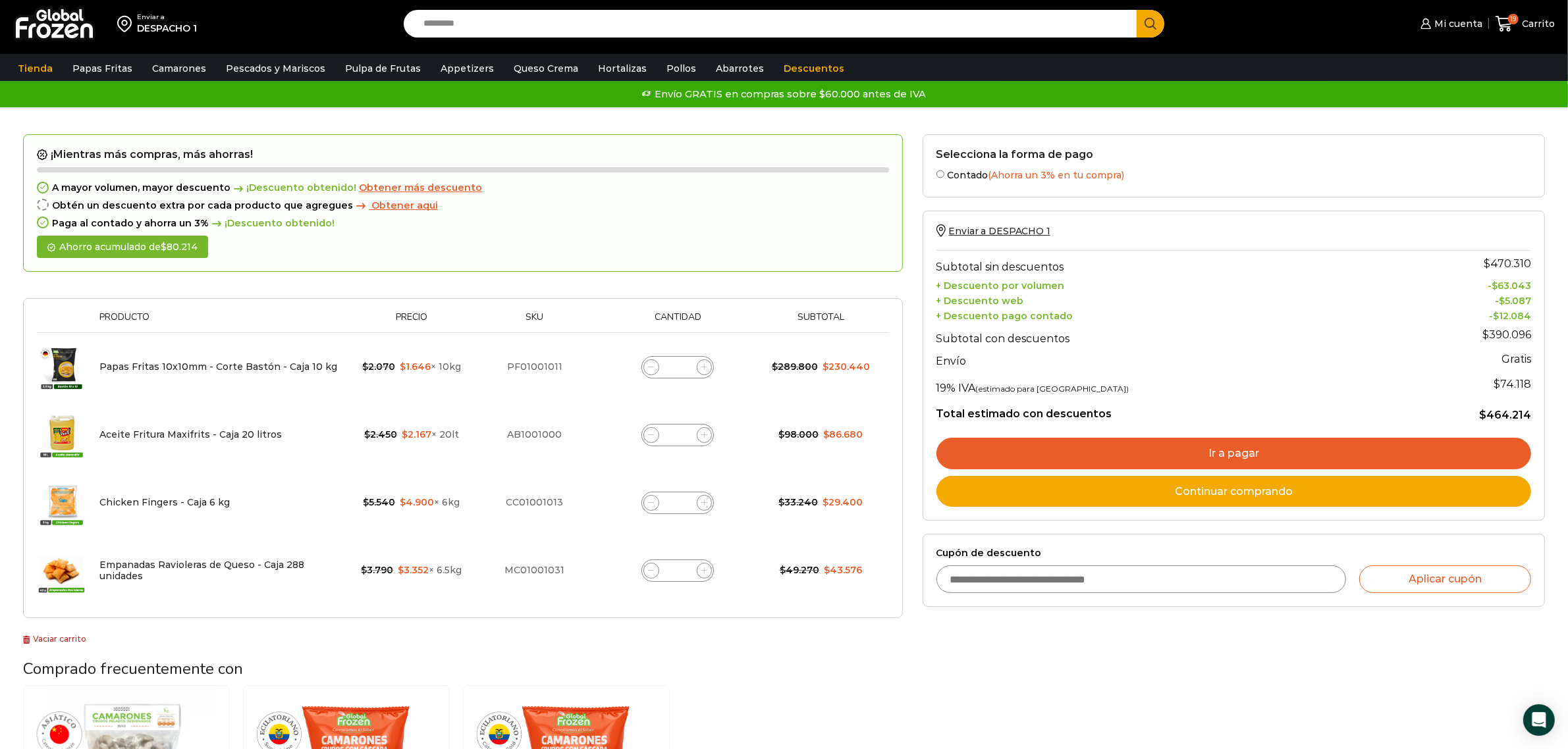
click at [655, 510] on span at bounding box center [651, 502] width 16 height 16
type input "*"
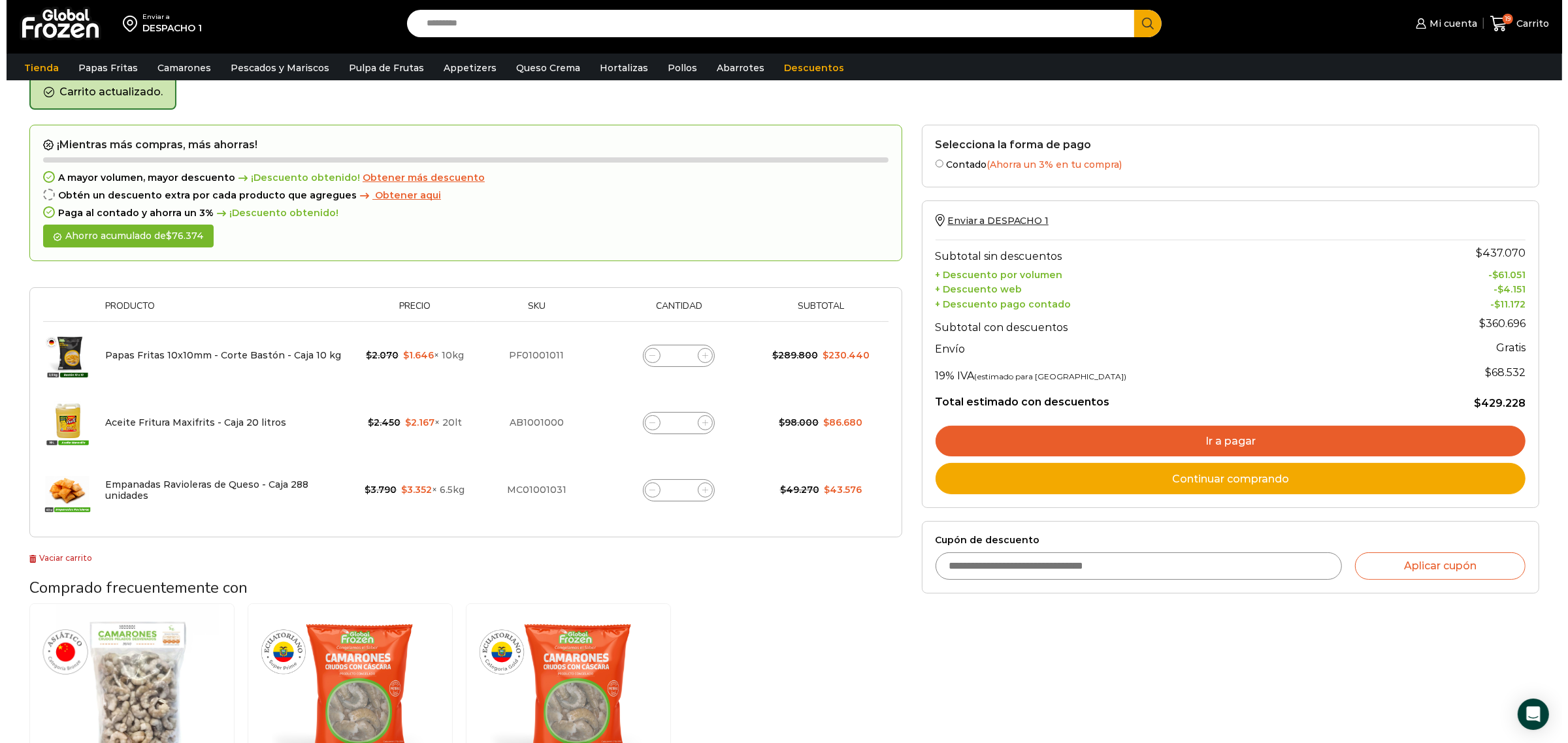
scroll to position [66, 0]
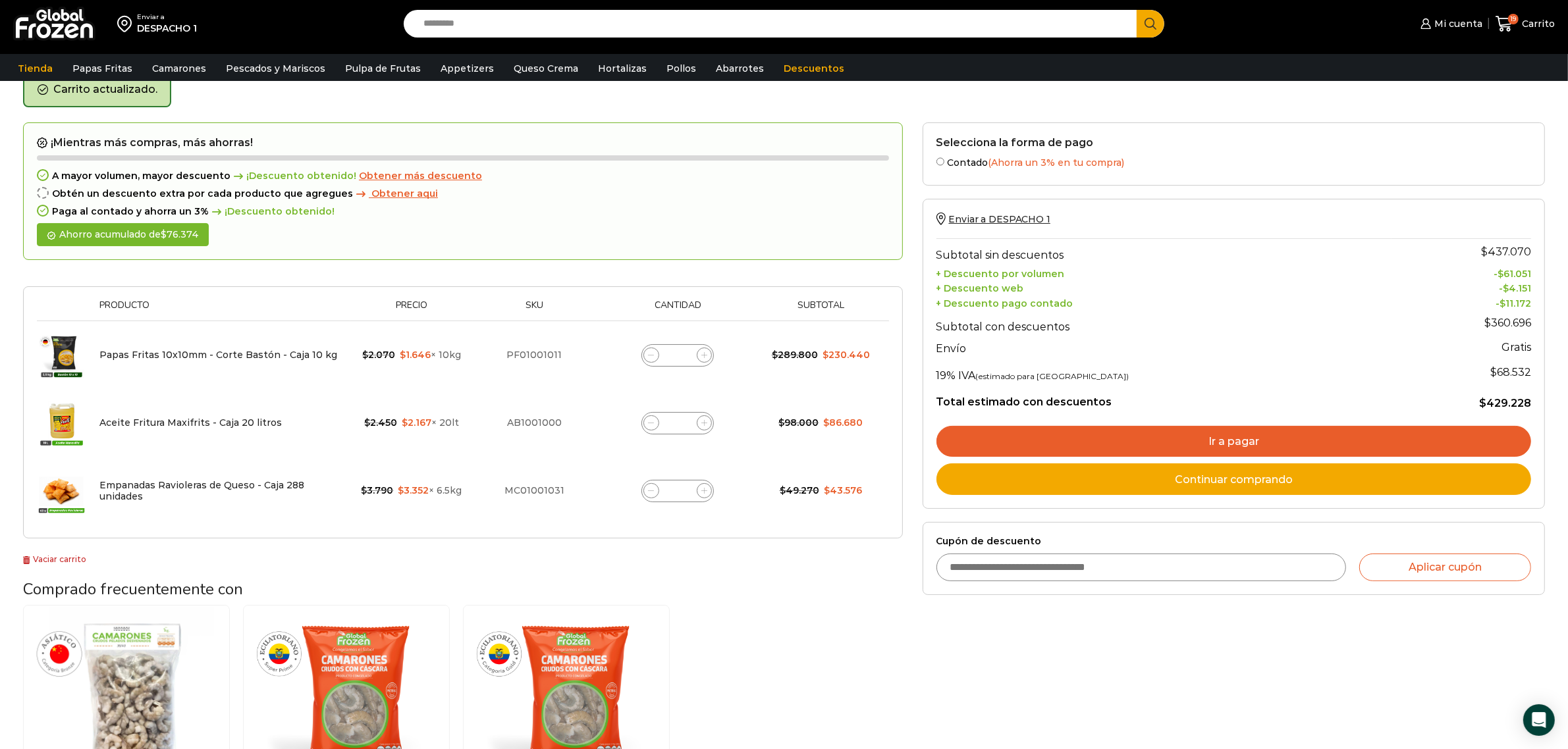
click at [380, 192] on span "Obtener aqui" at bounding box center [405, 193] width 66 height 12
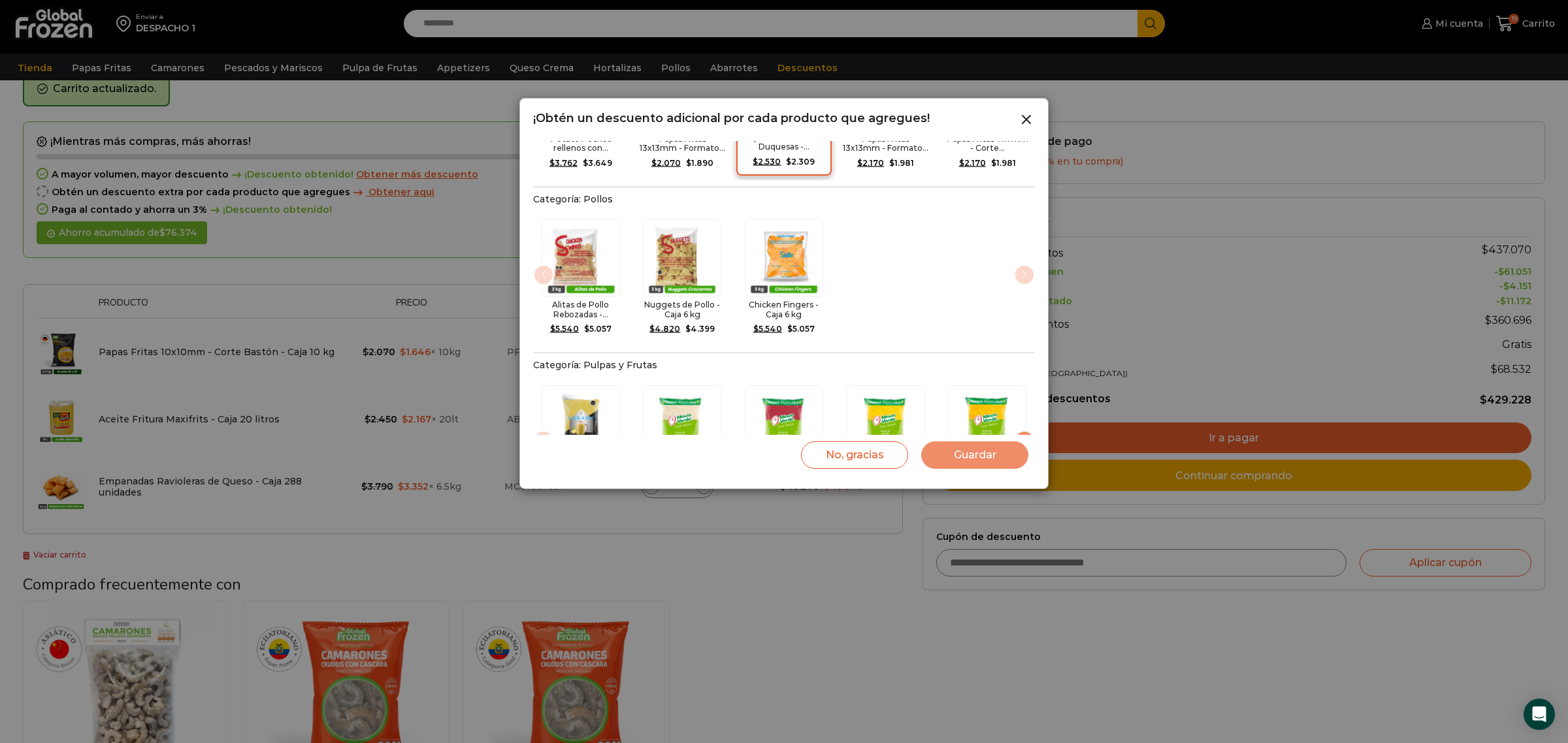
scroll to position [817, 0]
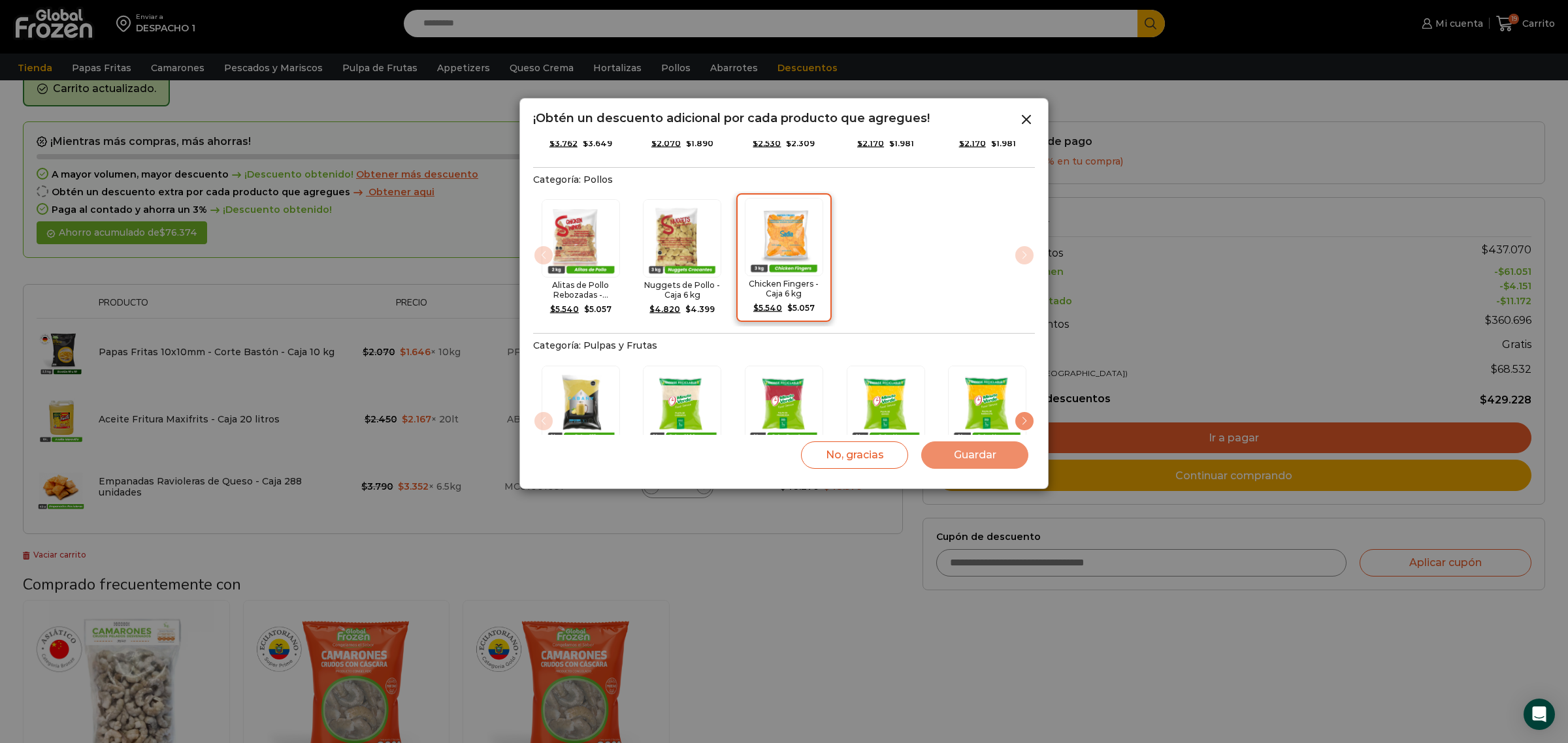
click at [782, 234] on img "3 / 3" at bounding box center [784, 237] width 78 height 78
click at [956, 449] on button "Guardar" at bounding box center [975, 455] width 108 height 27
click at [971, 452] on button "Guardar" at bounding box center [975, 455] width 108 height 27
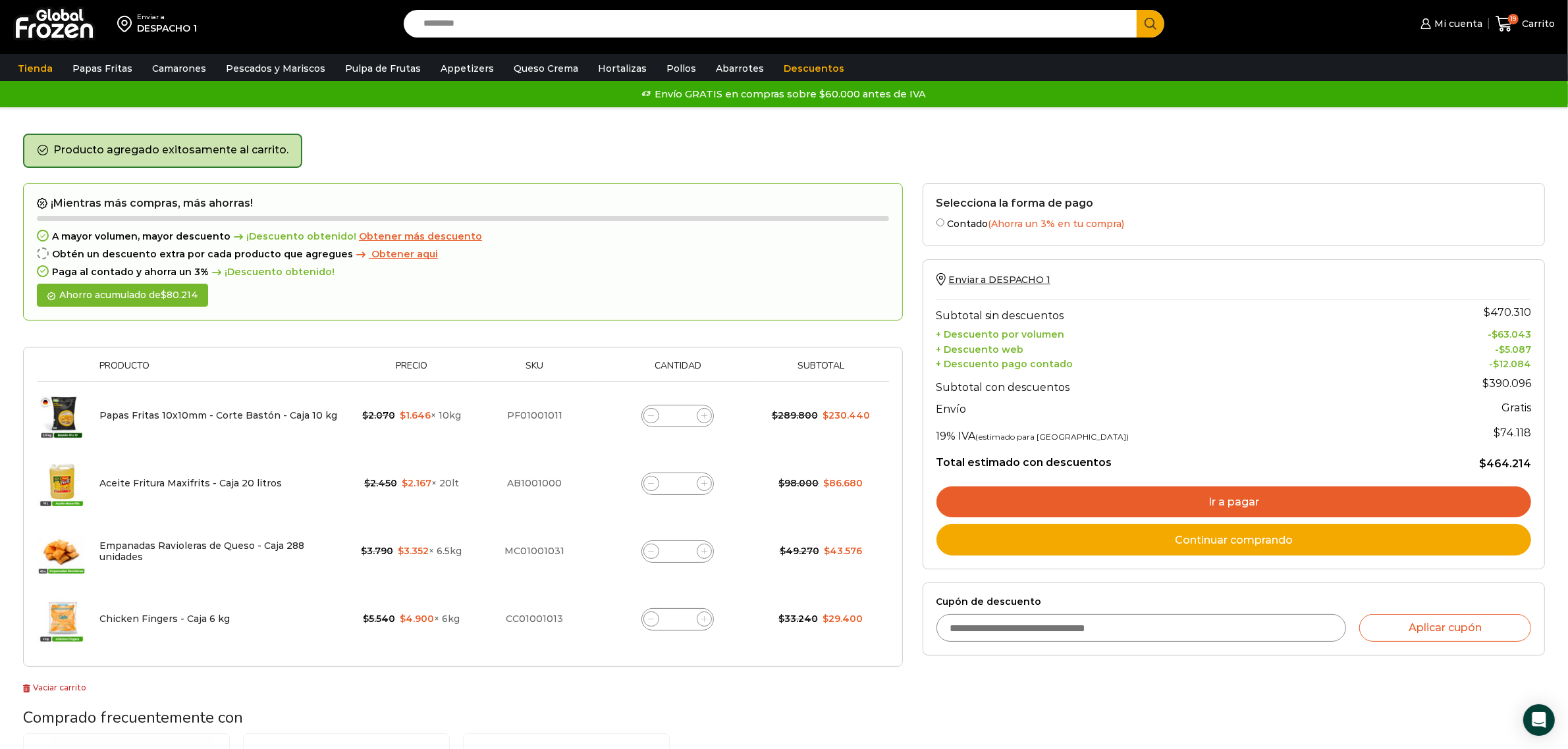
click at [703, 620] on icon at bounding box center [704, 619] width 6 height 6
type input "*"
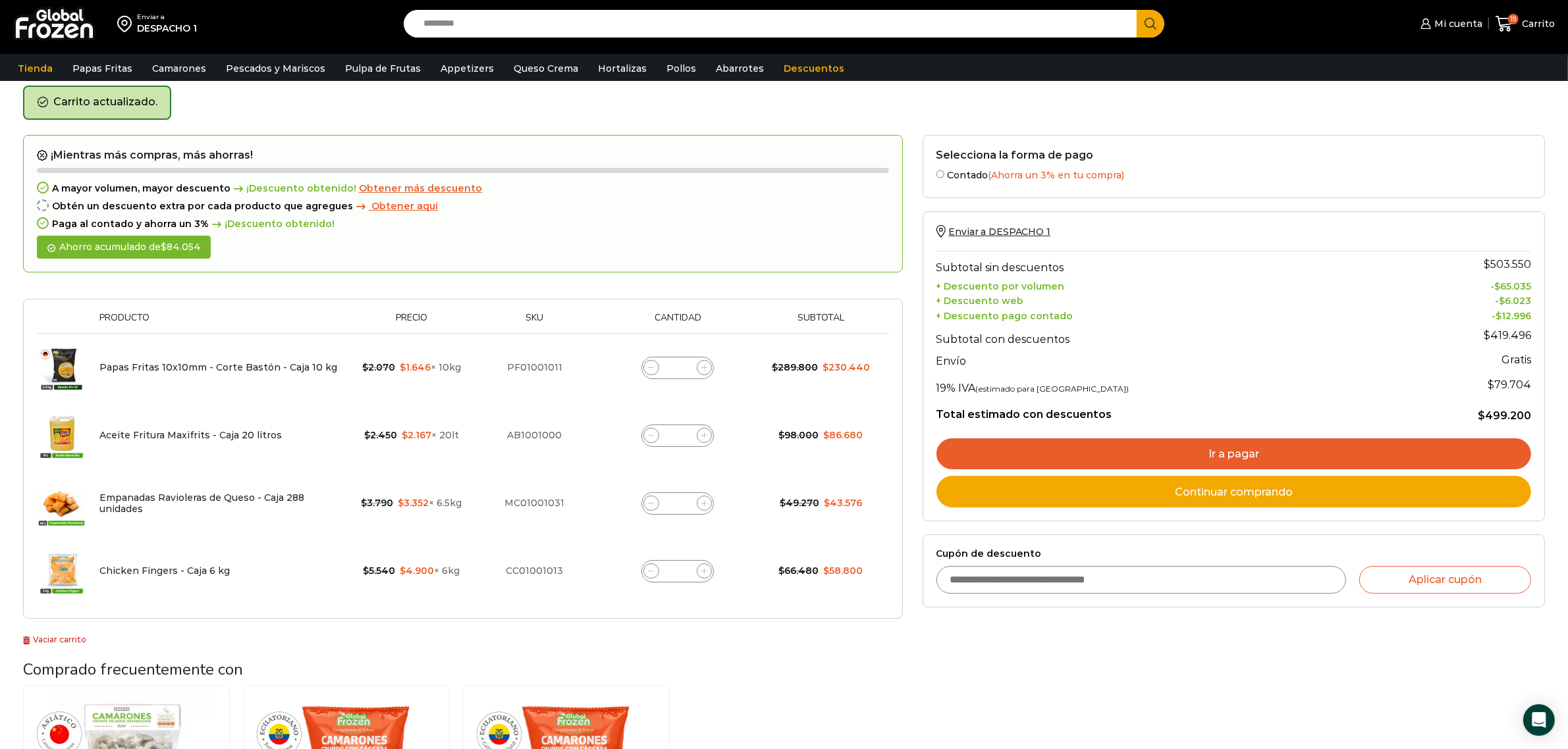
scroll to position [67, 0]
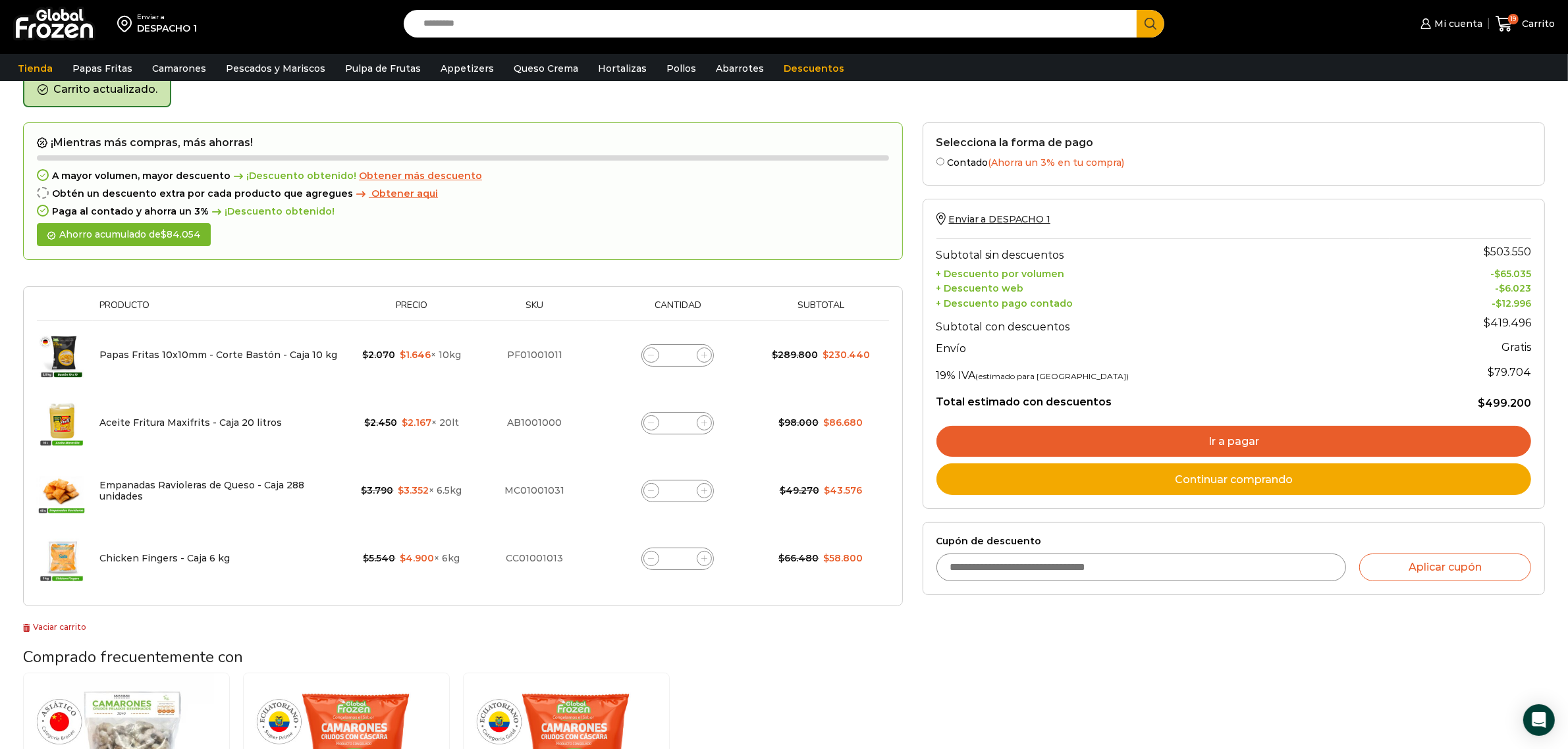
click at [655, 556] on span at bounding box center [651, 558] width 16 height 16
type input "*"
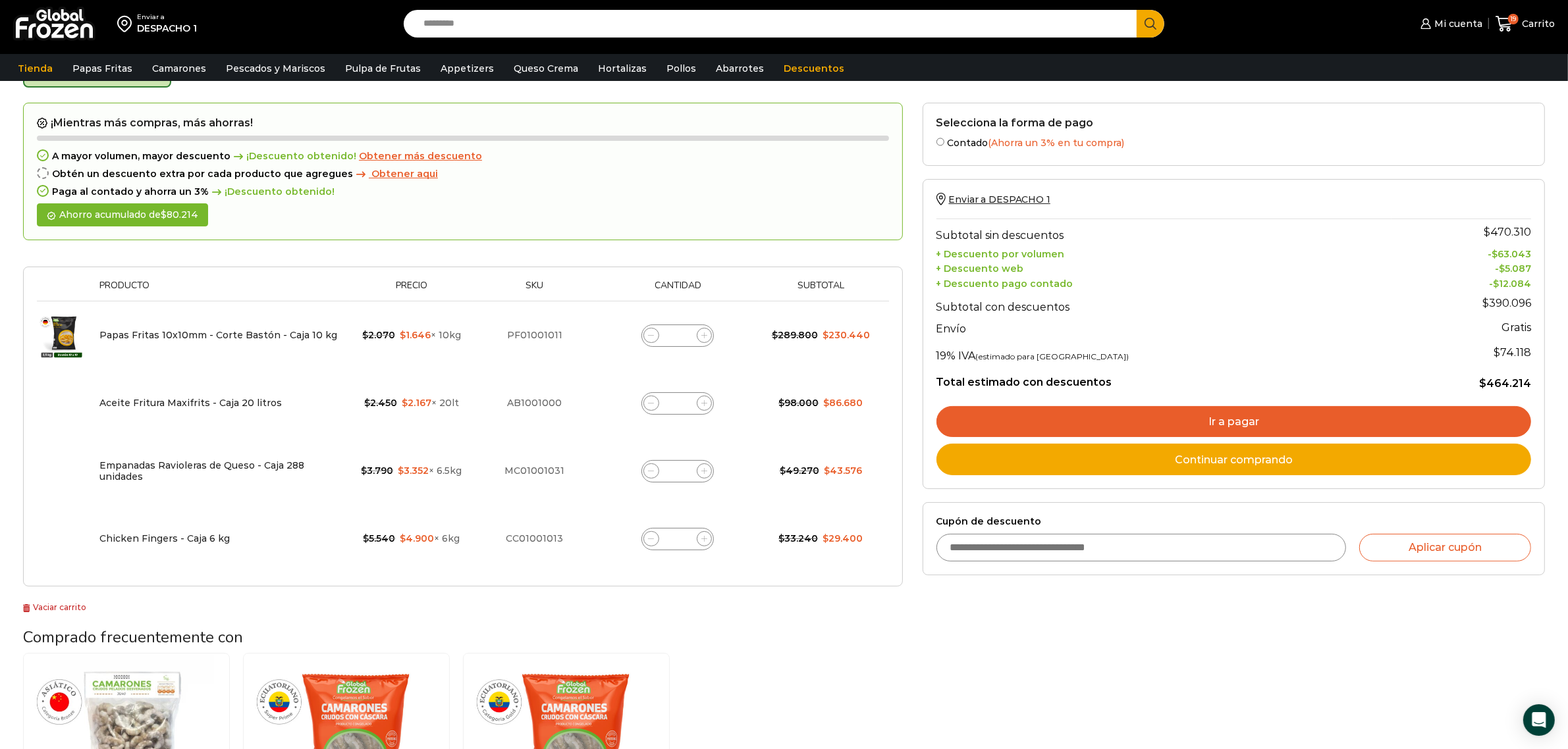
scroll to position [164, 0]
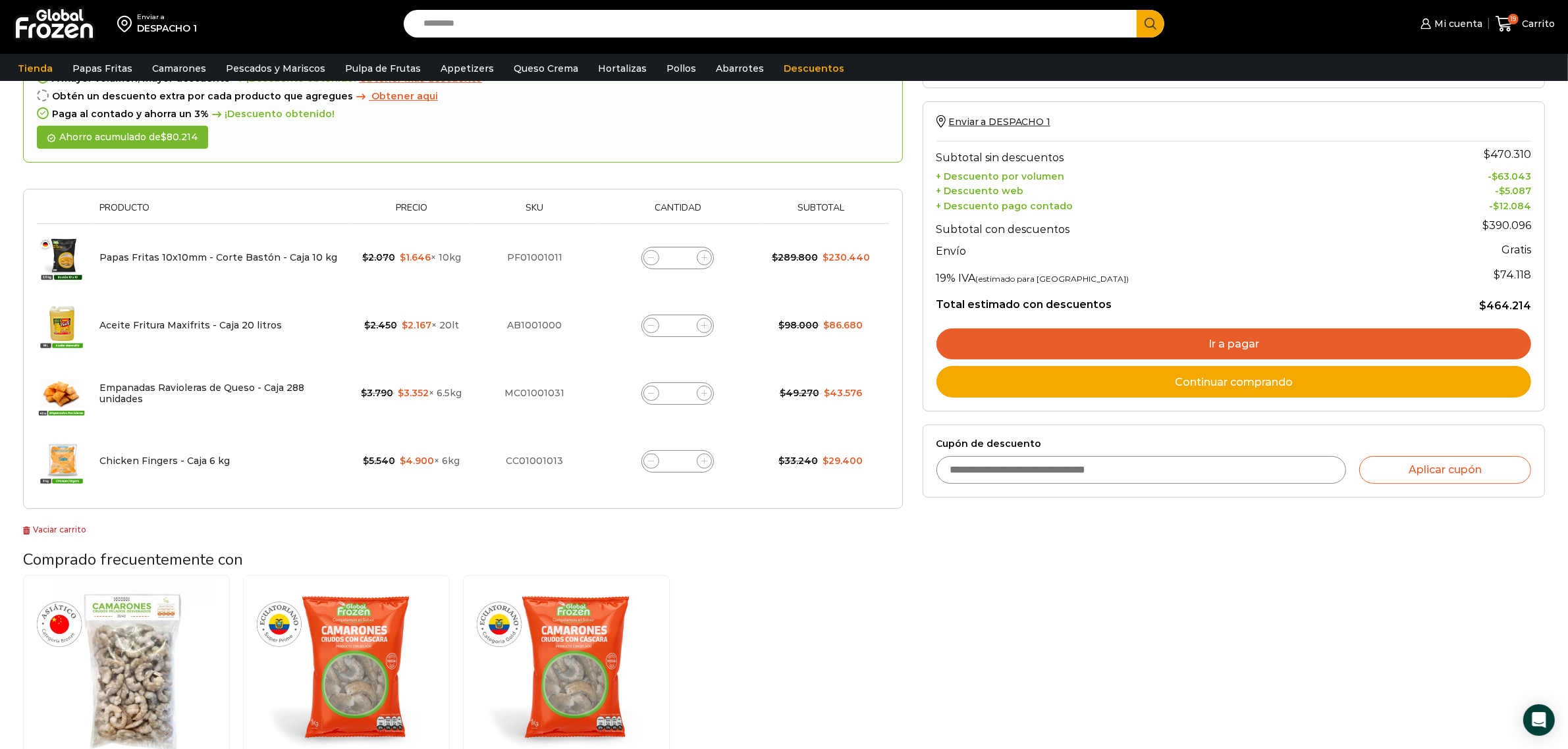
click at [1101, 466] on input "Cupón de descuento" at bounding box center [1141, 470] width 409 height 28
type input "**********"
click at [1403, 476] on button "Aplicar cupón" at bounding box center [1444, 470] width 172 height 28
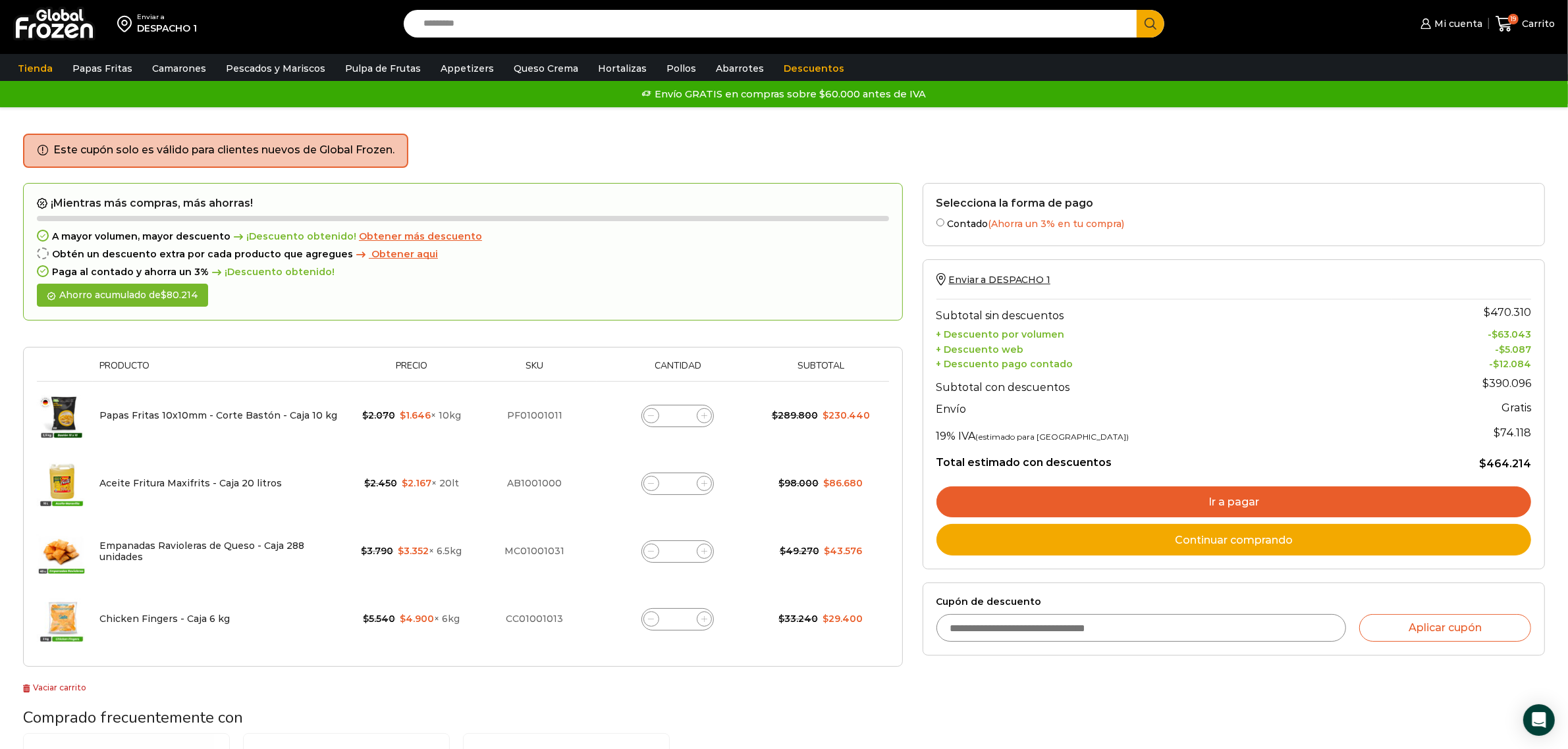
click at [1200, 500] on link "Ir a pagar" at bounding box center [1234, 502] width 595 height 31
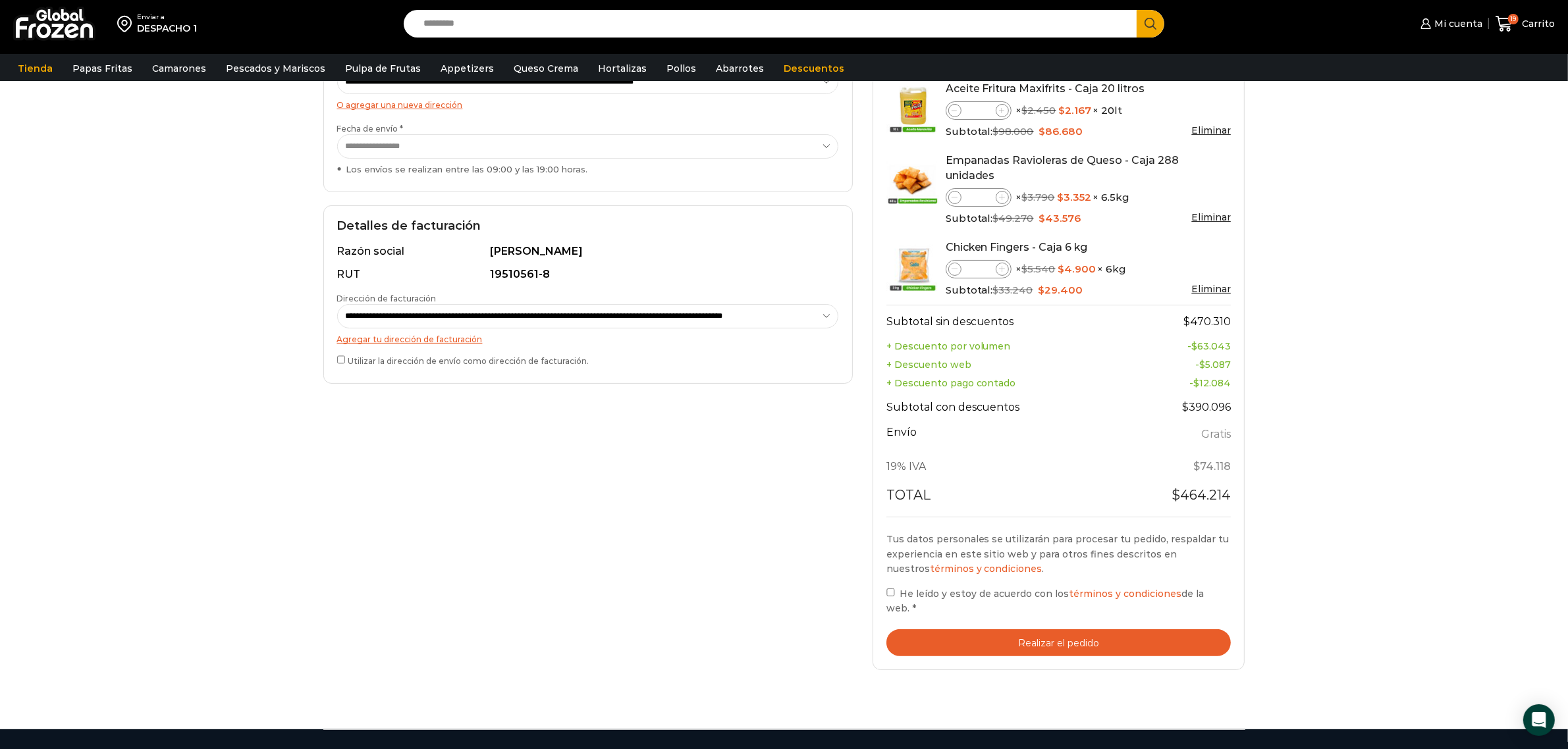
scroll to position [264, 0]
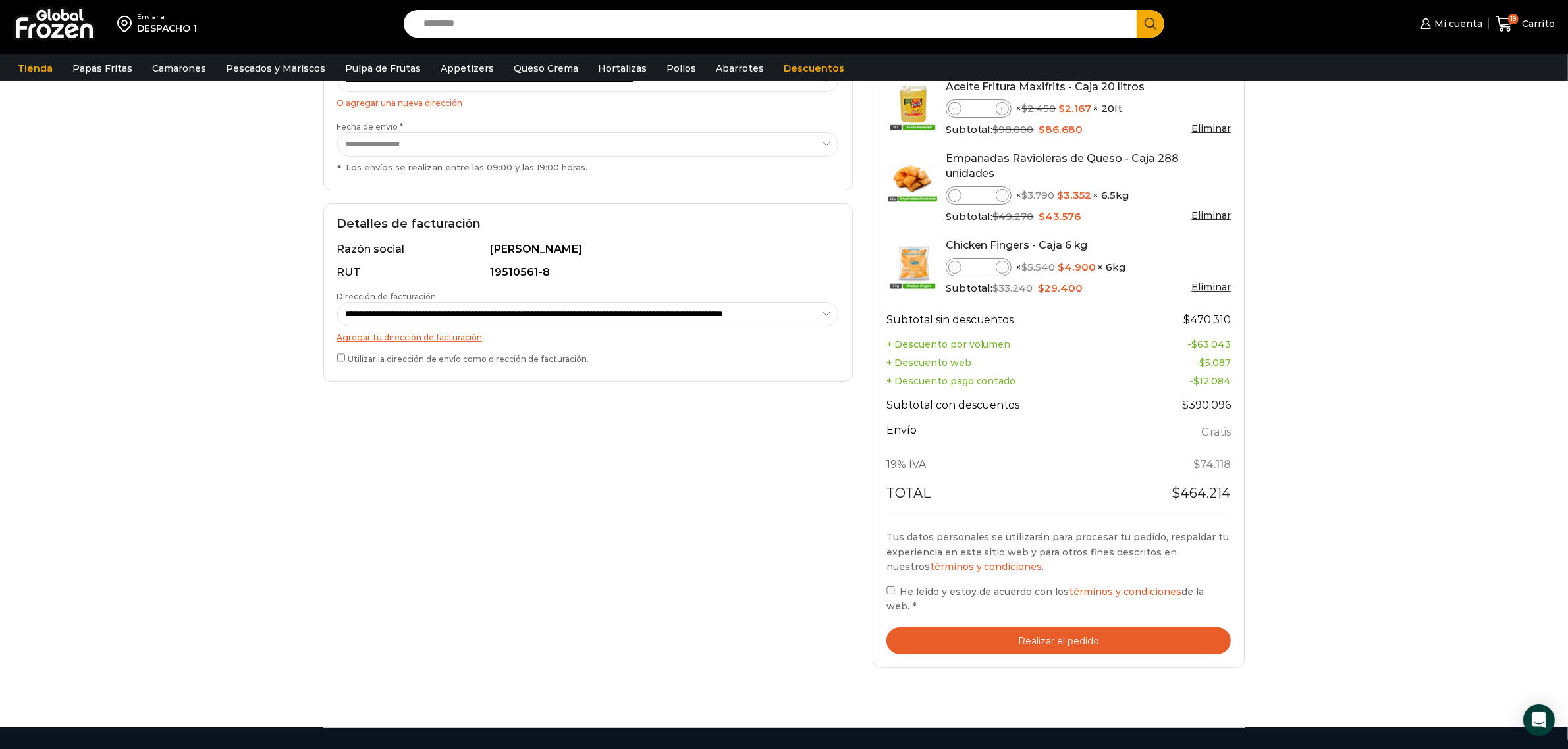
click at [979, 643] on button "Realizar el pedido" at bounding box center [1058, 641] width 345 height 27
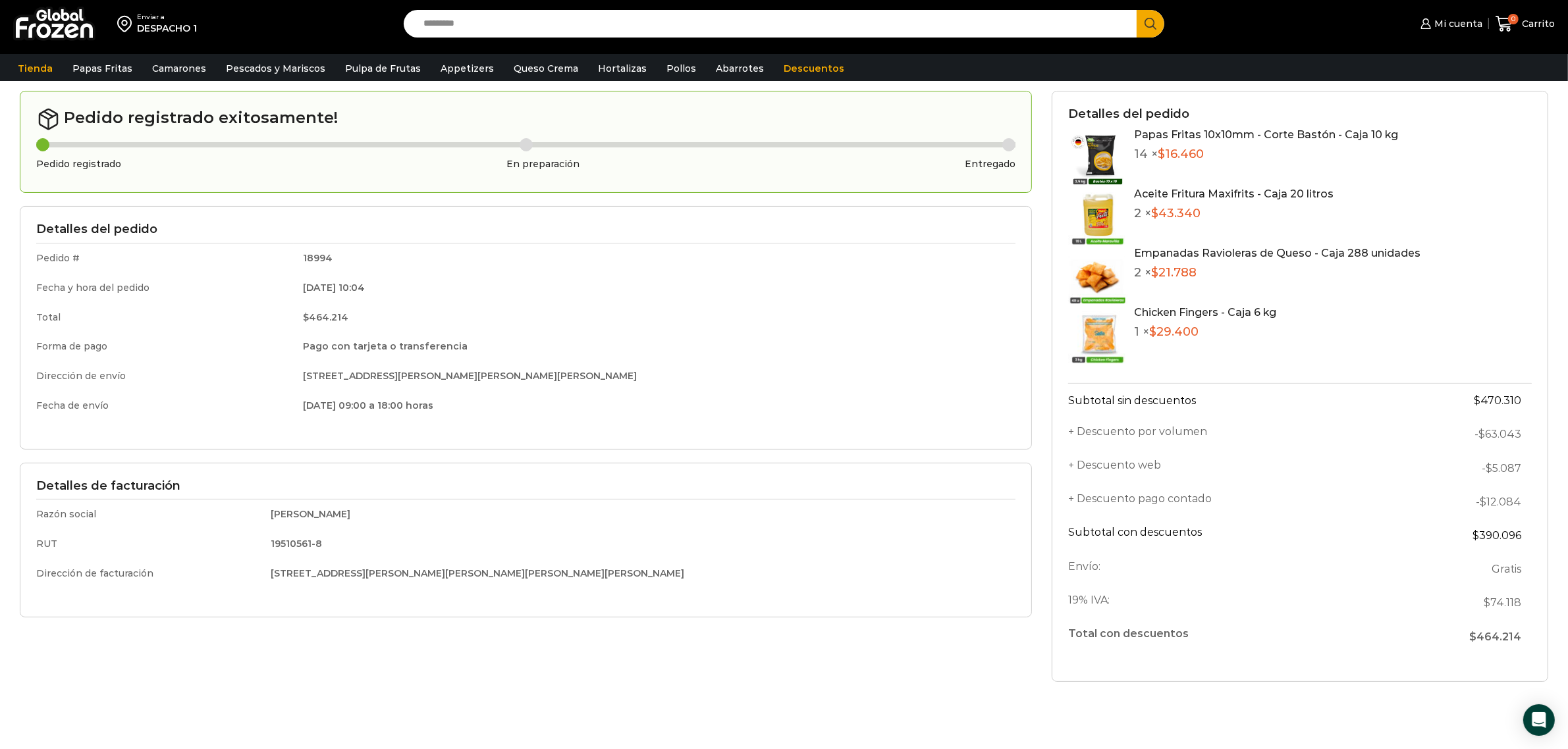
scroll to position [83, 0]
